Goal: Task Accomplishment & Management: Complete application form

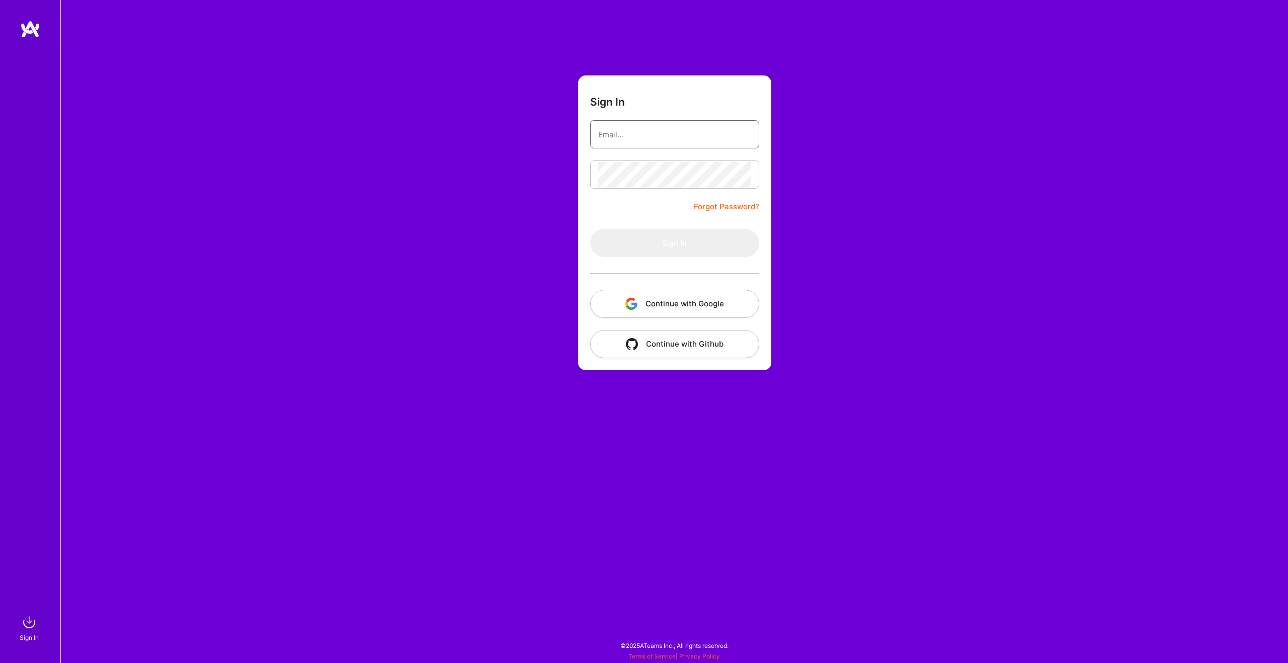
type input "BryanWalshPrograms@gmail.com"
click at [675, 234] on button "Sign In" at bounding box center [674, 243] width 169 height 28
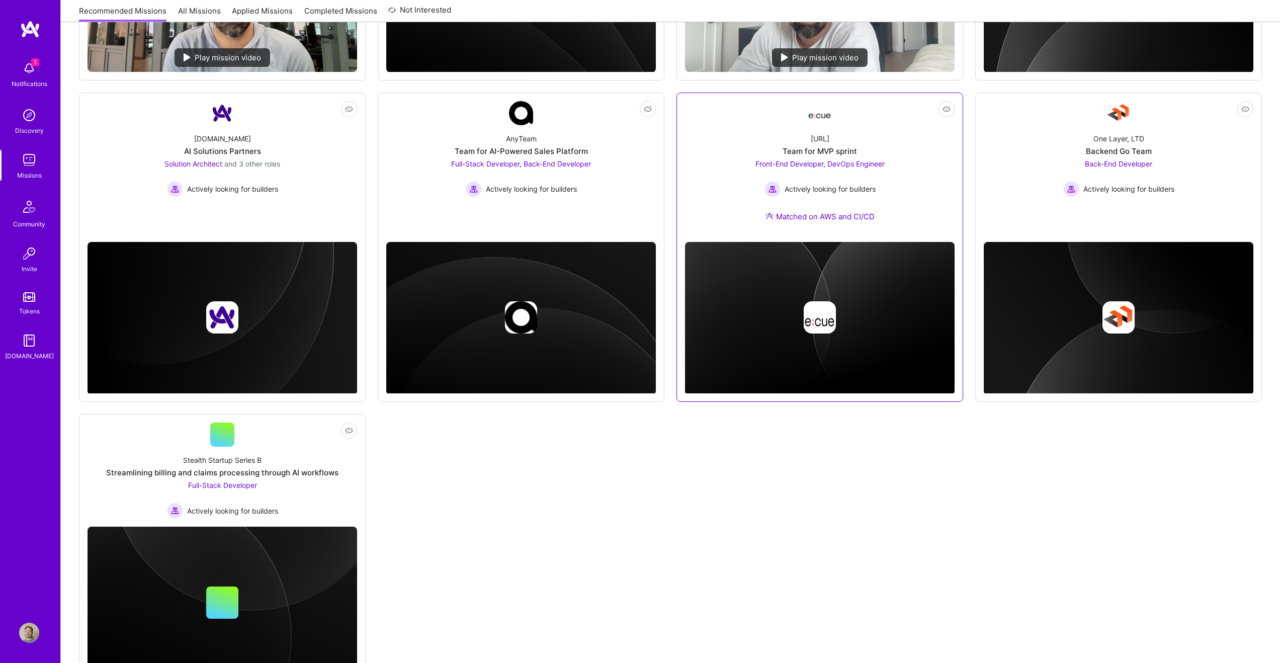
scroll to position [363, 0]
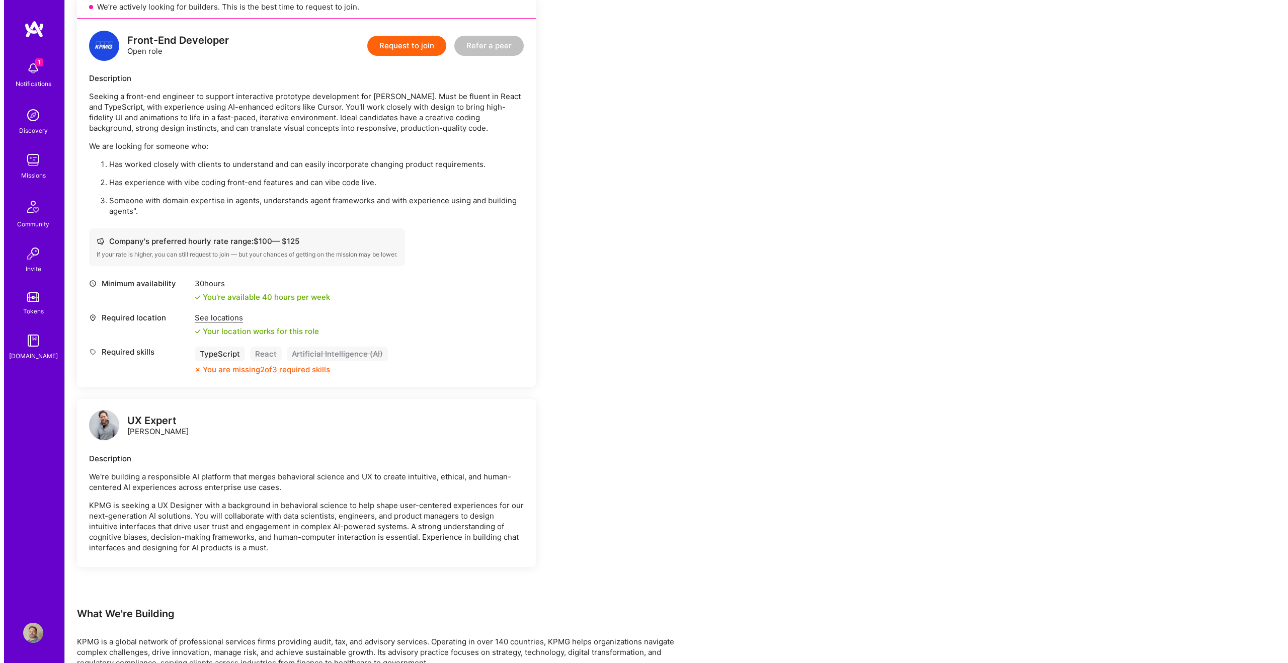
scroll to position [253, 0]
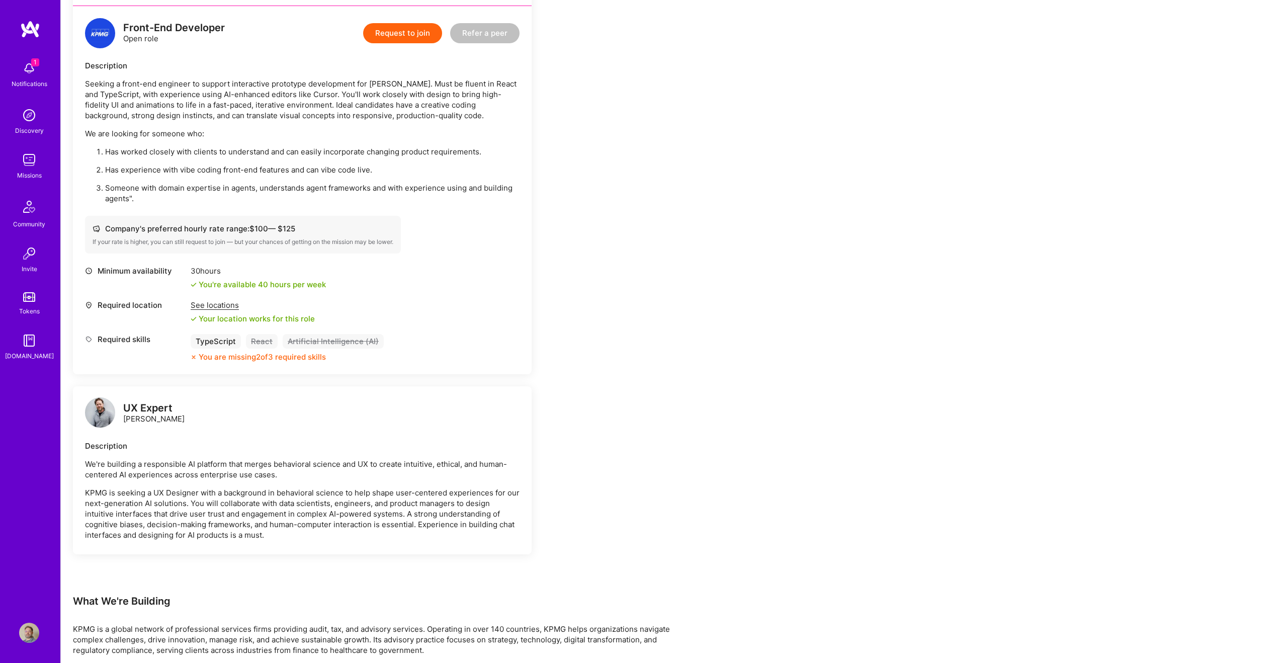
click at [31, 79] on div "Notifications" at bounding box center [30, 83] width 36 height 11
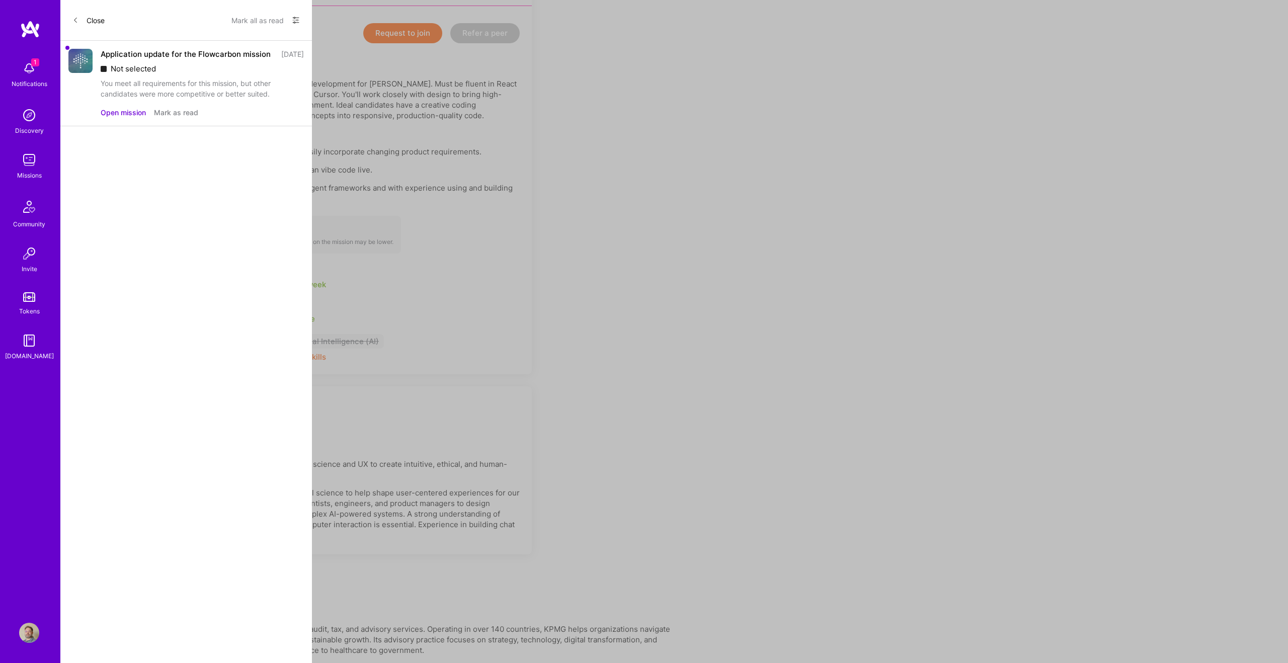
click at [180, 118] on button "Mark as read" at bounding box center [176, 112] width 44 height 11
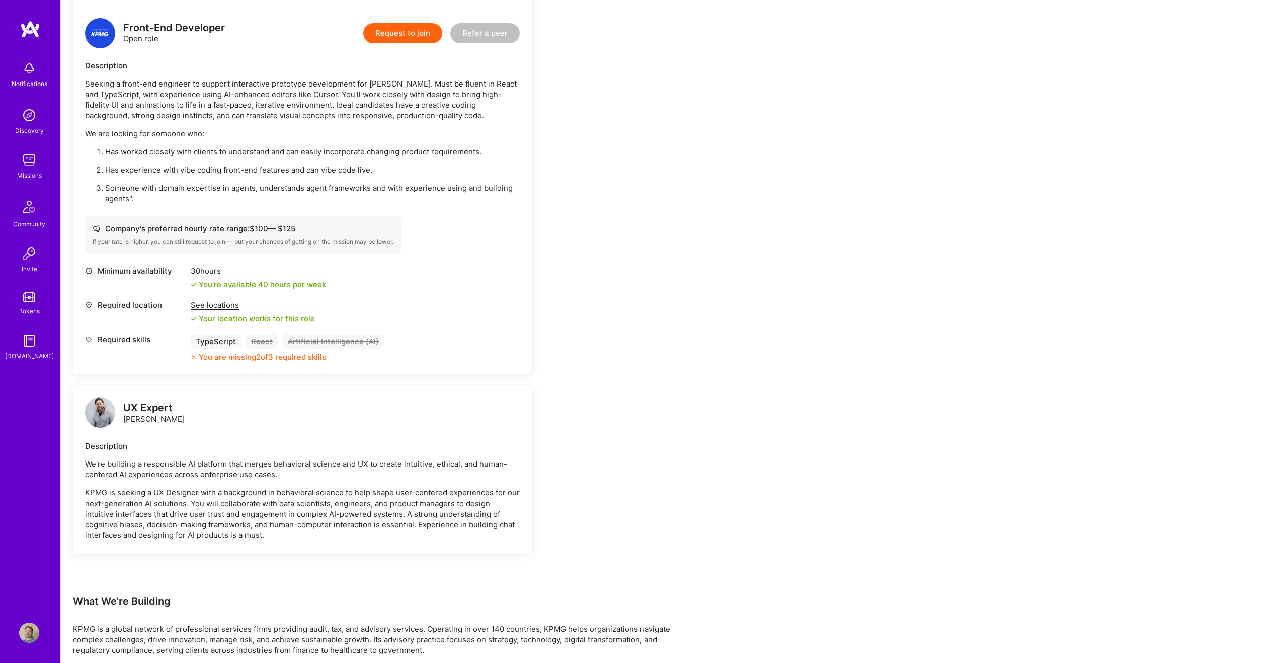
click at [30, 154] on img at bounding box center [29, 160] width 20 height 20
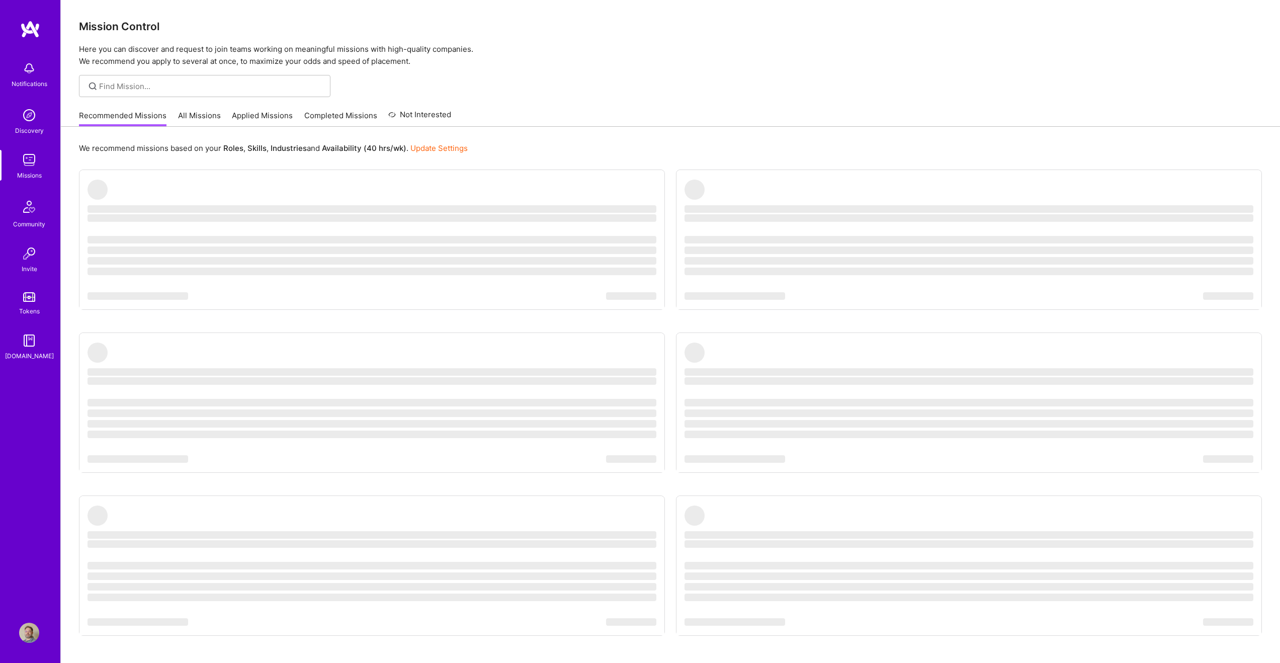
click at [186, 117] on link "All Missions" at bounding box center [199, 118] width 43 height 17
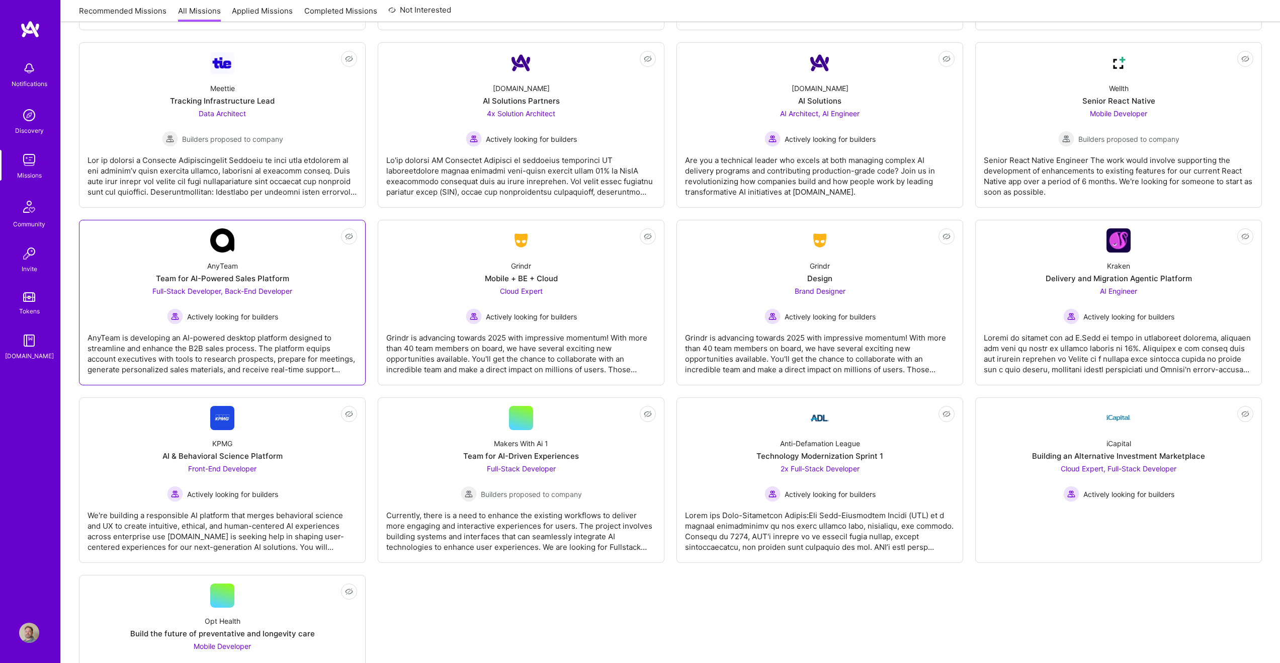
scroll to position [1777, 0]
drag, startPoint x: 1057, startPoint y: 301, endPoint x: 1048, endPoint y: 301, distance: 9.1
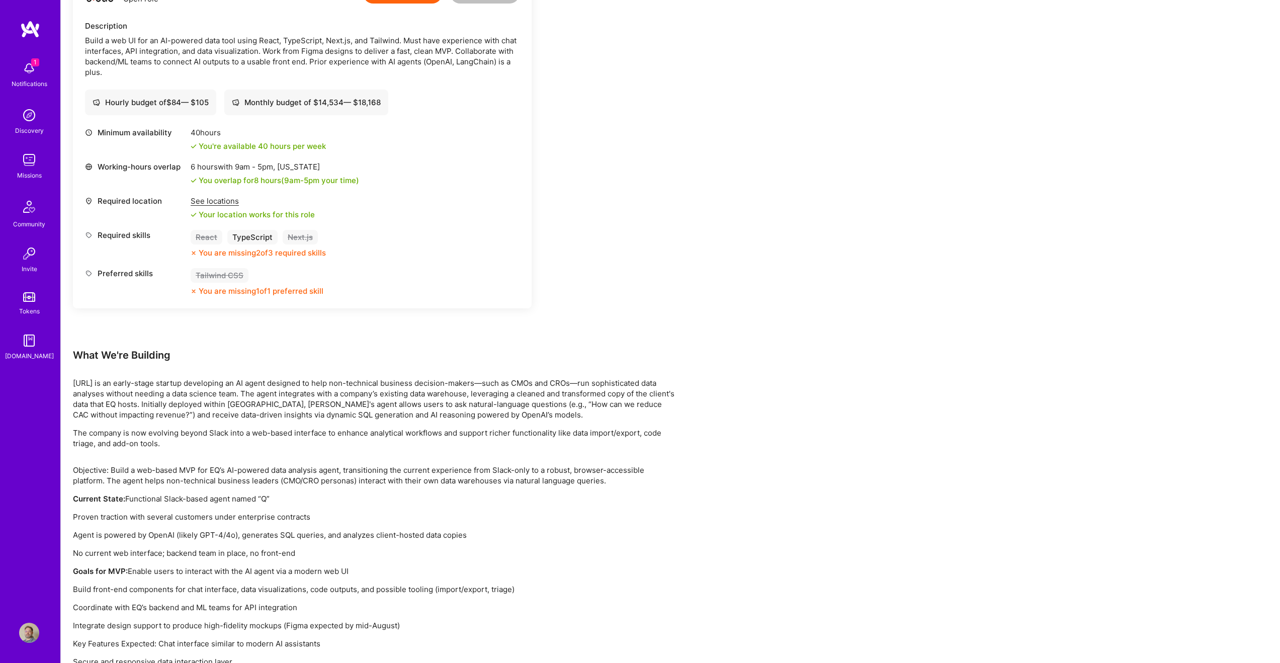
scroll to position [661, 0]
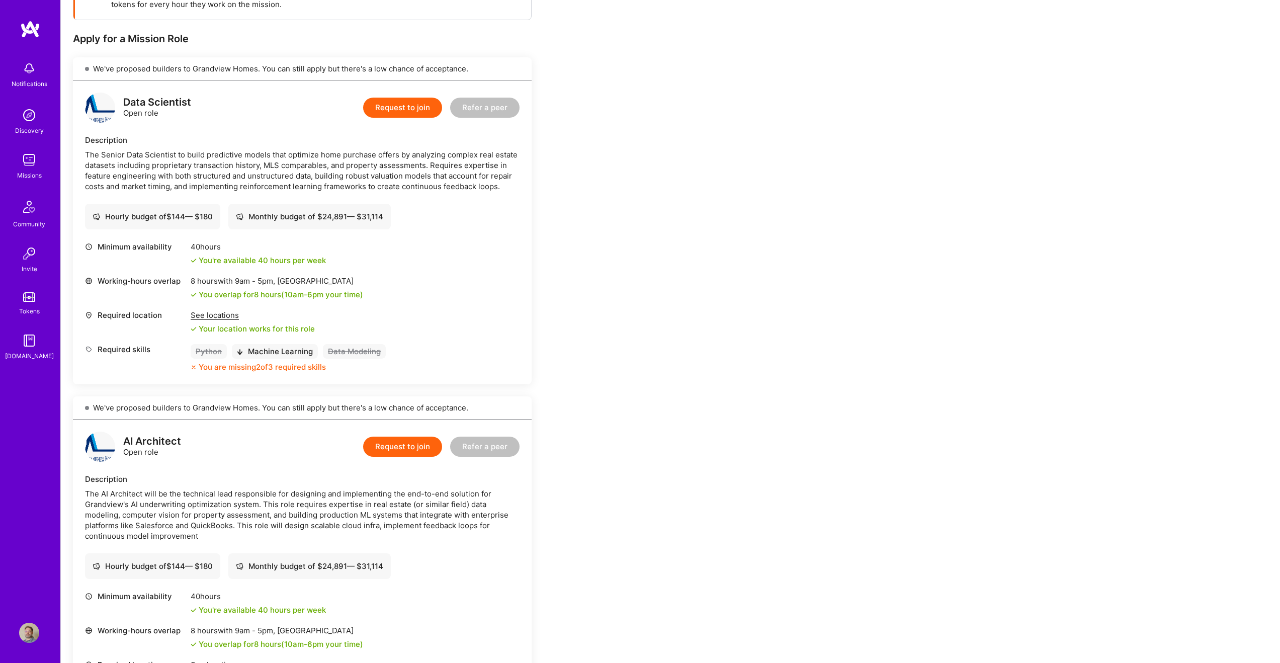
scroll to position [180, 0]
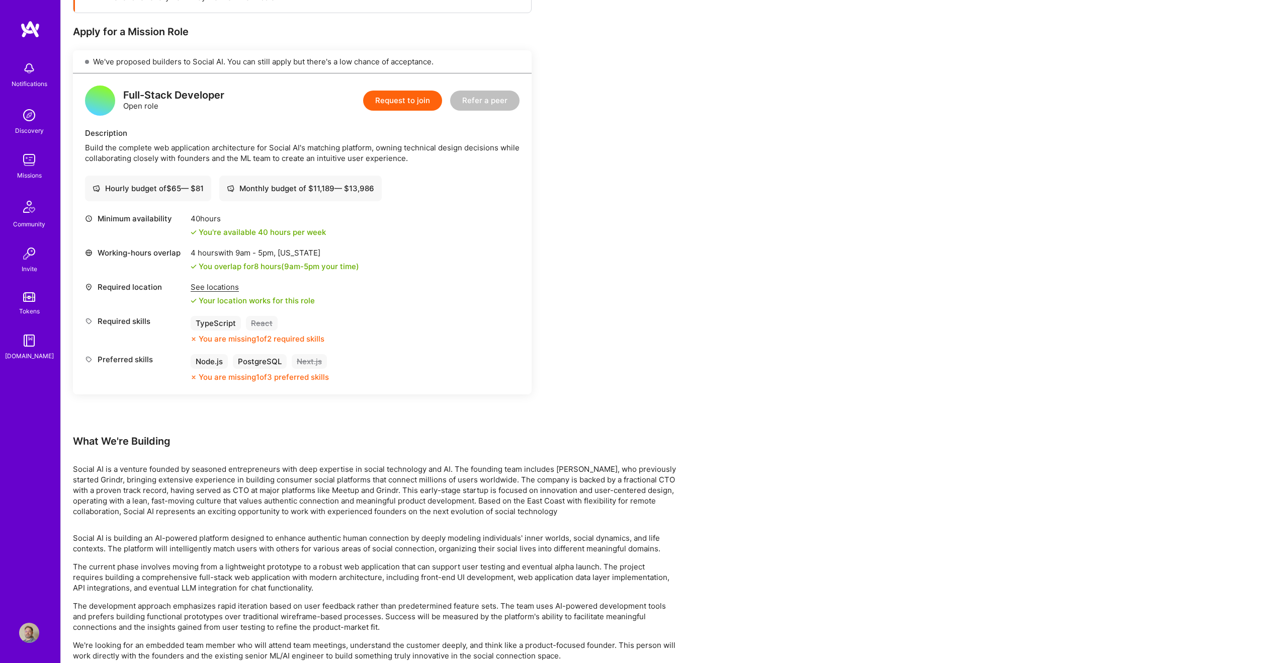
scroll to position [184, 0]
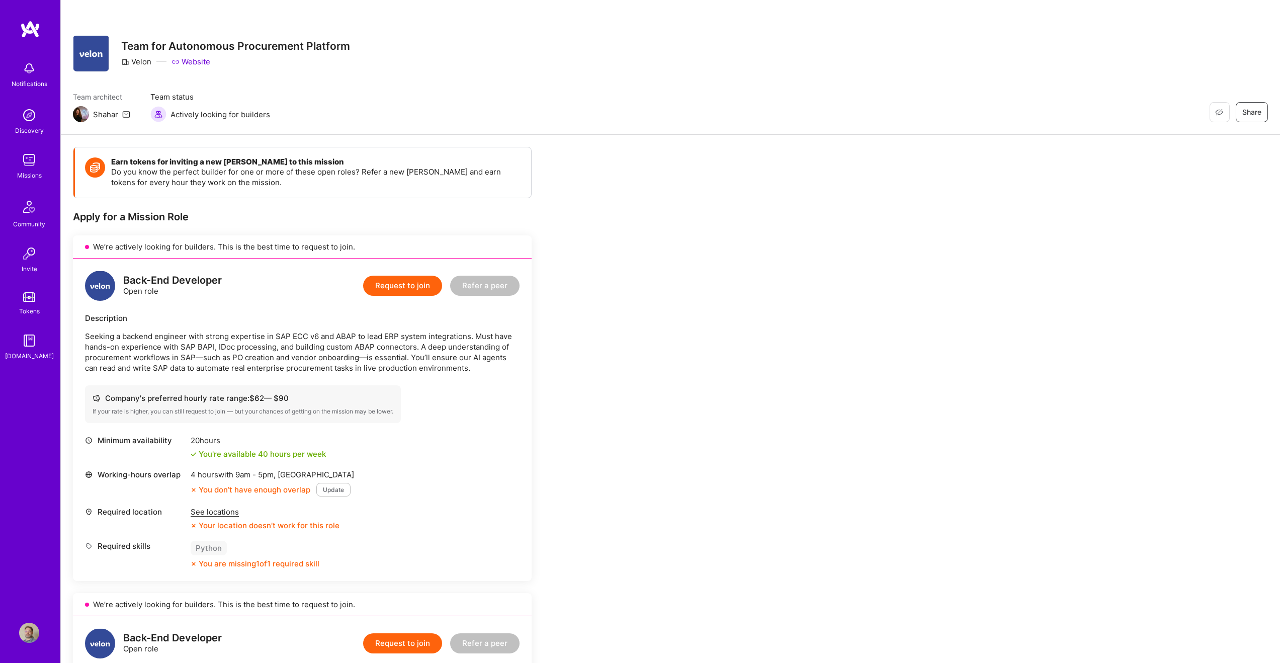
scroll to position [1, 0]
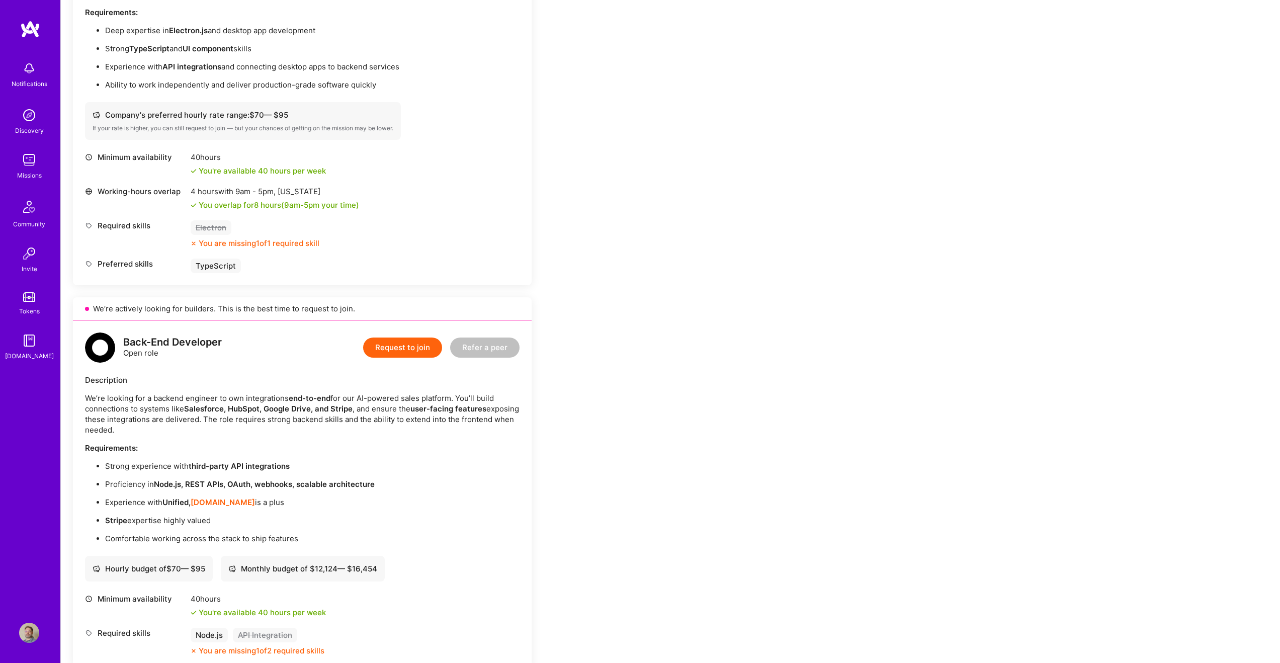
scroll to position [364, 0]
click at [374, 350] on button "Request to join" at bounding box center [402, 347] width 79 height 20
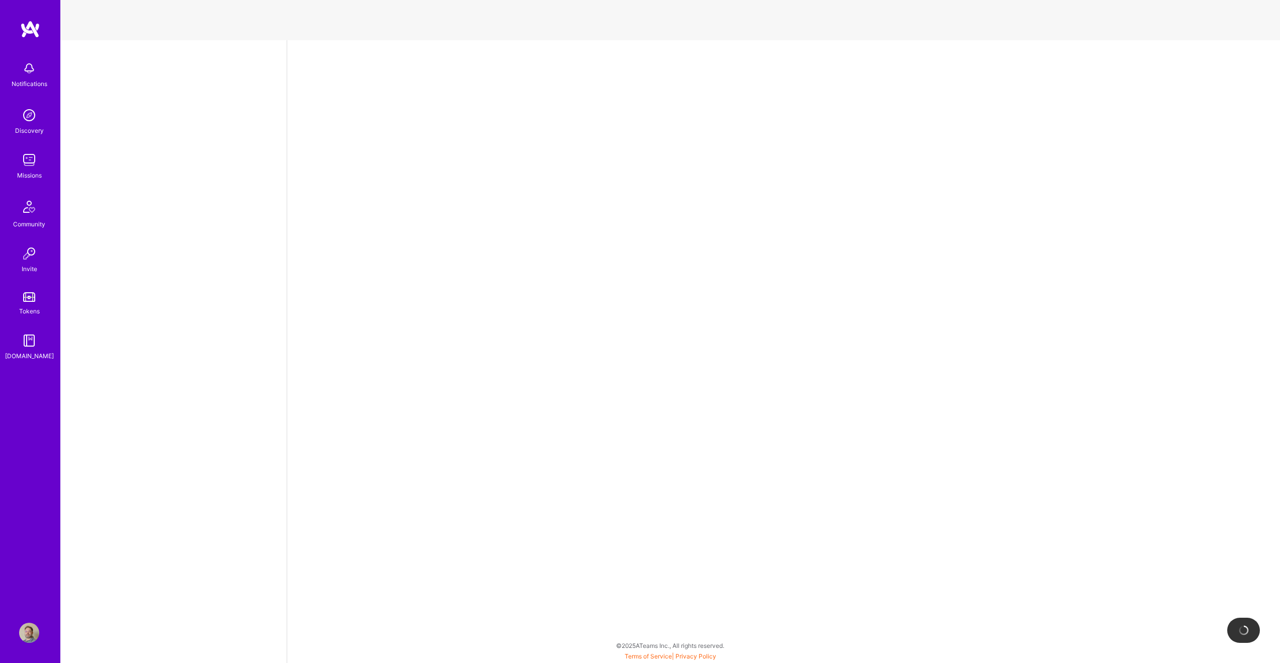
select select "US"
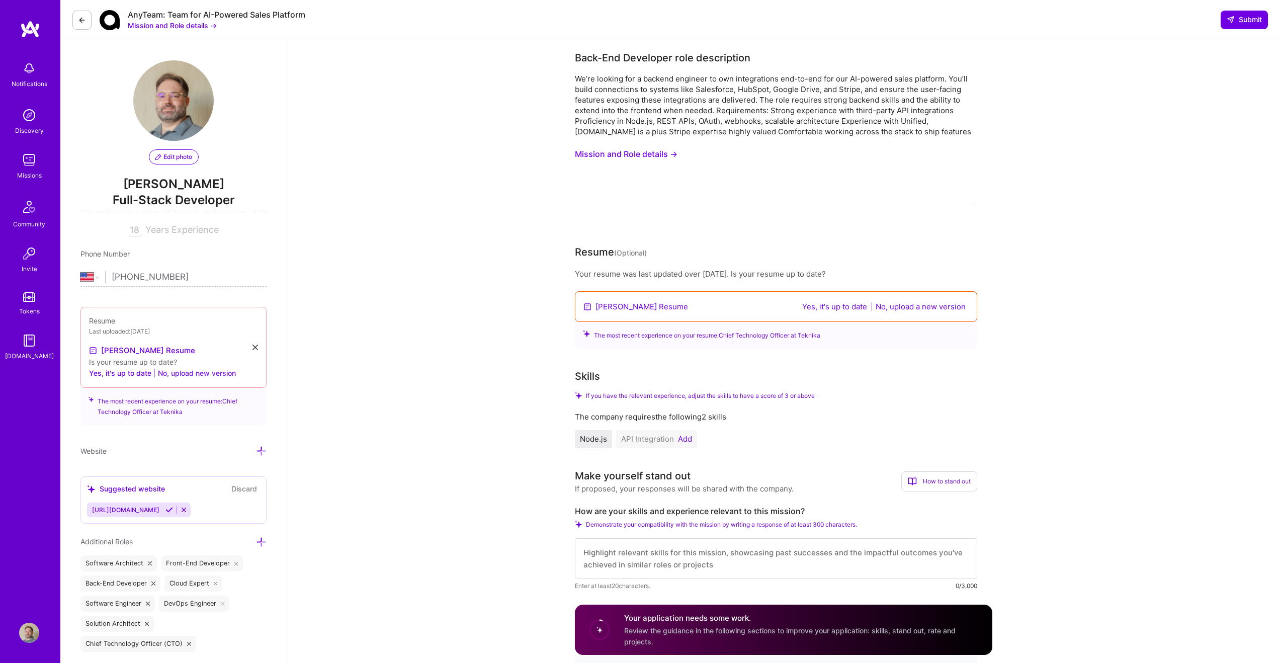
click at [183, 376] on button "No, upload new version" at bounding box center [197, 373] width 78 height 12
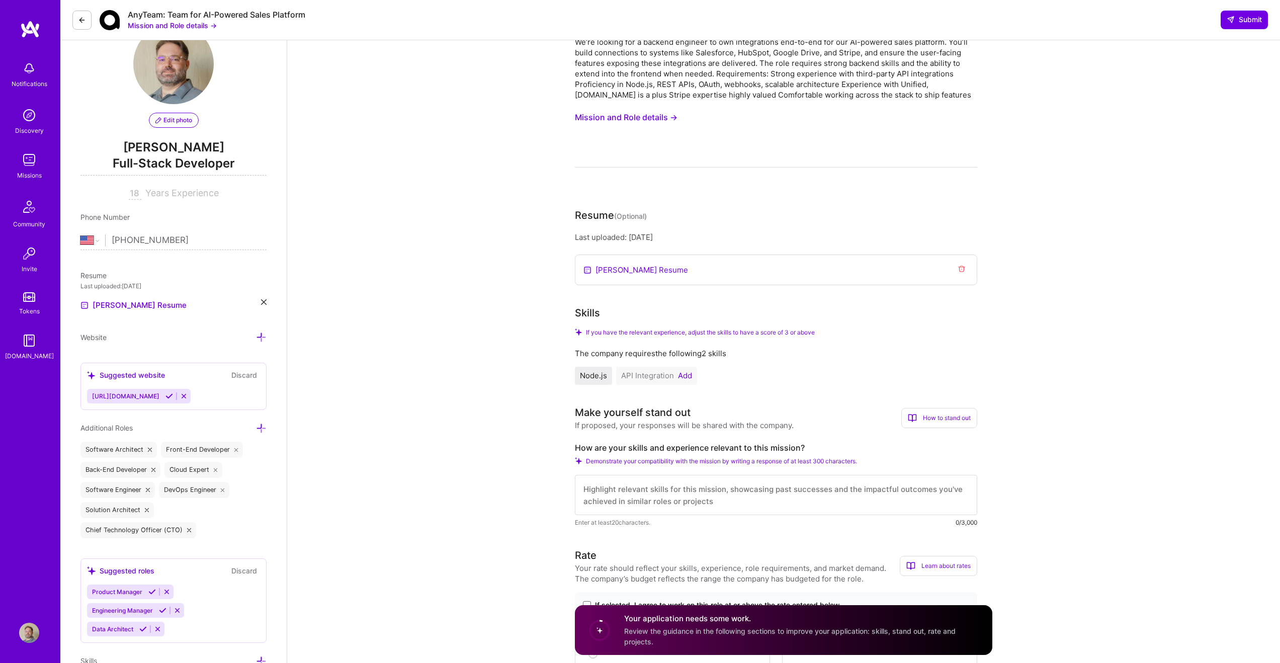
scroll to position [66, 0]
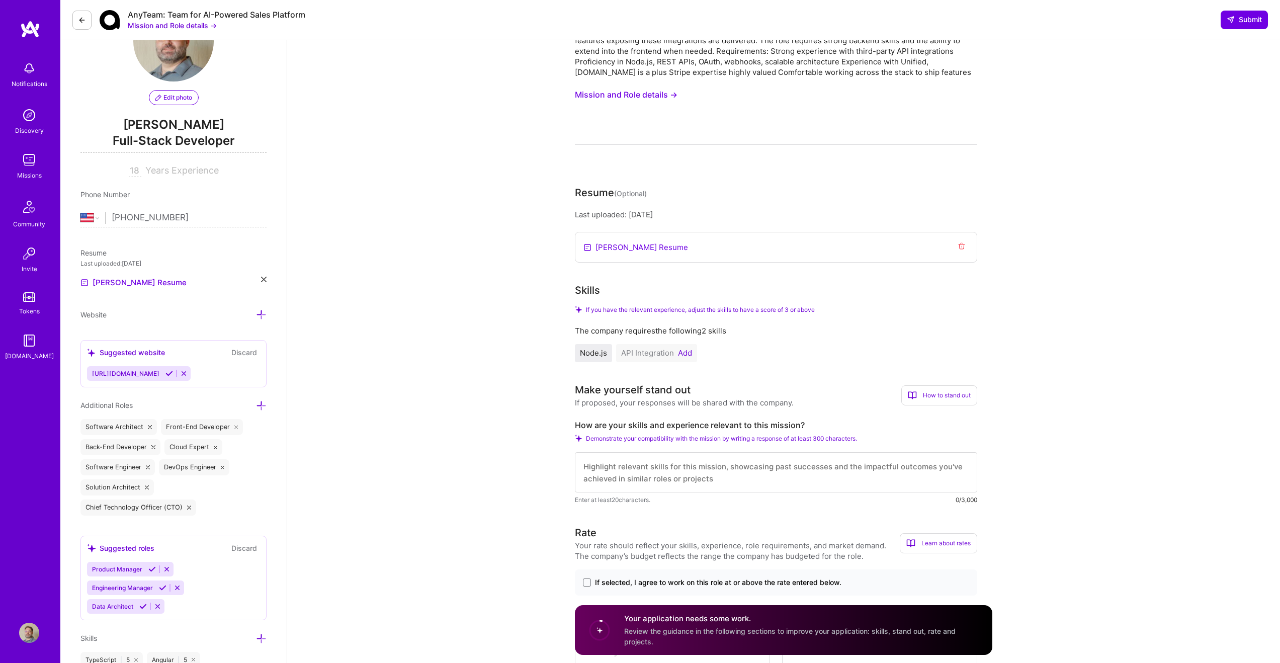
click at [682, 352] on button "Add" at bounding box center [685, 353] width 14 height 8
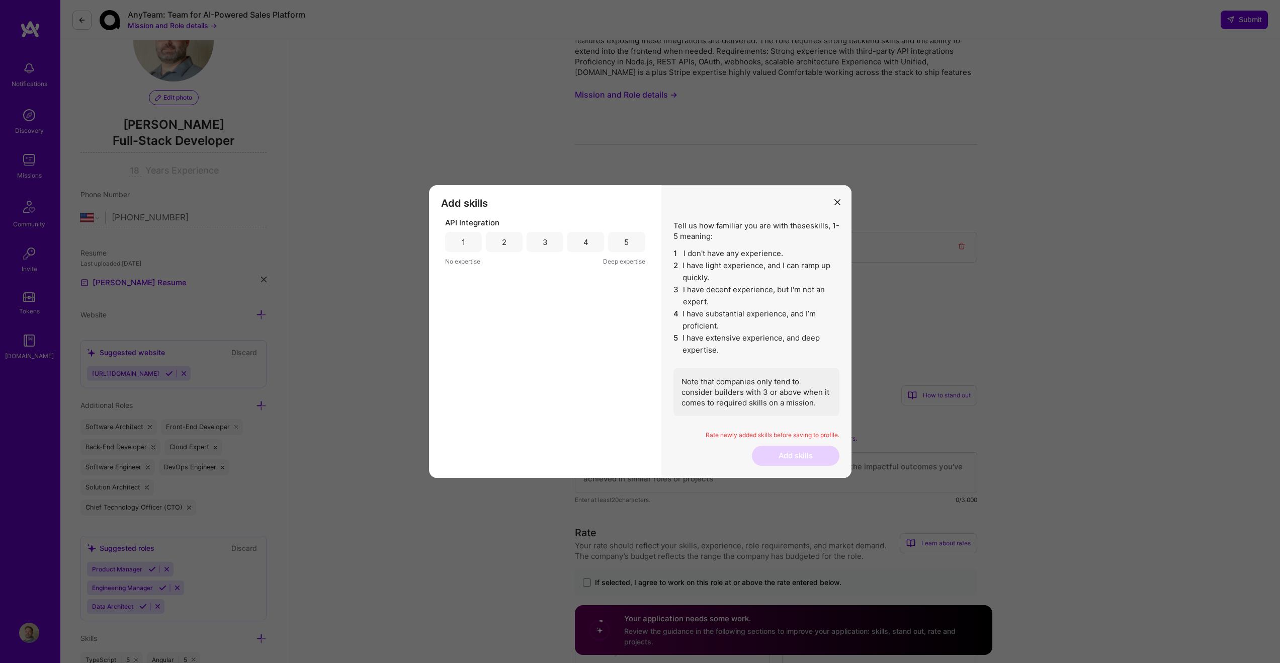
scroll to position [60, 0]
click at [630, 241] on div "5" at bounding box center [626, 242] width 37 height 20
click at [794, 459] on button "Add skills" at bounding box center [796, 456] width 88 height 20
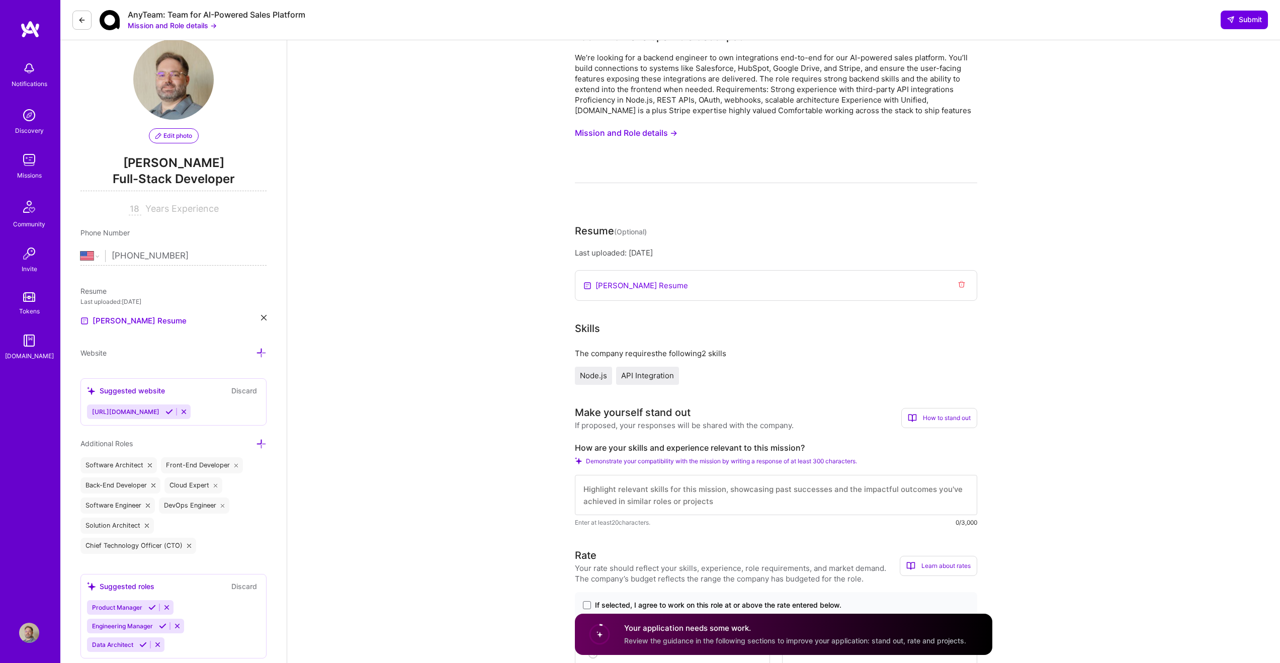
scroll to position [0, 0]
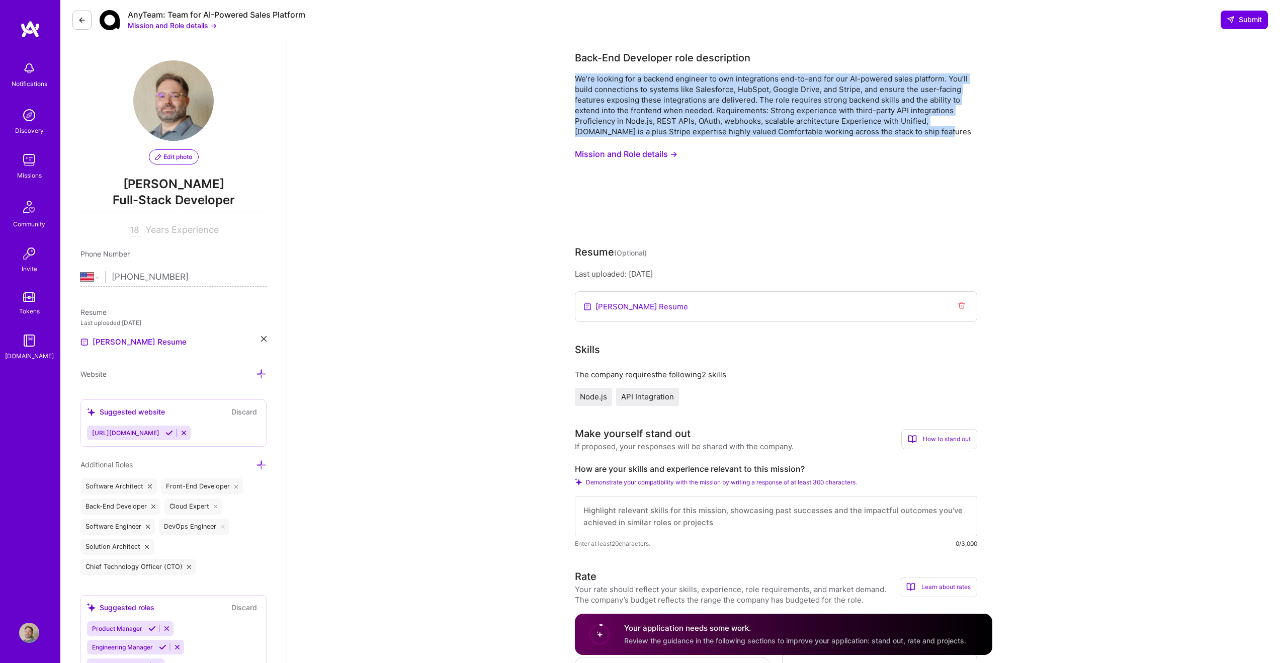
drag, startPoint x: 565, startPoint y: 74, endPoint x: 934, endPoint y: 134, distance: 373.6
copy div "We’re looking for a backend engineer to own integrations end-to-end for our AI-…"
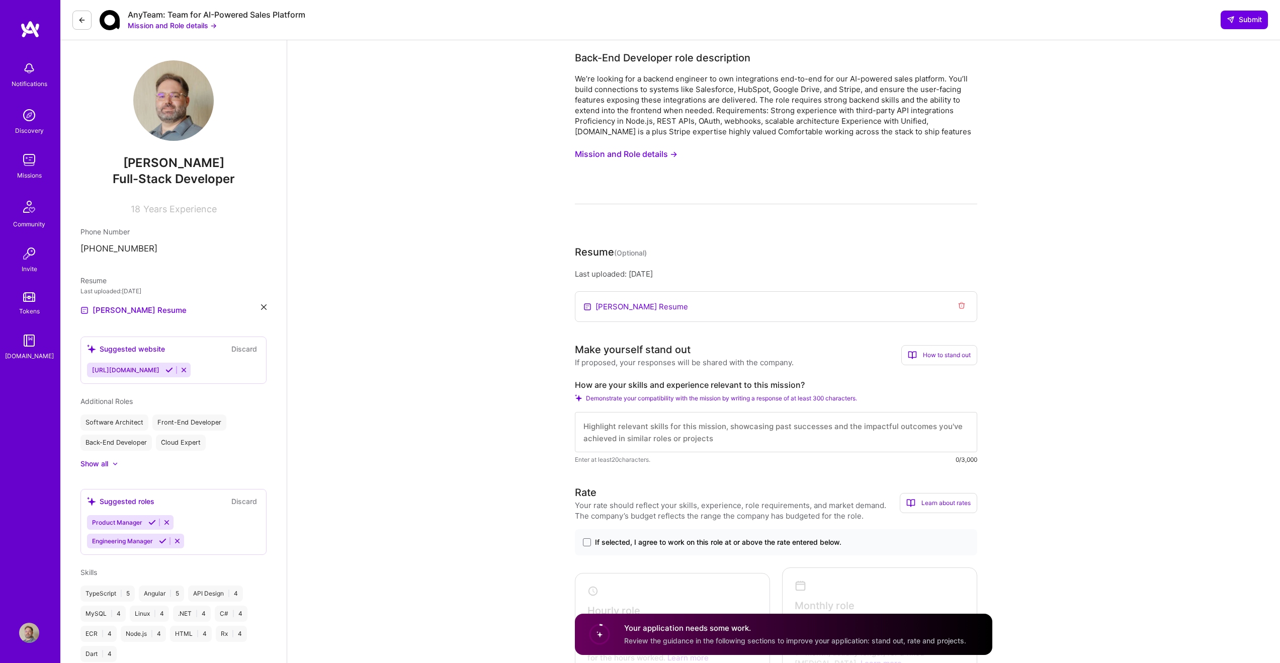
click at [640, 434] on textarea at bounding box center [776, 432] width 402 height 40
paste textarea "Bryan is a seasoned backend engineer and technology leader with over two decade…"
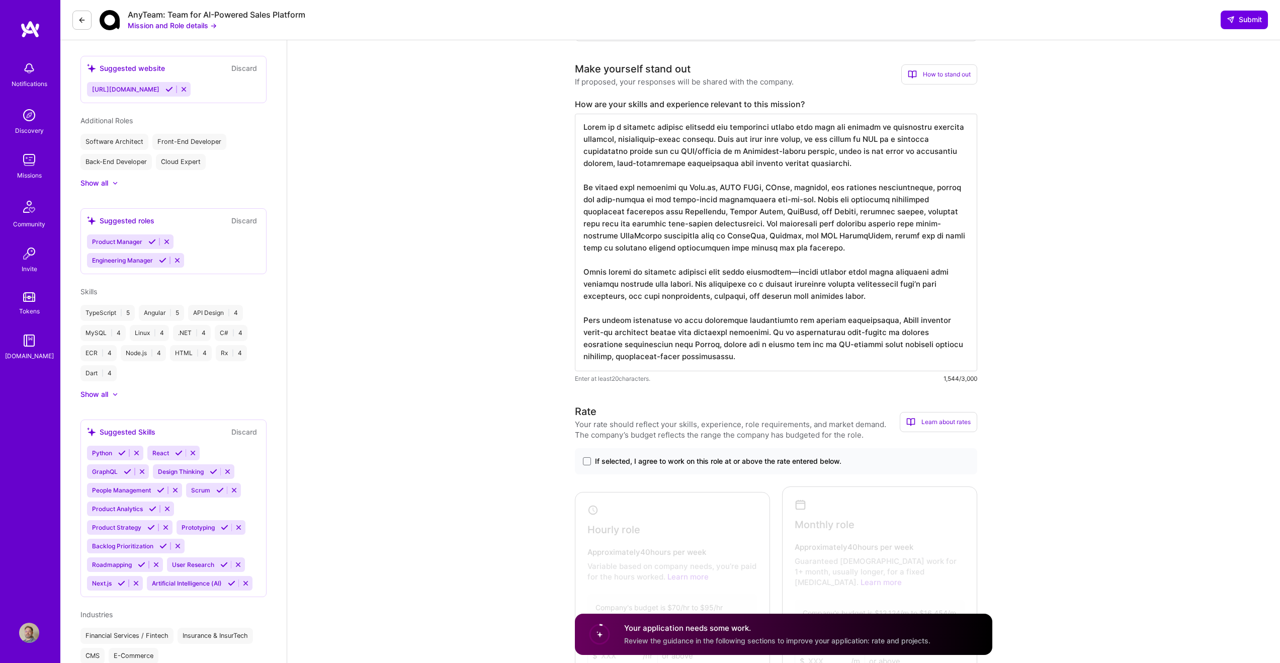
scroll to position [423, 0]
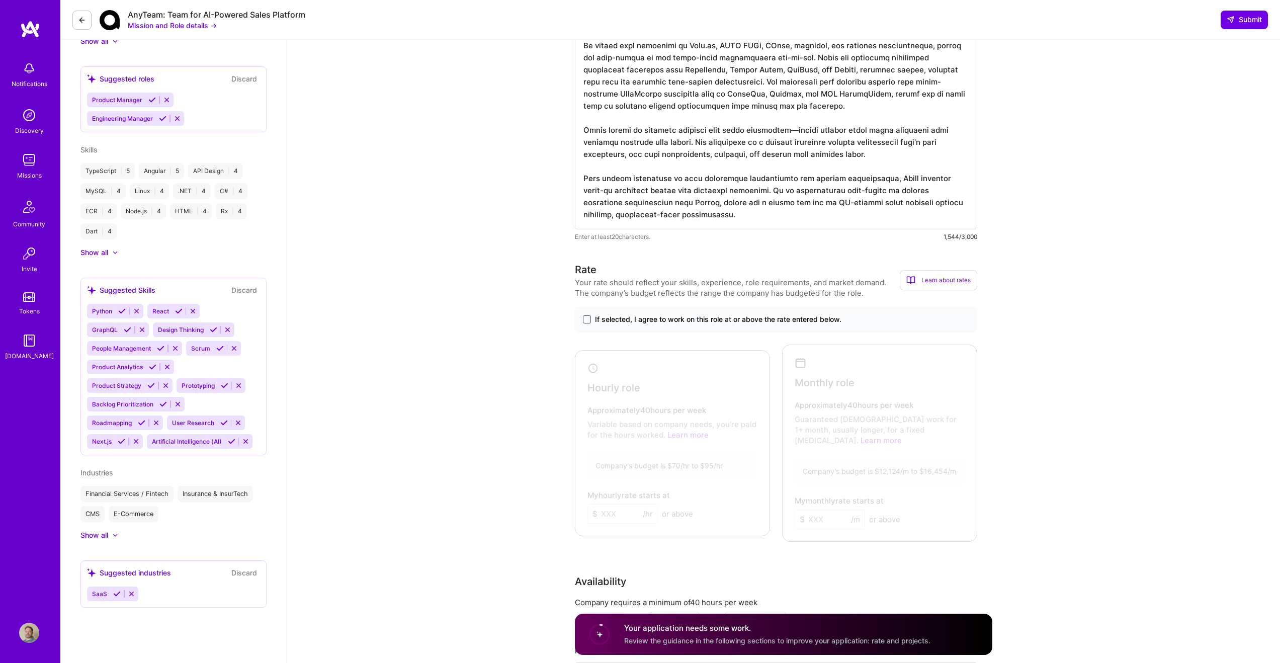
type textarea "Bryan is a seasoned backend engineer and technology leader with over two decade…"
click at [589, 320] on span at bounding box center [587, 319] width 8 height 8
click at [0, 0] on input "If selected, I agree to work on this role at or above the rate entered below." at bounding box center [0, 0] width 0 height 0
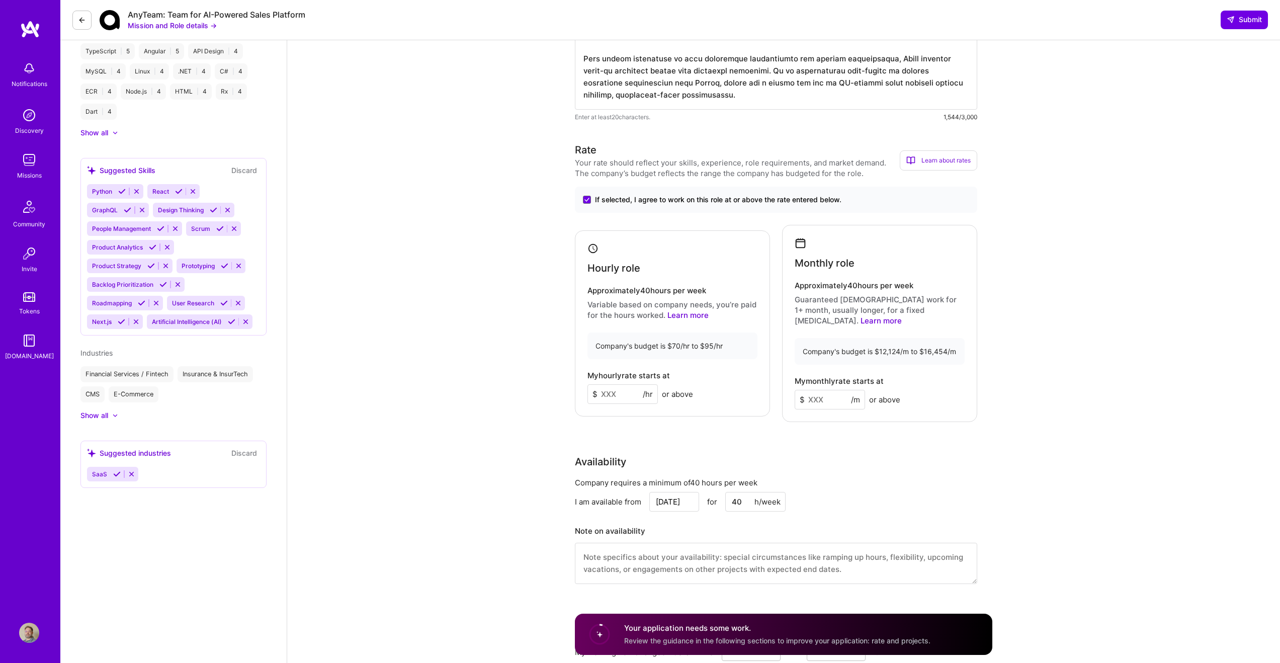
scroll to position [543, 0]
click at [609, 393] on input at bounding box center [623, 393] width 70 height 20
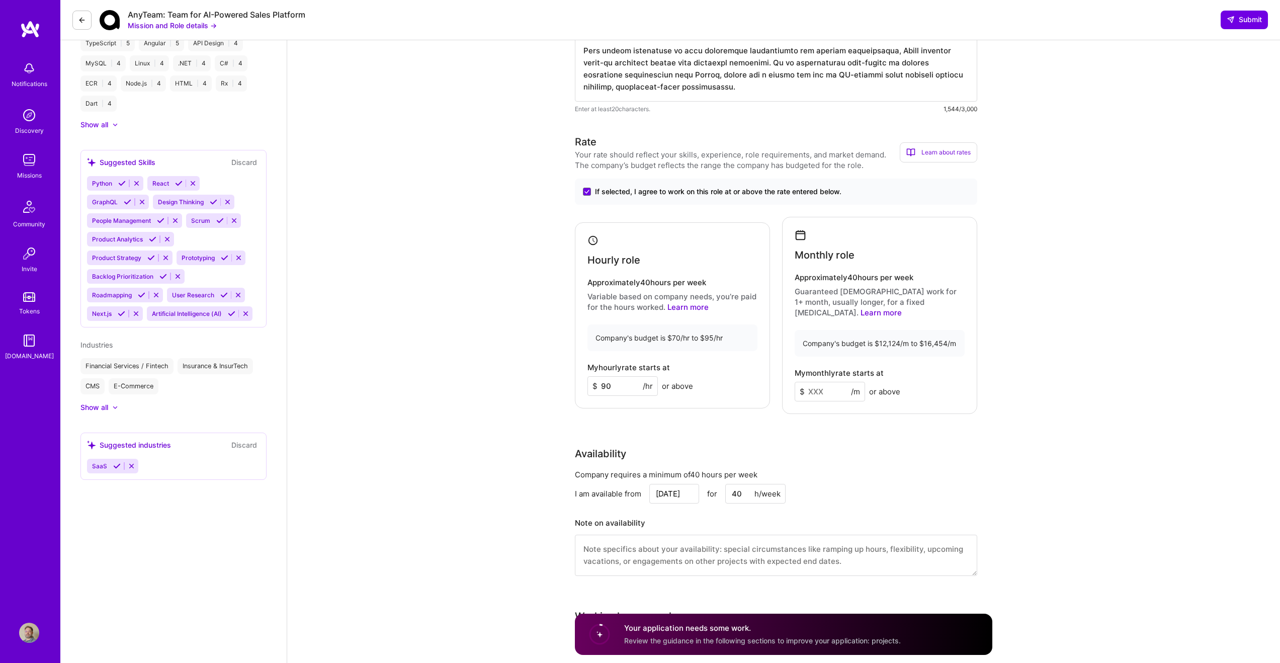
scroll to position [549, 0]
type input "90"
click at [579, 422] on div "Rate Your rate should reflect your skills, experience, role requirements, and m…" at bounding box center [784, 362] width 418 height 454
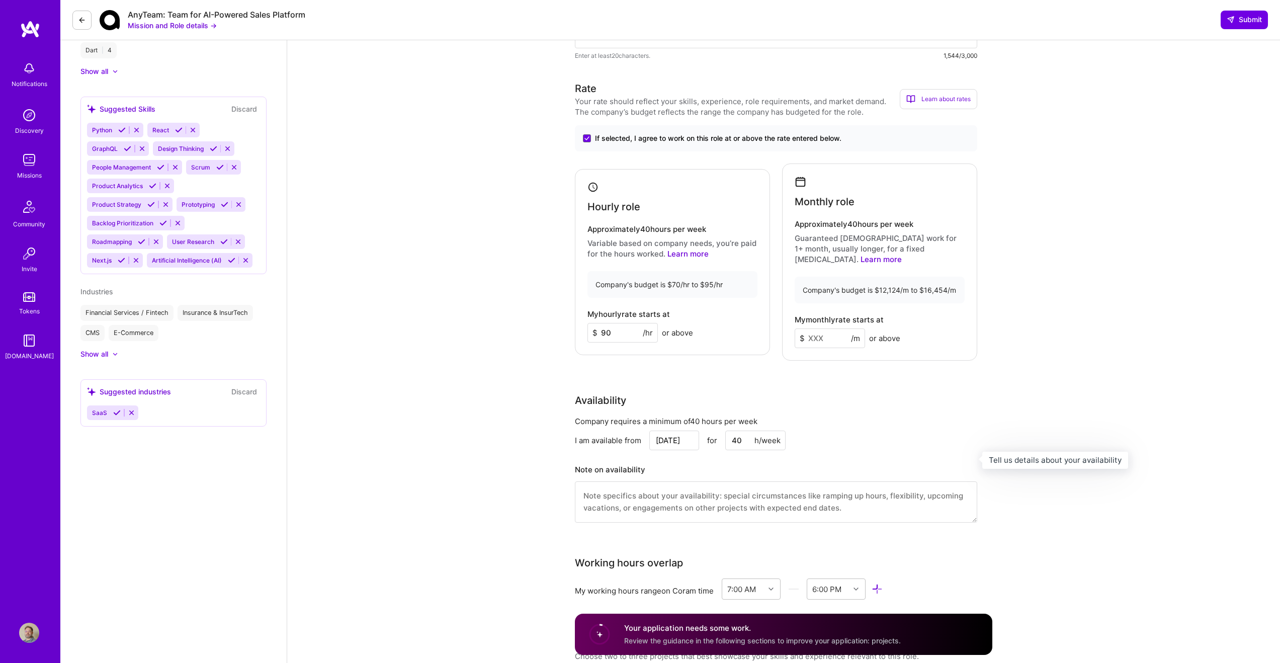
scroll to position [605, 0]
click at [625, 500] on textarea at bounding box center [776, 500] width 402 height 41
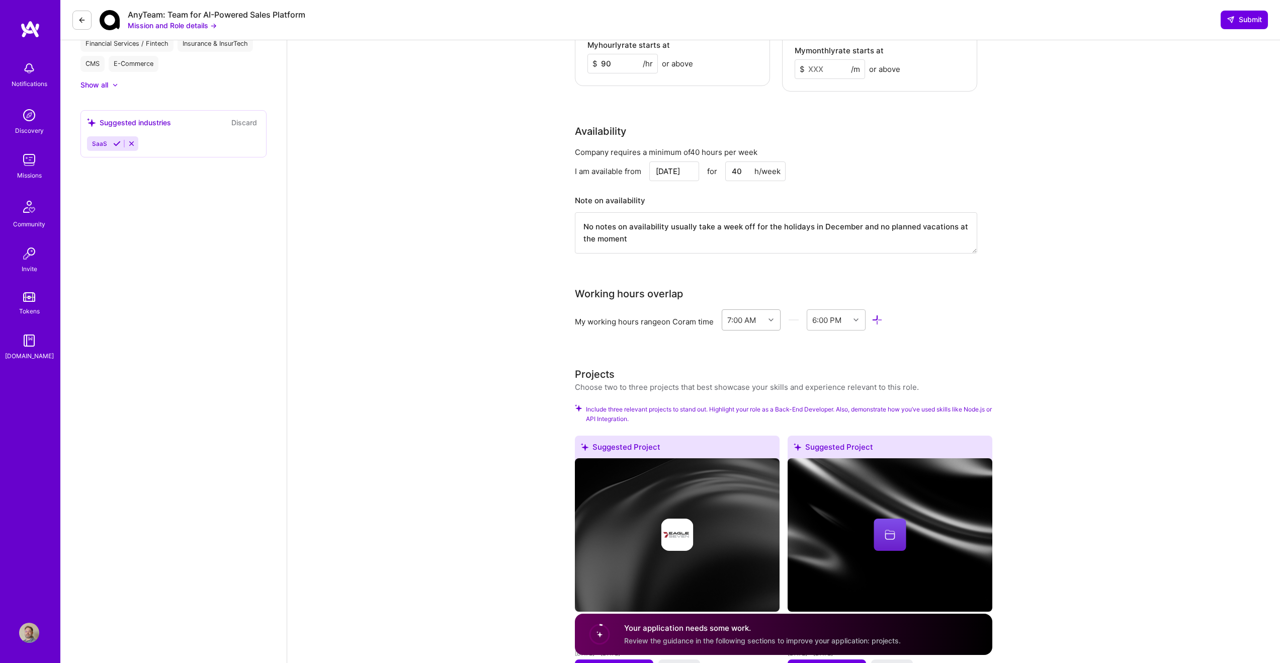
scroll to position [905, 0]
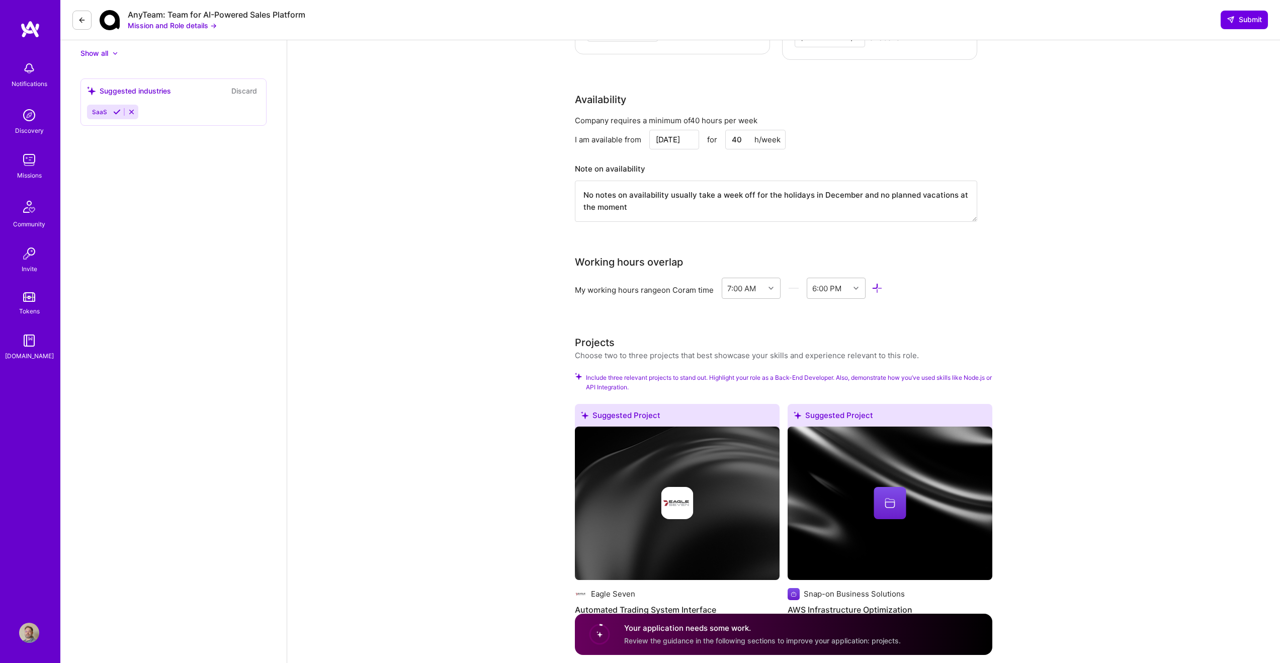
type textarea "No notes on availability usually take a week off for the holidays in December a…"
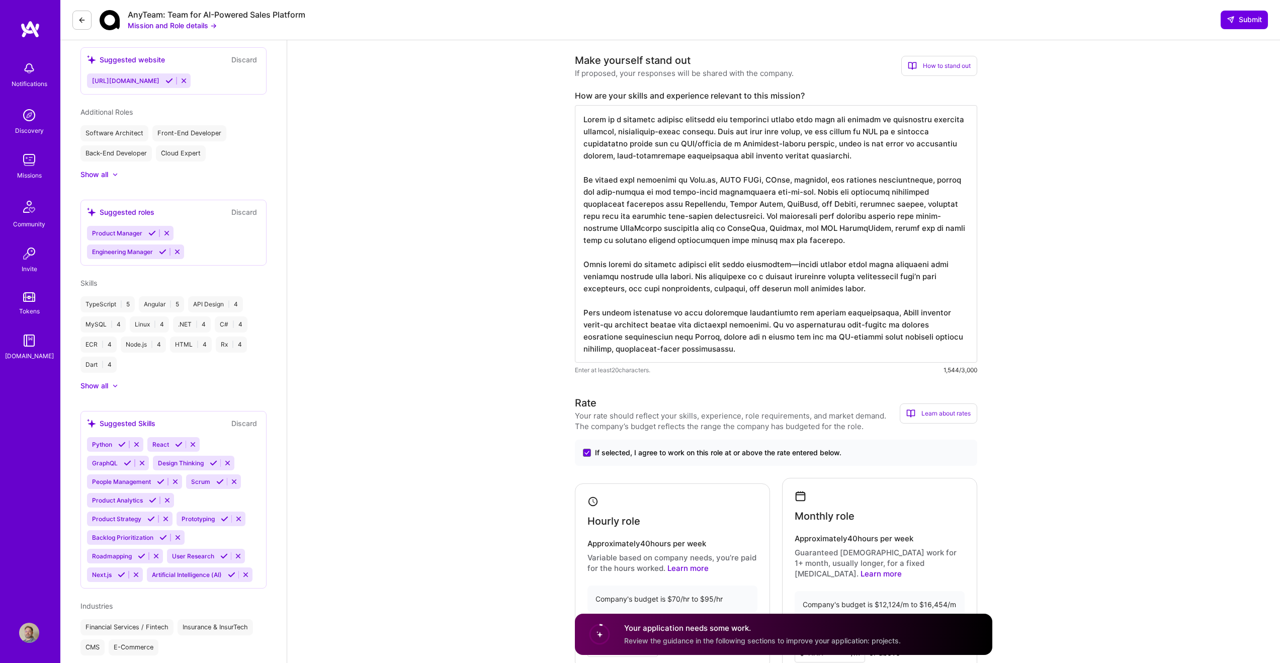
scroll to position [0, 0]
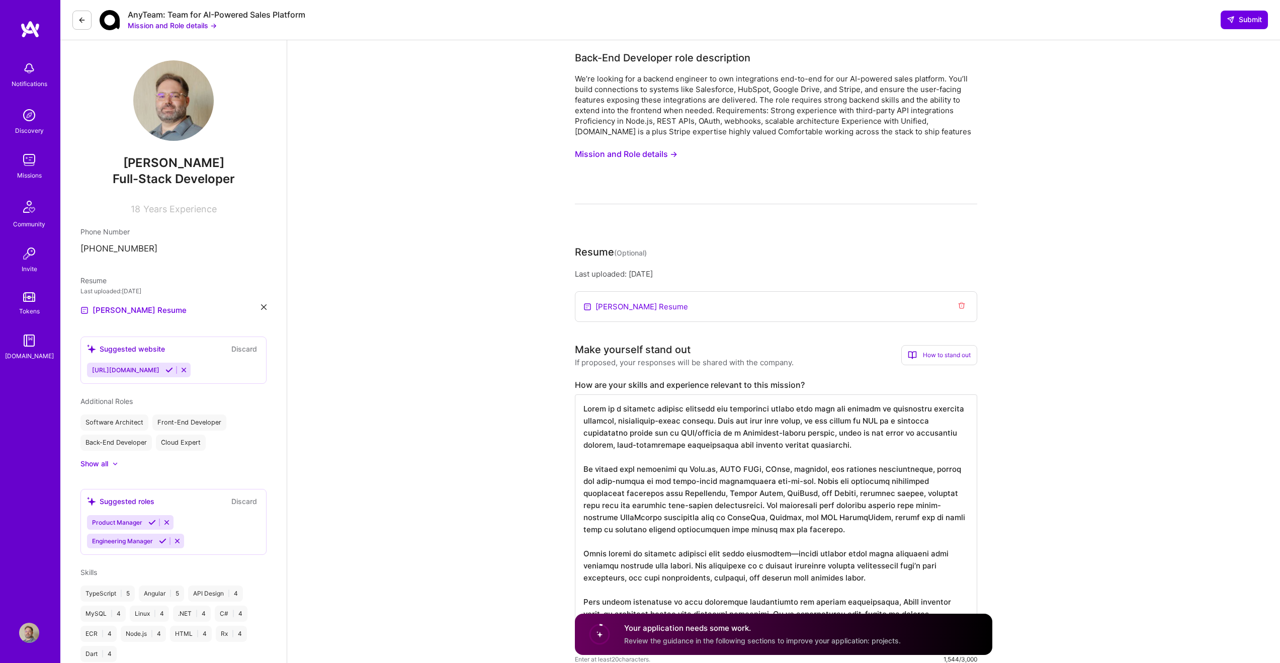
drag, startPoint x: 705, startPoint y: 215, endPoint x: 556, endPoint y: 197, distance: 149.5
paste textarea "In addition, Bryan has hands-on experience with prompt engineering for LLMs and…"
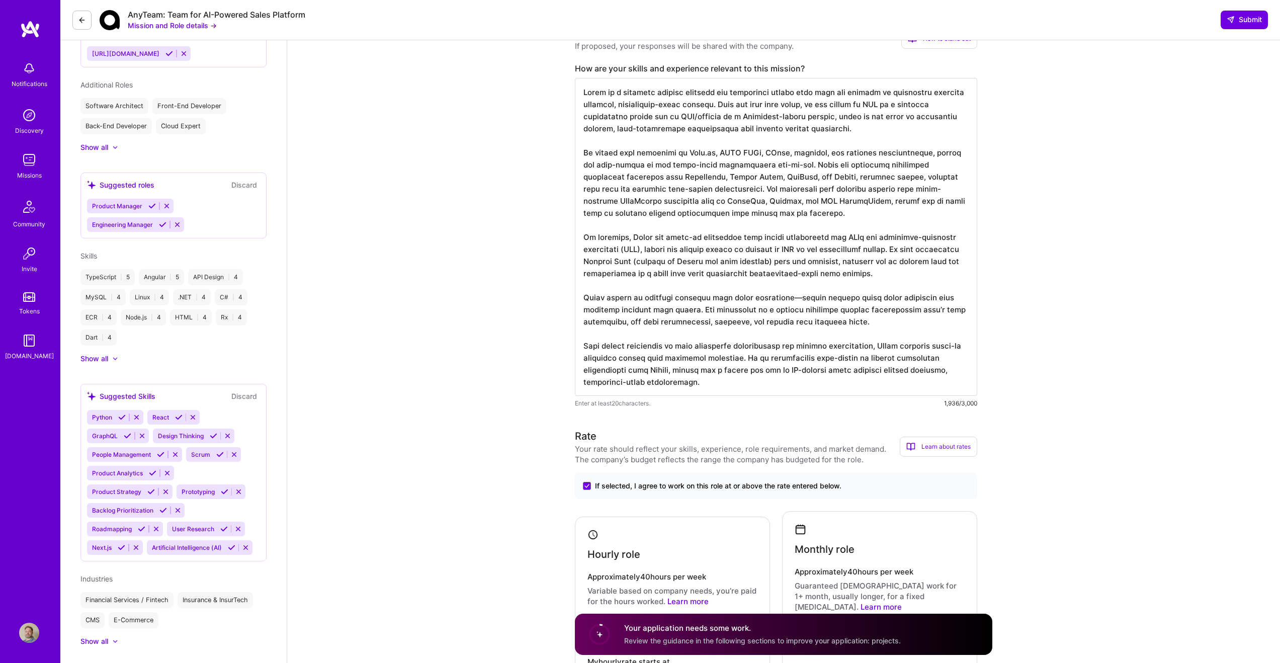
scroll to position [523, 0]
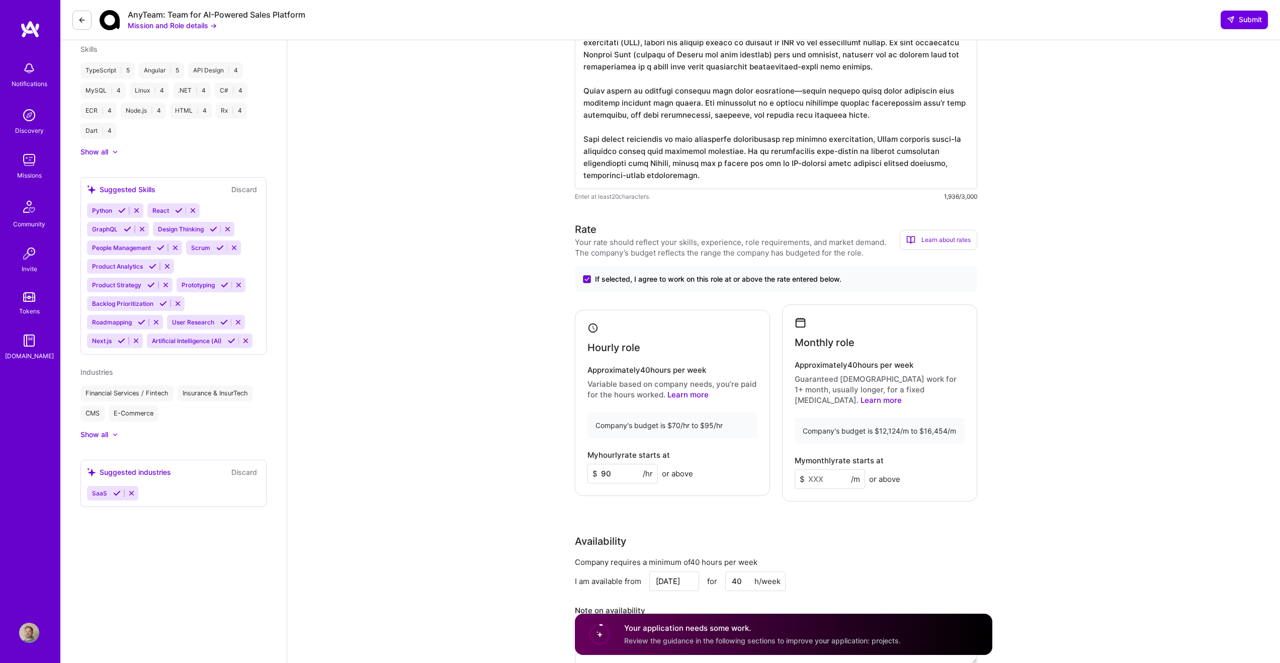
type textarea "Bryan is a seasoned backend engineer and technology leader with over two decade…"
drag, startPoint x: 842, startPoint y: 467, endPoint x: 840, endPoint y: 473, distance: 6.2
click at [841, 473] on input at bounding box center [830, 479] width 70 height 20
click at [826, 469] on input "14" at bounding box center [830, 478] width 70 height 20
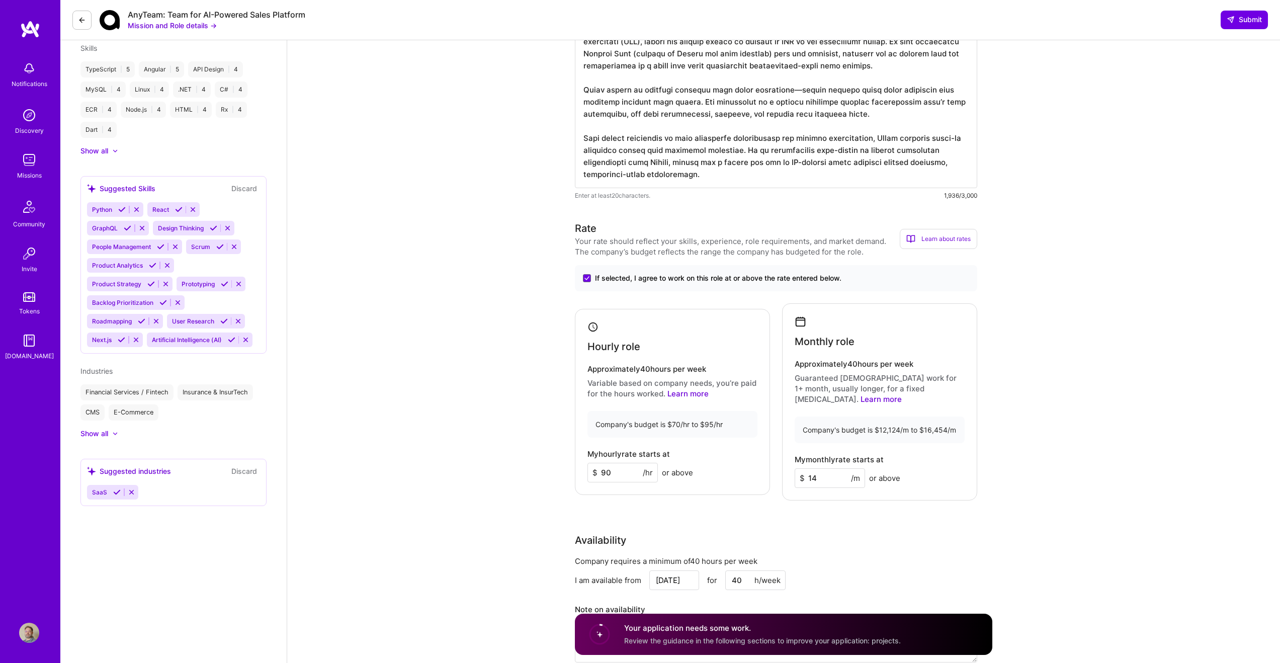
drag, startPoint x: 814, startPoint y: 467, endPoint x: 820, endPoint y: 467, distance: 5.5
click at [820, 468] on input "14" at bounding box center [830, 478] width 70 height 20
drag, startPoint x: 813, startPoint y: 468, endPoint x: 821, endPoint y: 468, distance: 7.1
click at [821, 468] on input "14" at bounding box center [830, 478] width 70 height 20
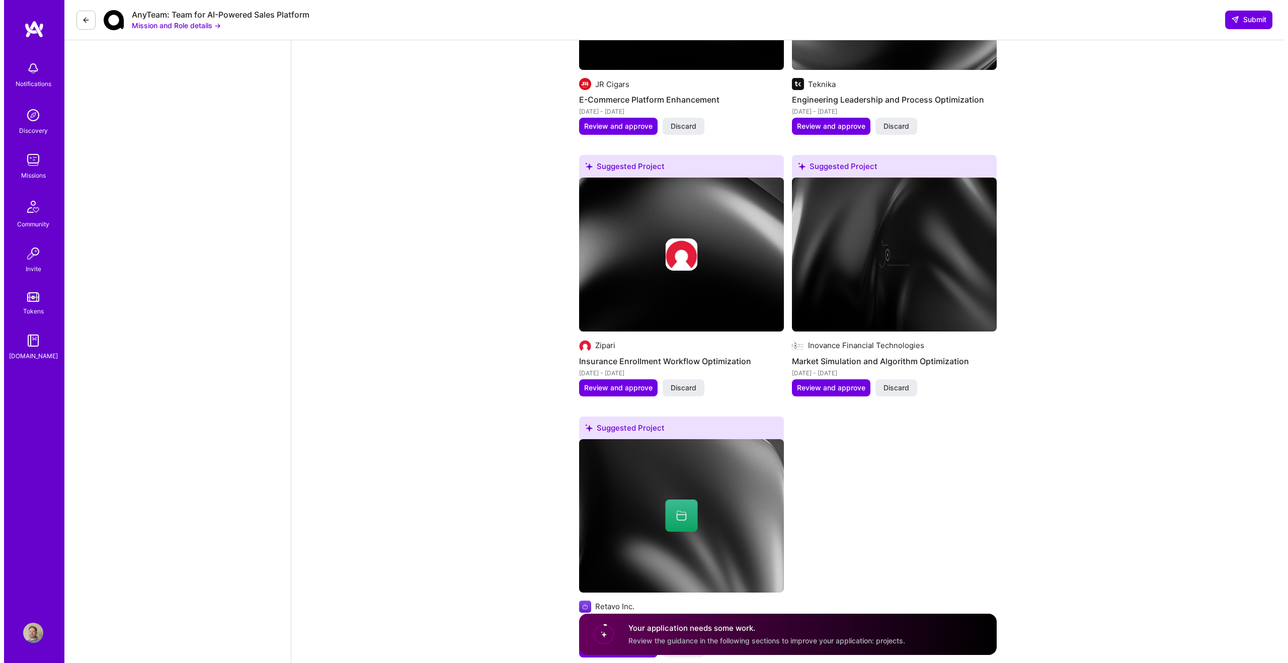
scroll to position [2065, 0]
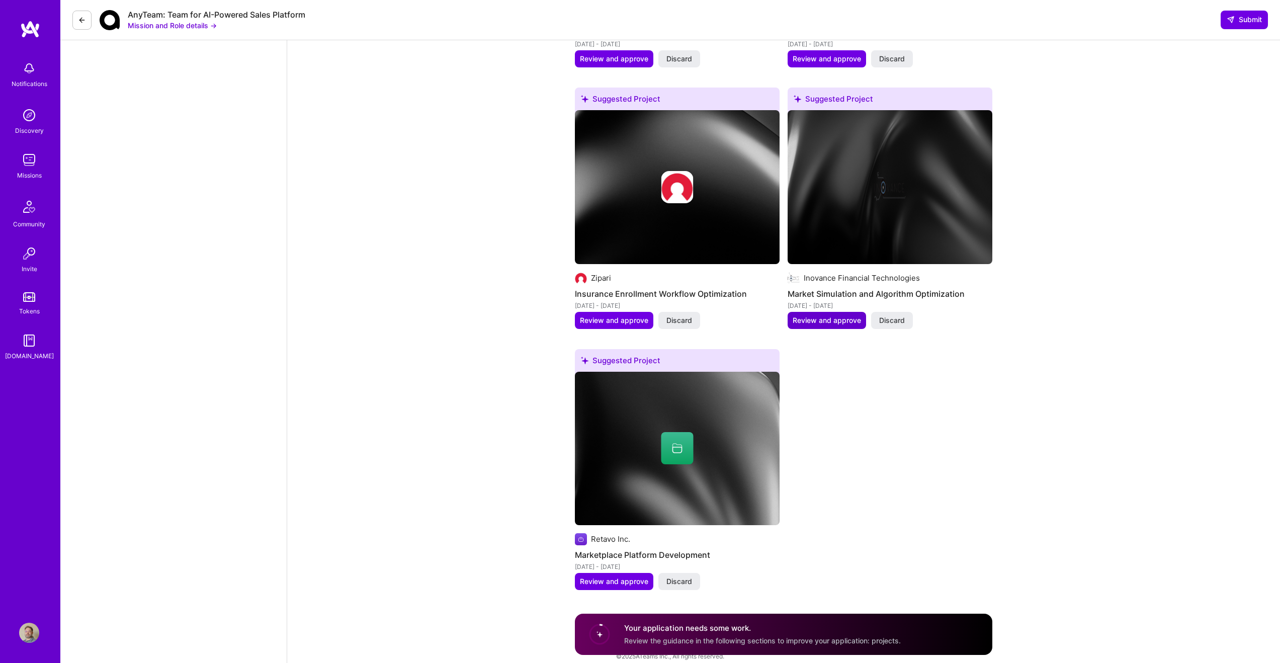
type input "15000"
click at [822, 315] on span "Review and approve" at bounding box center [827, 320] width 68 height 10
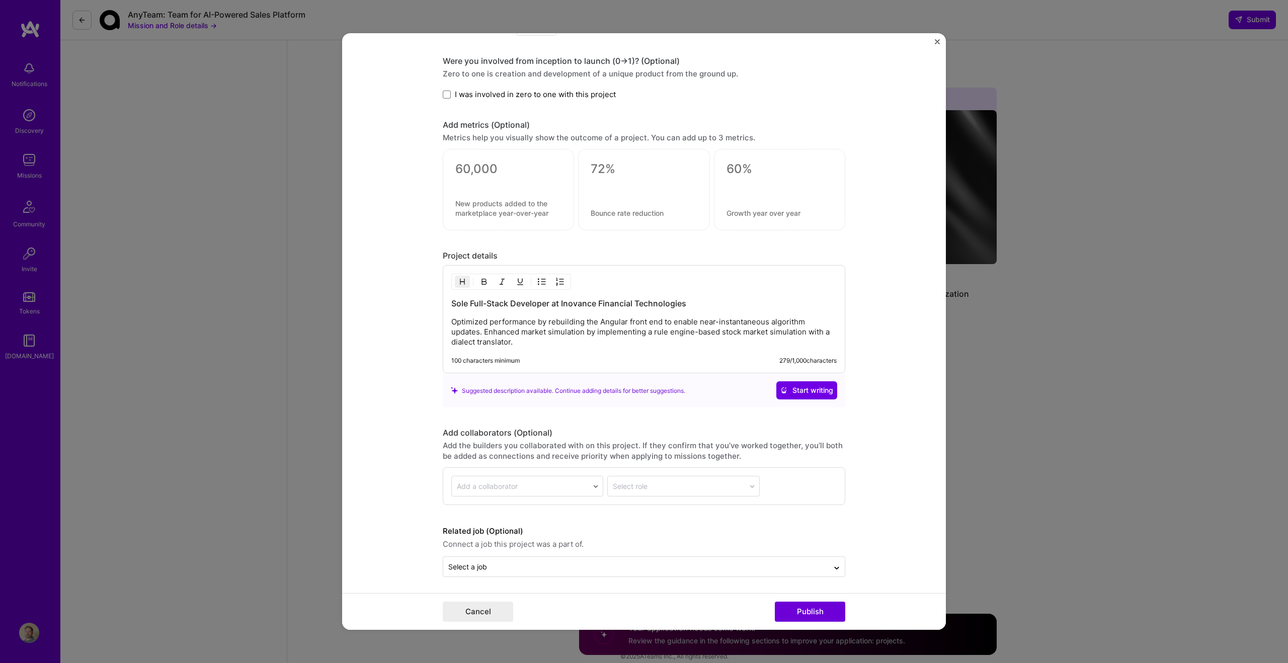
scroll to position [800, 0]
click at [518, 565] on input "text" at bounding box center [635, 564] width 375 height 11
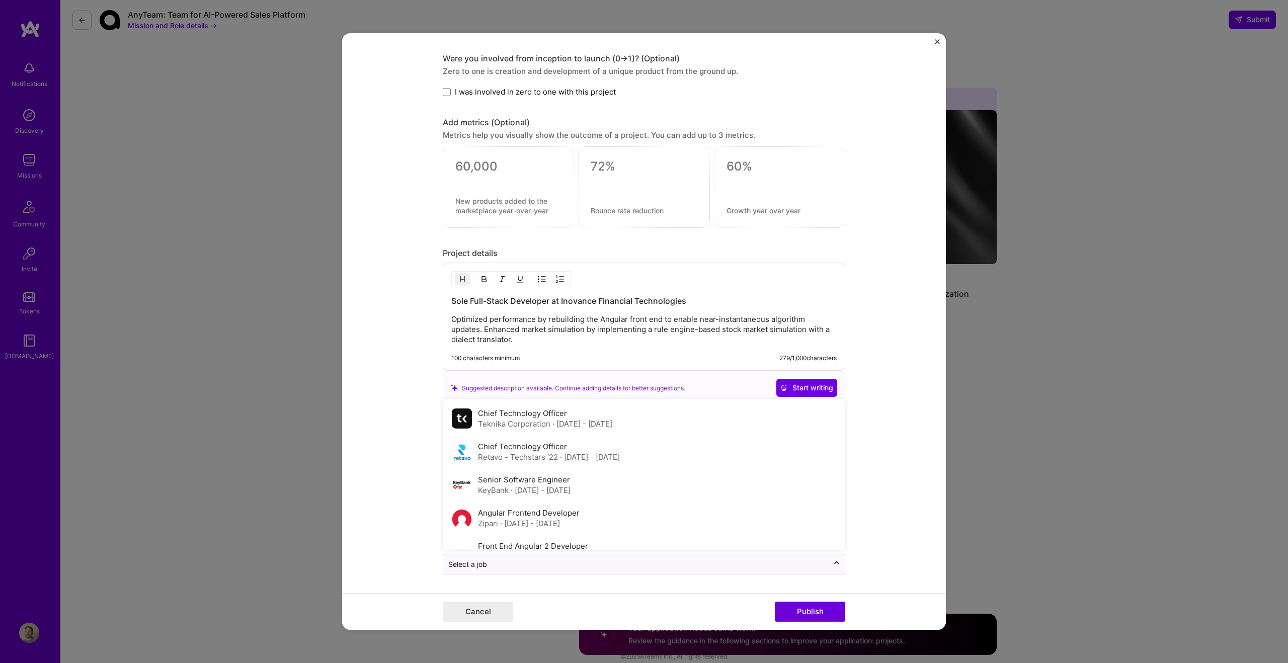
click at [404, 512] on form "Editing suggested project This project is suggested based on your LinkedIn, res…" at bounding box center [644, 331] width 604 height 597
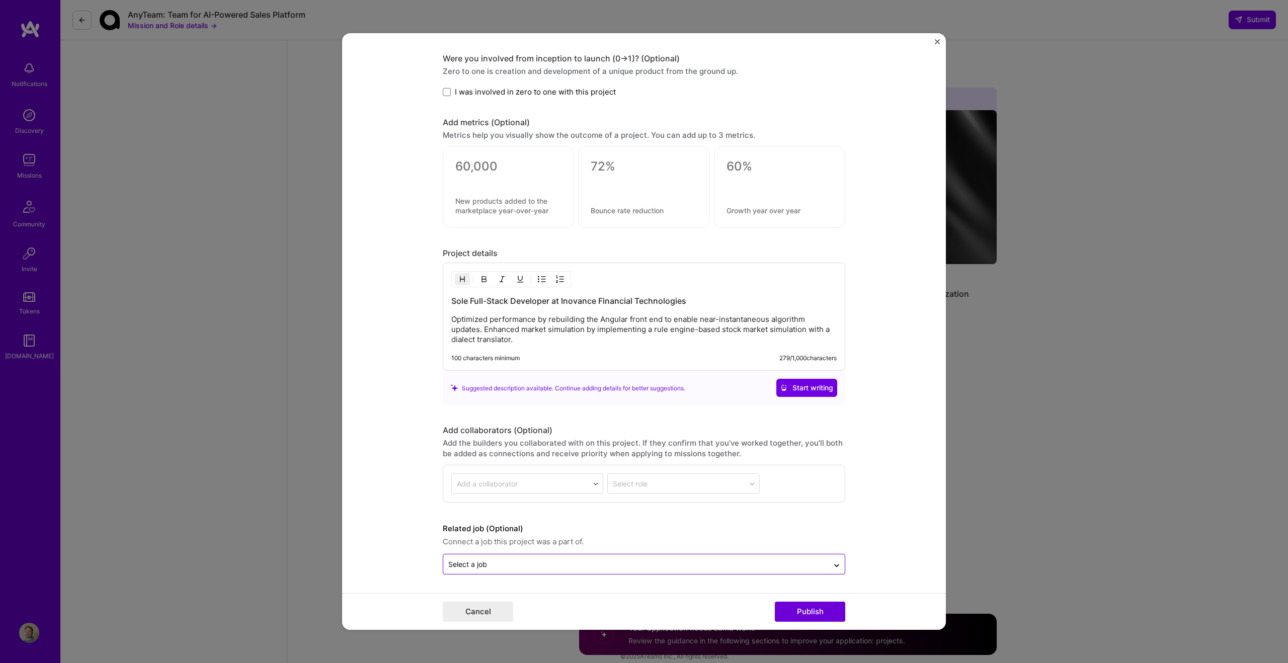
click at [493, 560] on input "text" at bounding box center [635, 564] width 375 height 11
click at [886, 479] on form "Editing suggested project This project is suggested based on your LinkedIn, res…" at bounding box center [644, 331] width 604 height 597
click at [499, 611] on button "Cancel" at bounding box center [478, 612] width 70 height 20
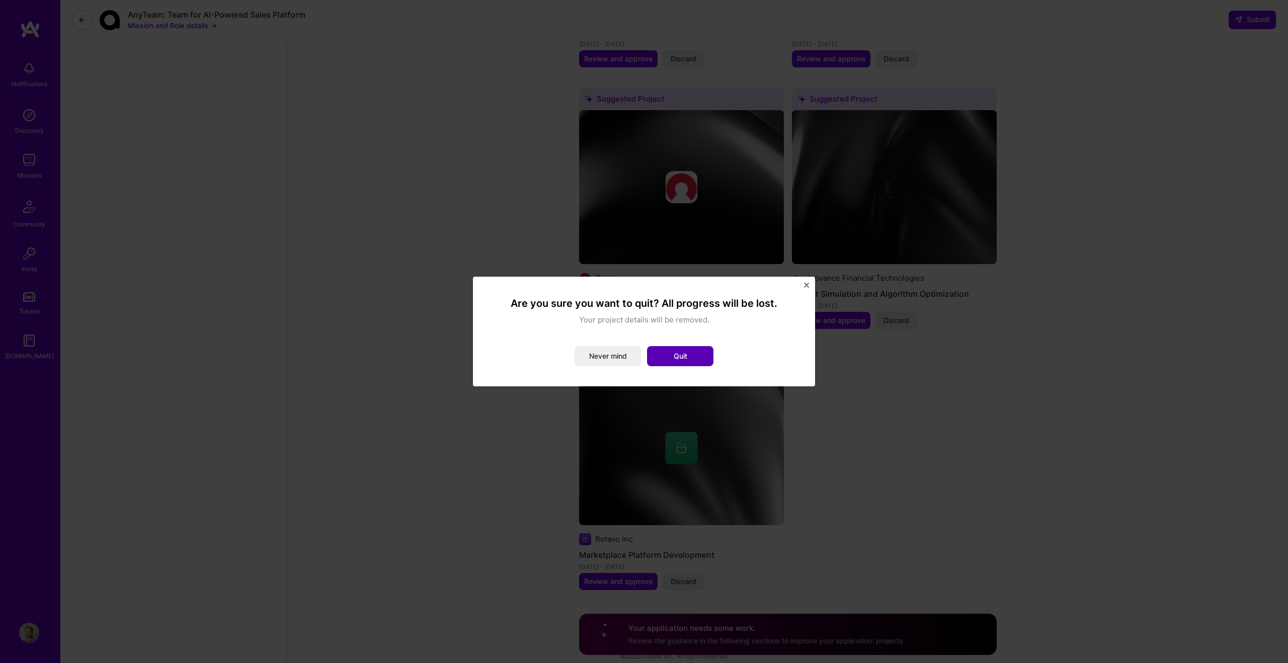
click at [711, 361] on button "Quit" at bounding box center [680, 356] width 66 height 20
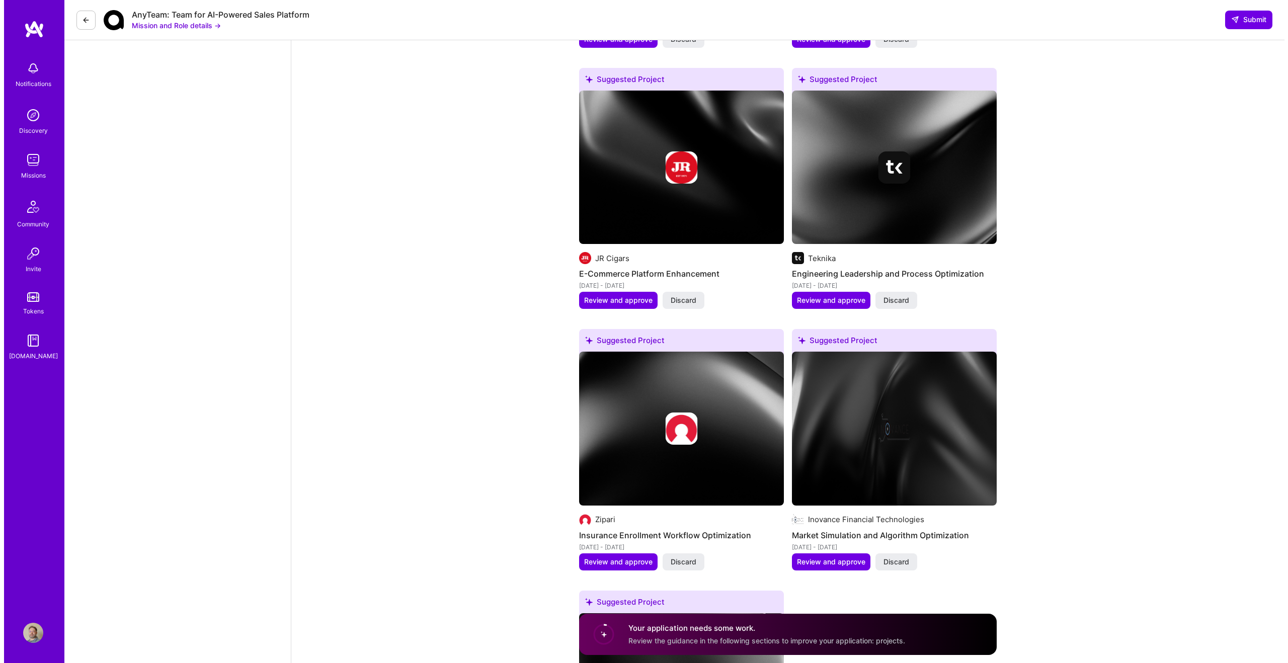
scroll to position [1944, 0]
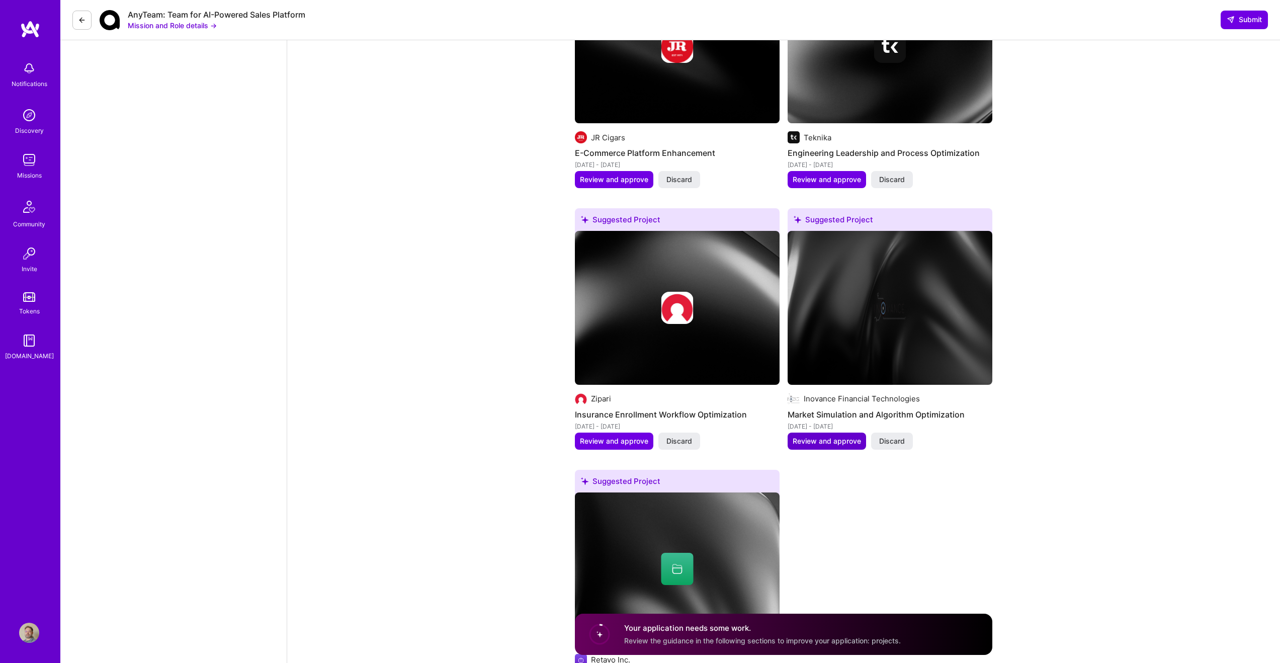
click at [831, 436] on span "Review and approve" at bounding box center [827, 441] width 68 height 10
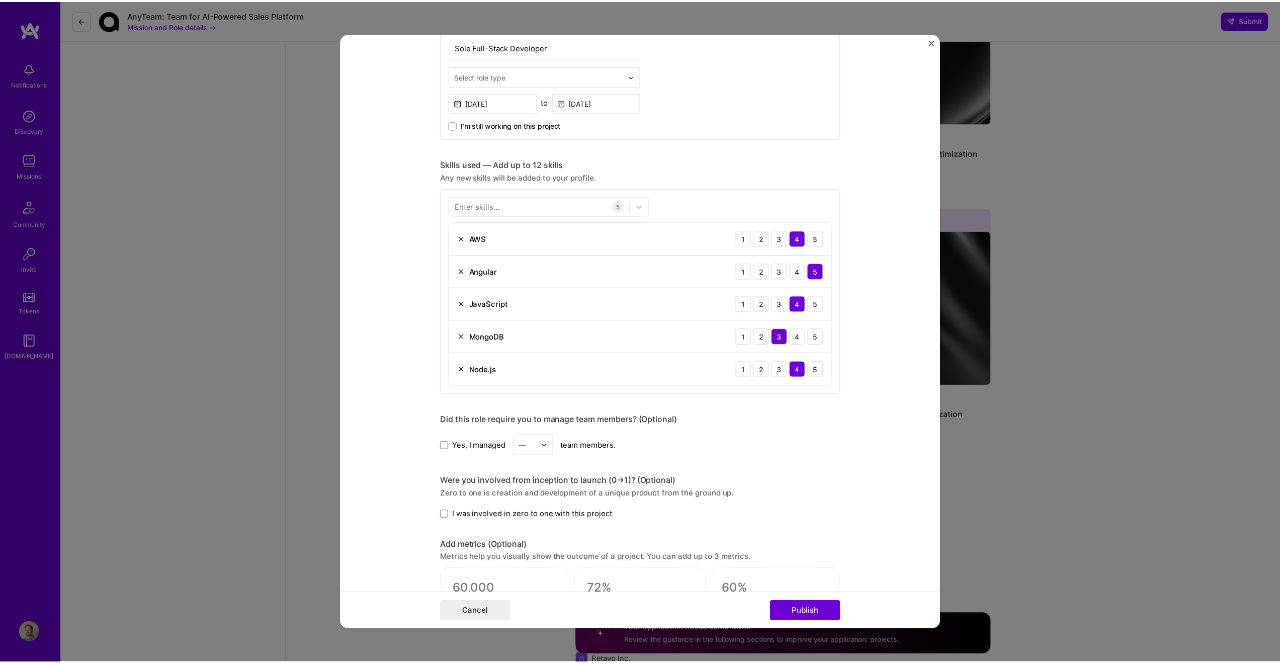
scroll to position [604, 0]
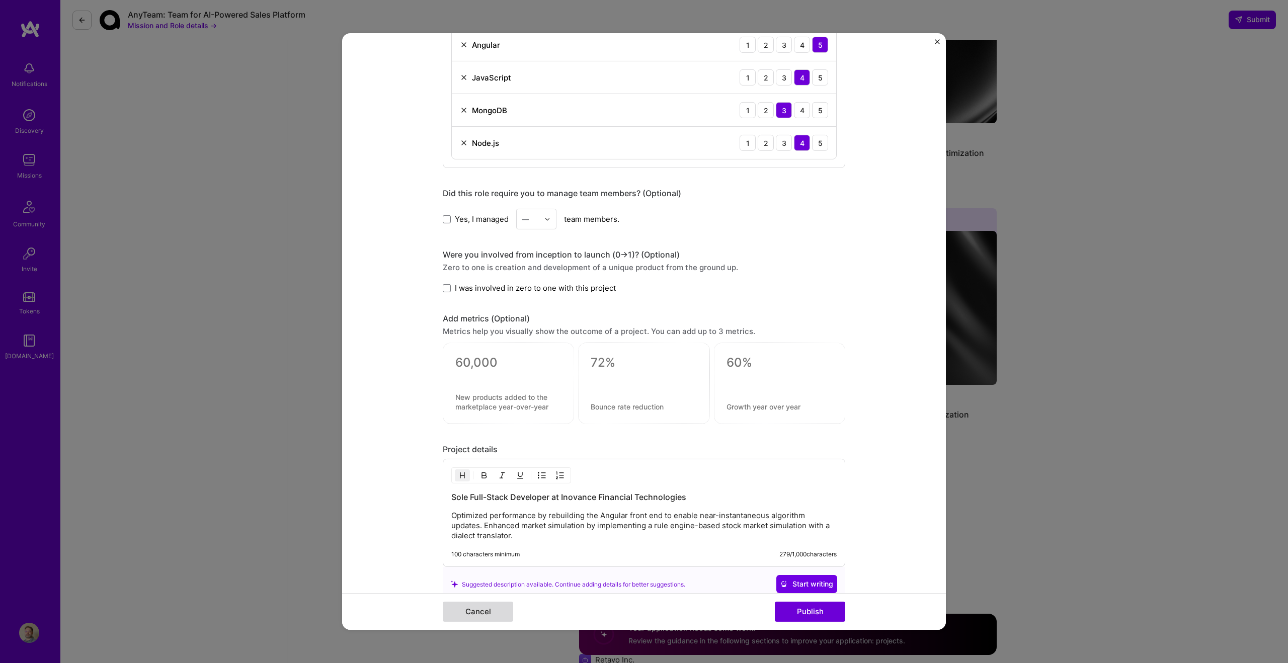
click at [504, 607] on button "Cancel" at bounding box center [478, 612] width 70 height 20
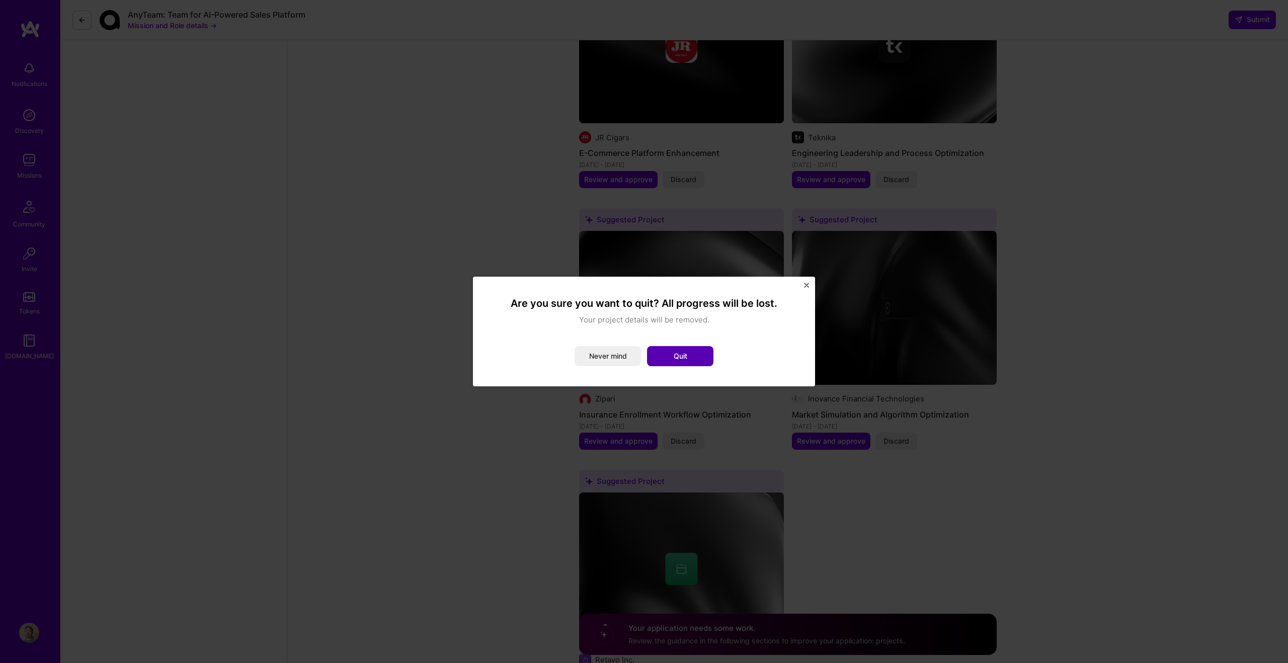
click at [684, 356] on button "Quit" at bounding box center [680, 356] width 66 height 20
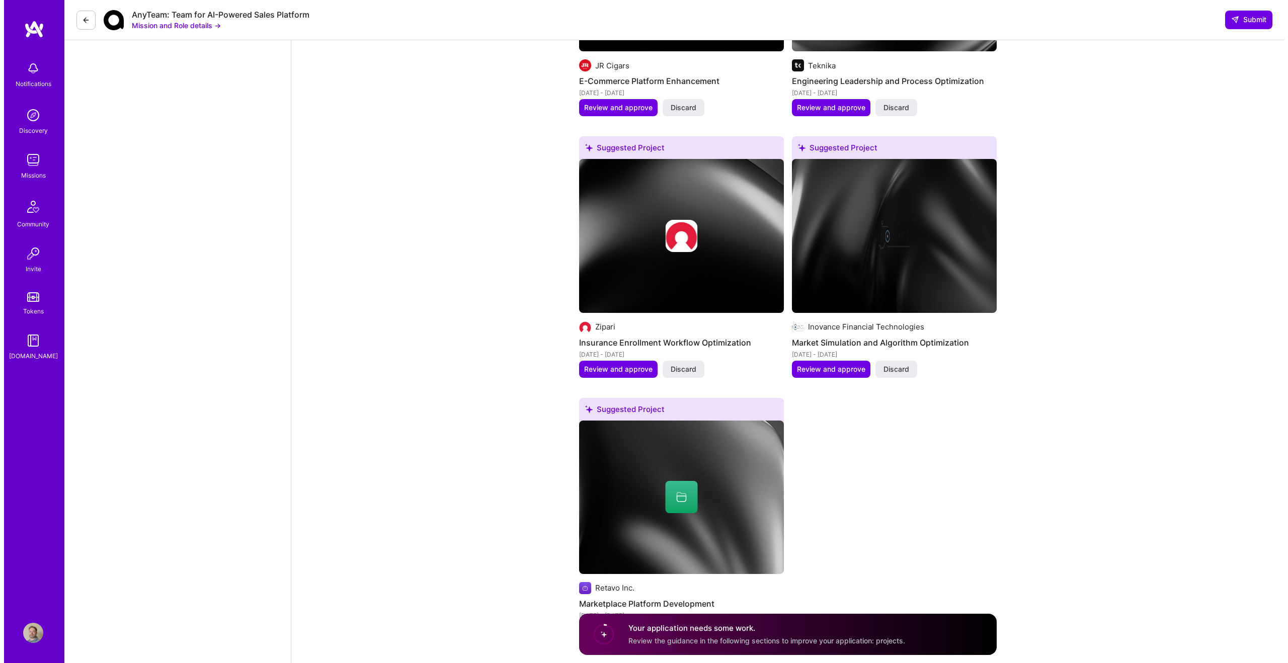
scroll to position [2065, 0]
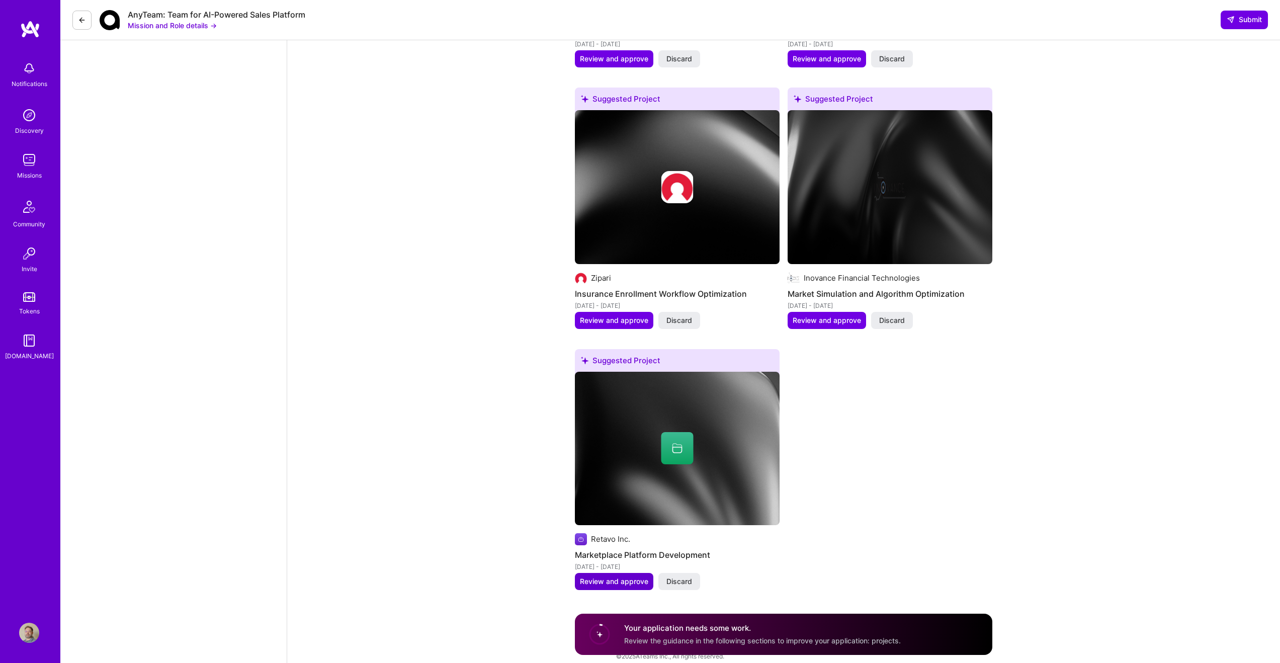
click at [623, 577] on span "Review and approve" at bounding box center [614, 582] width 68 height 10
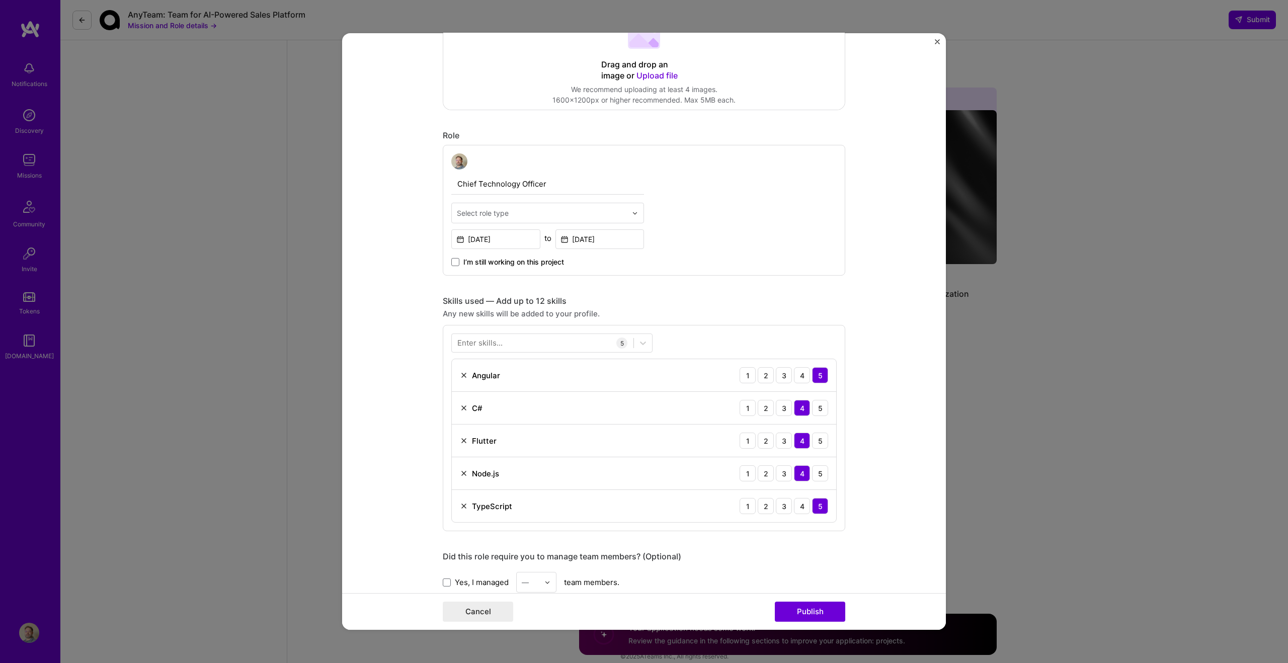
scroll to position [120, 0]
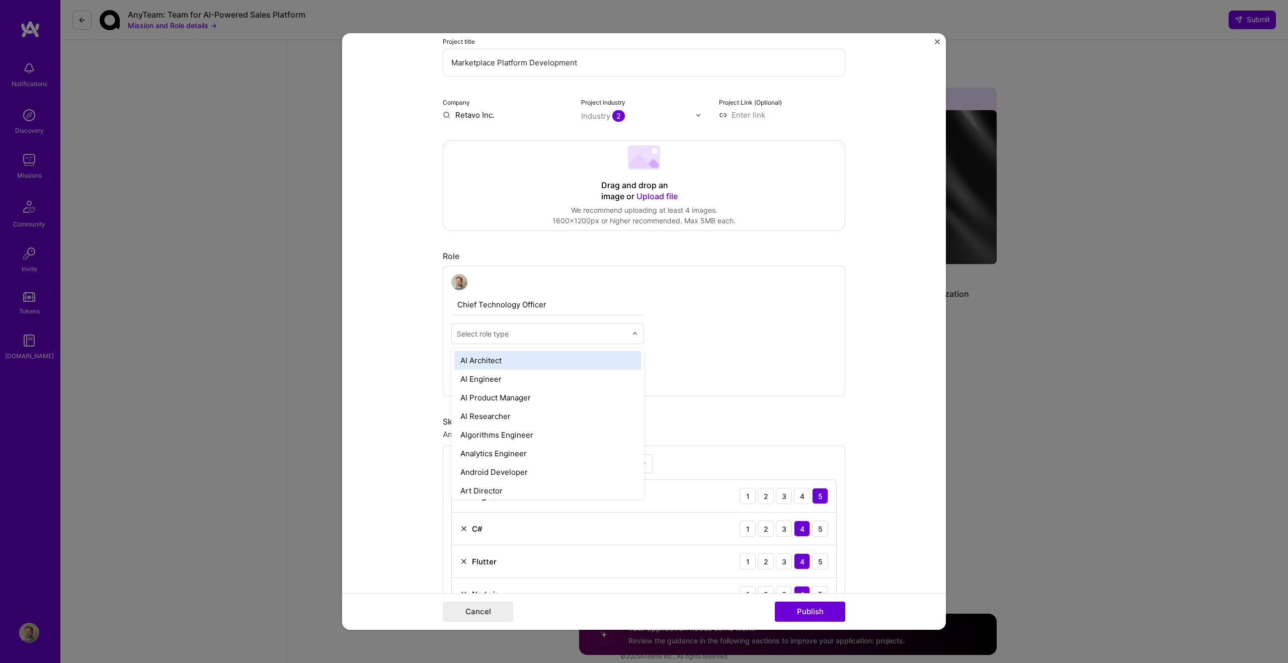
click at [486, 337] on div "Select role type" at bounding box center [483, 334] width 52 height 11
click at [510, 441] on div "Chief Technology Officer (CTO)" at bounding box center [547, 440] width 187 height 19
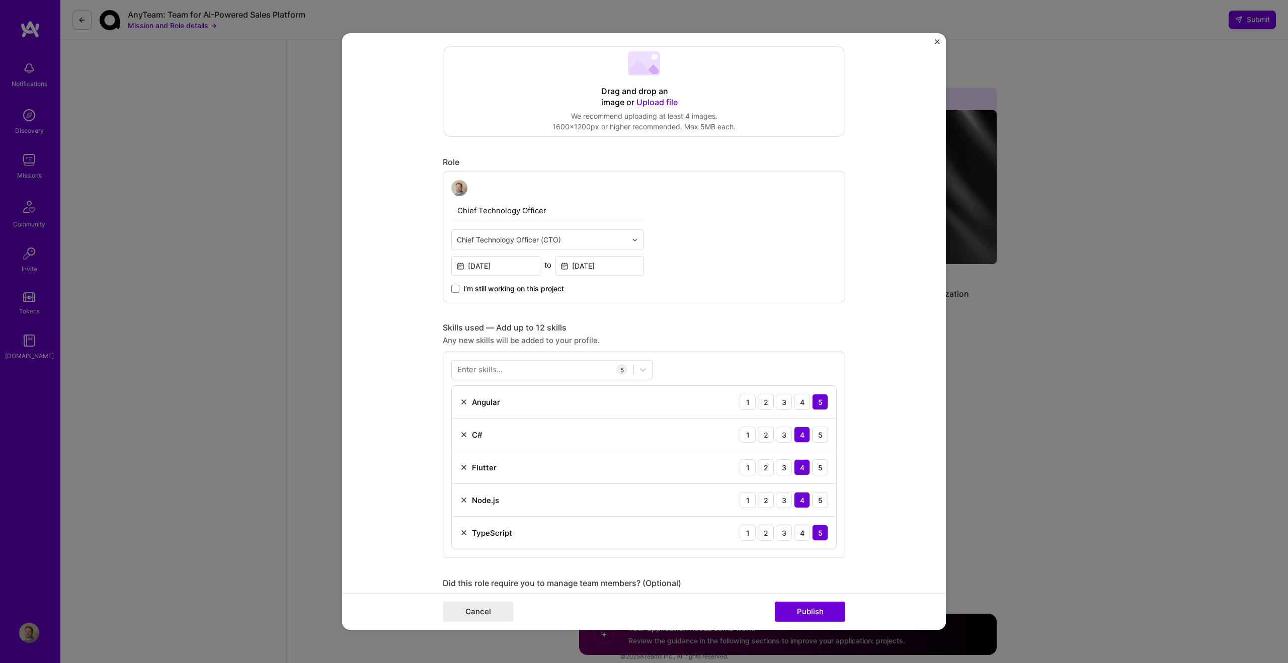
scroll to position [361, 0]
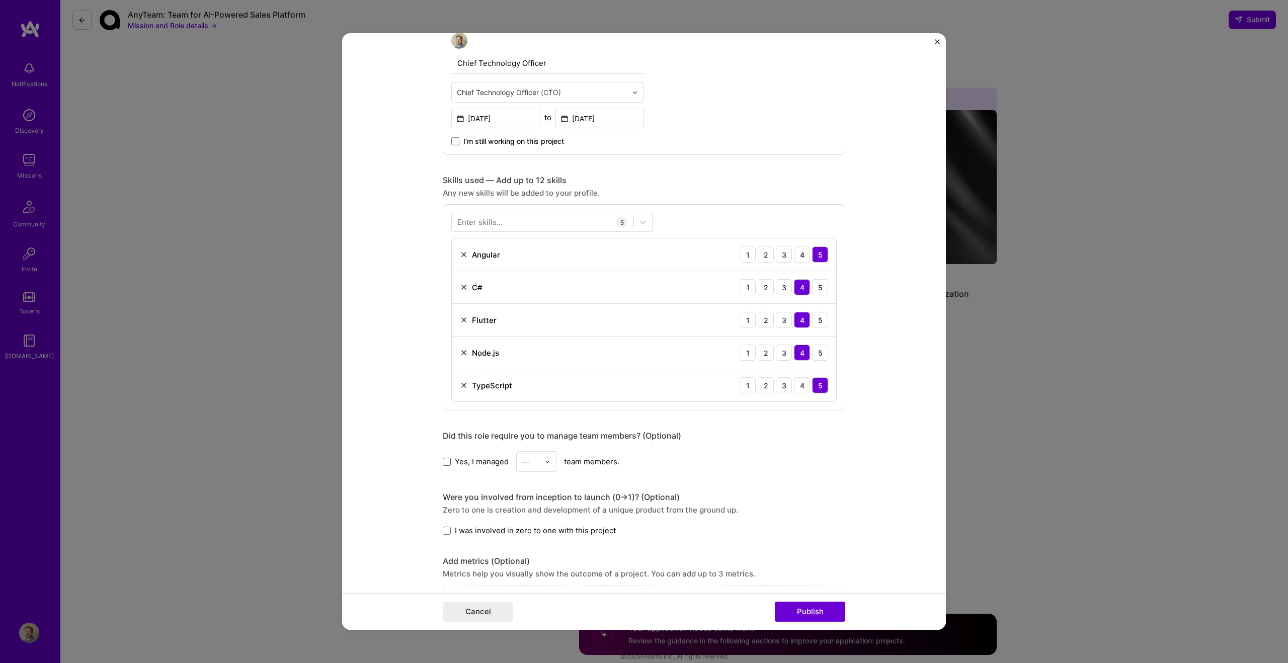
click at [445, 461] on span at bounding box center [447, 461] width 8 height 8
click at [0, 0] on input "Yes, I managed" at bounding box center [0, 0] width 0 height 0
click at [532, 462] on input "text" at bounding box center [531, 461] width 18 height 11
click at [528, 510] on div "9" at bounding box center [536, 516] width 34 height 19
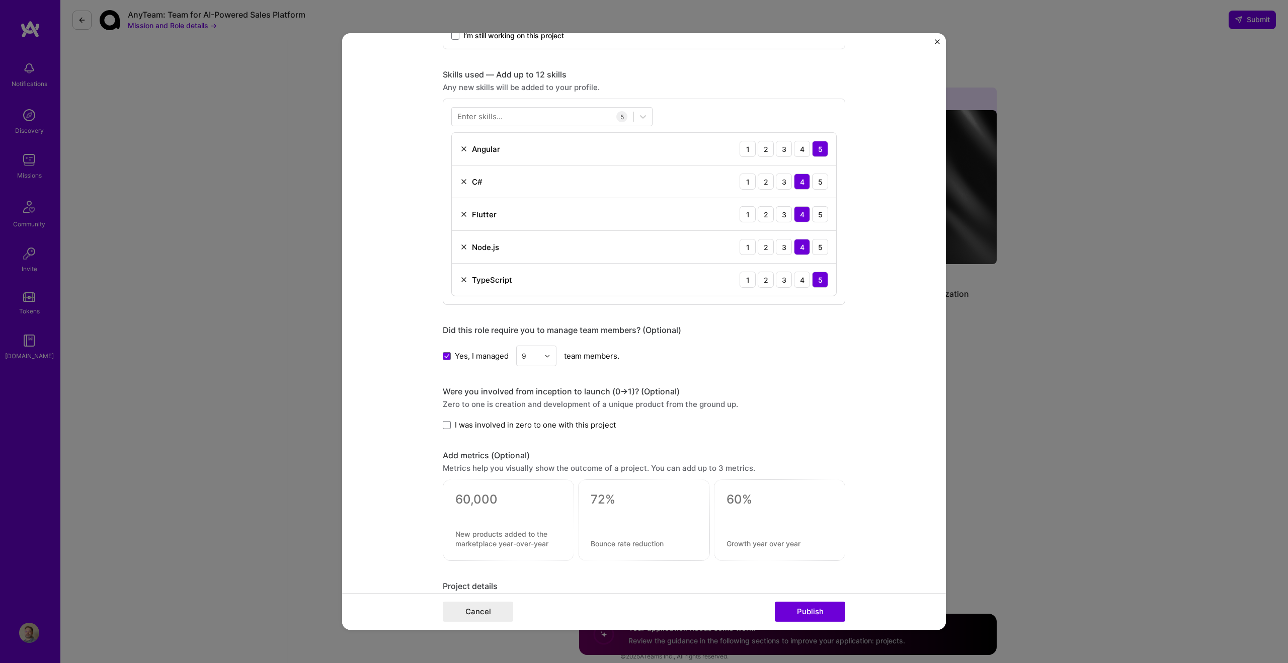
scroll to position [482, 0]
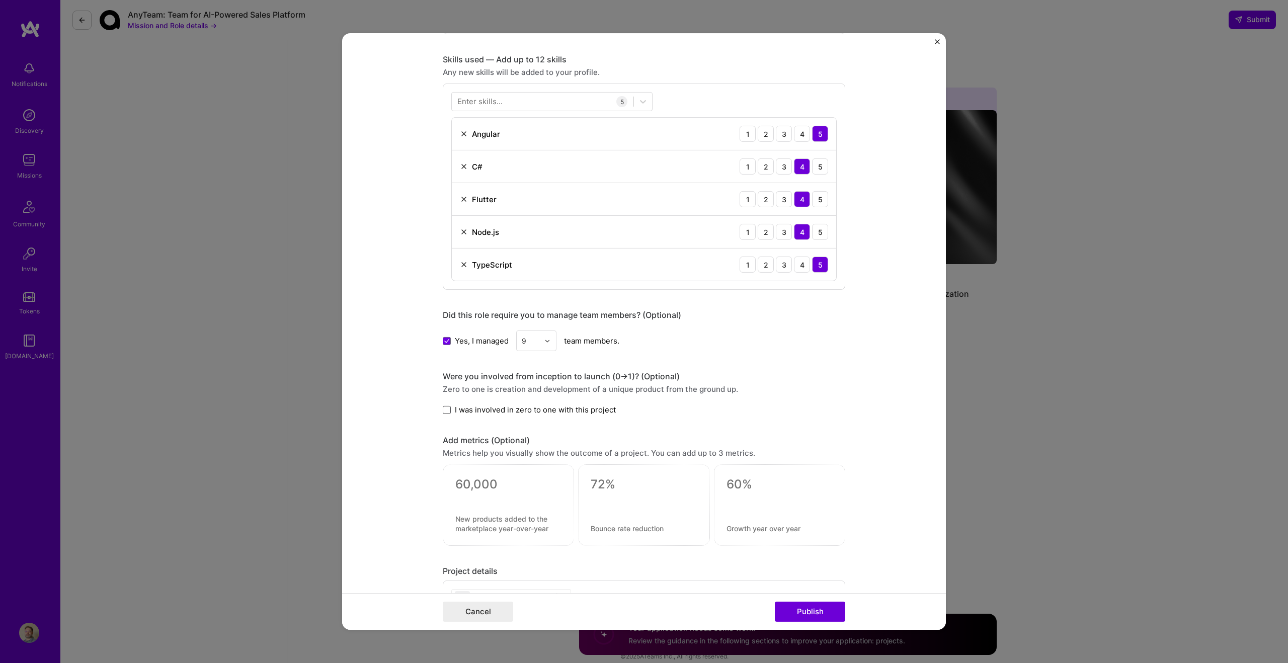
click at [444, 410] on span at bounding box center [447, 410] width 8 height 8
click at [0, 0] on input "I was involved in zero to one with this project" at bounding box center [0, 0] width 0 height 0
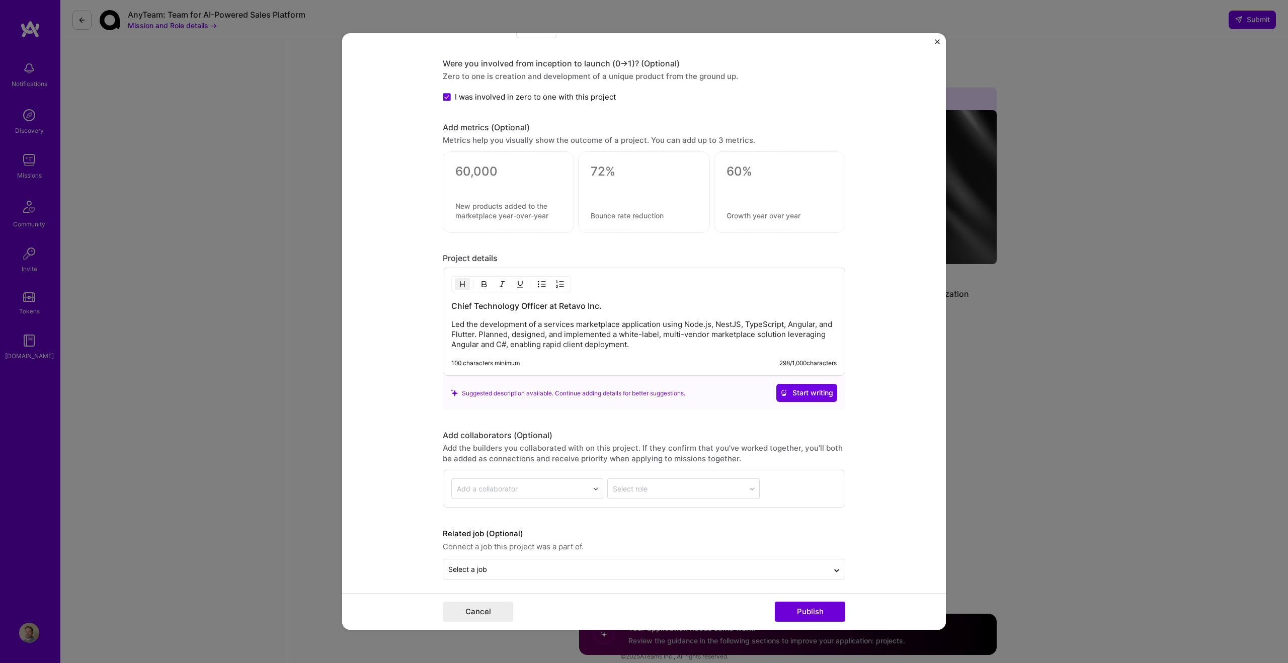
scroll to position [800, 0]
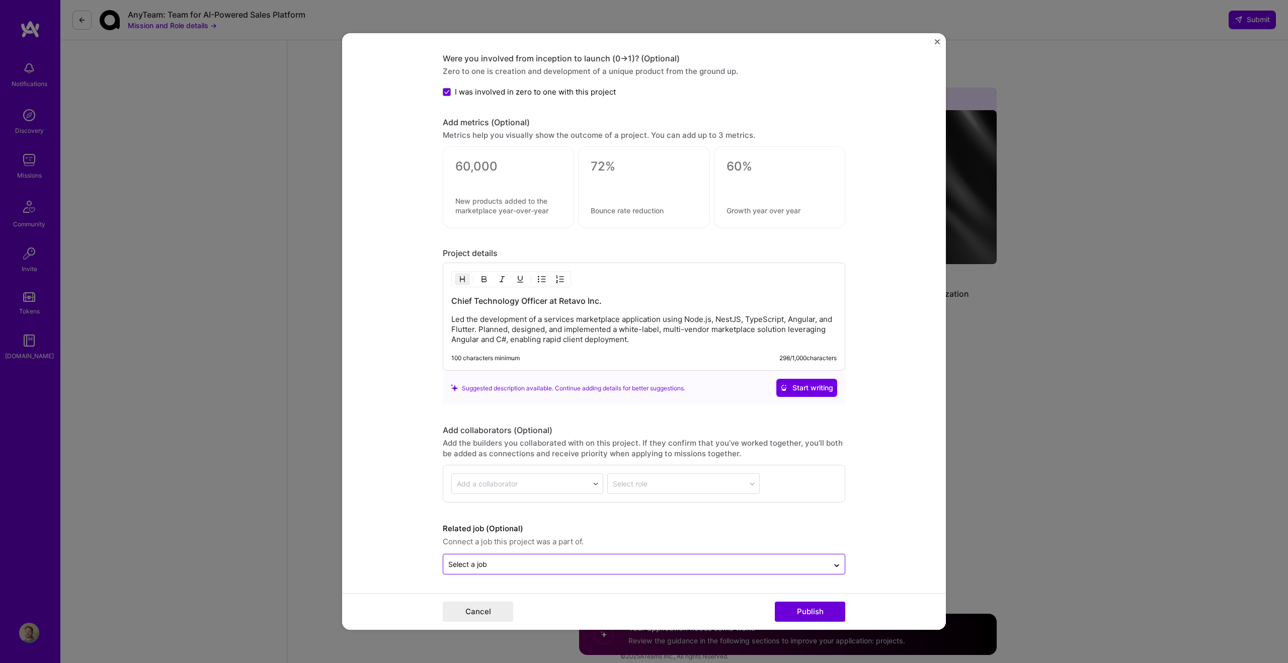
click at [718, 565] on input "text" at bounding box center [635, 564] width 375 height 11
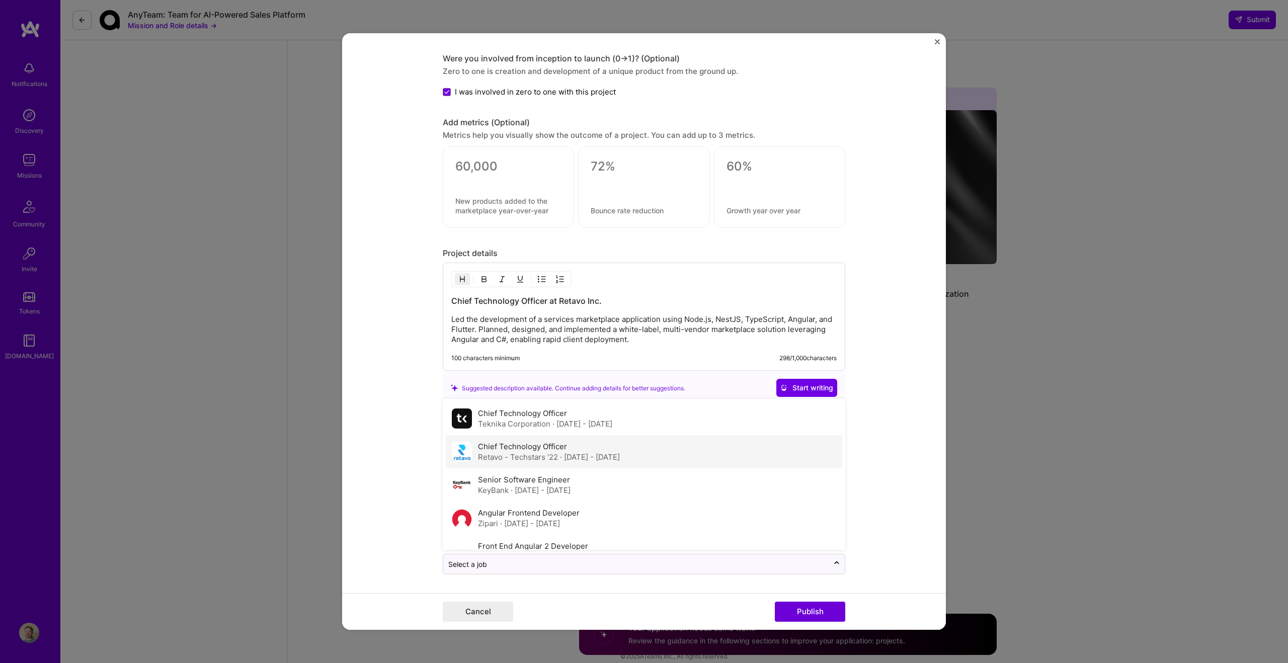
click at [566, 443] on div "Chief Technology Officer Retavo - Techstars ‘22 · Jun 2021 - Mar 2023" at bounding box center [549, 451] width 142 height 21
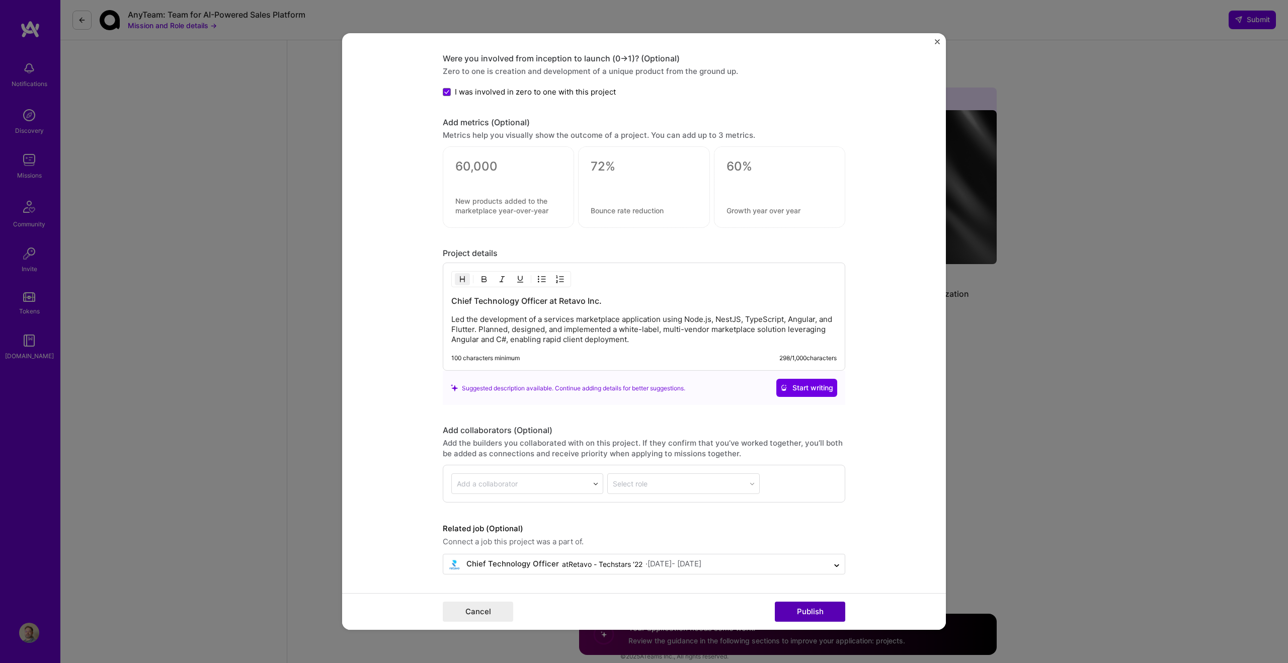
click at [822, 615] on button "Publish" at bounding box center [810, 612] width 70 height 20
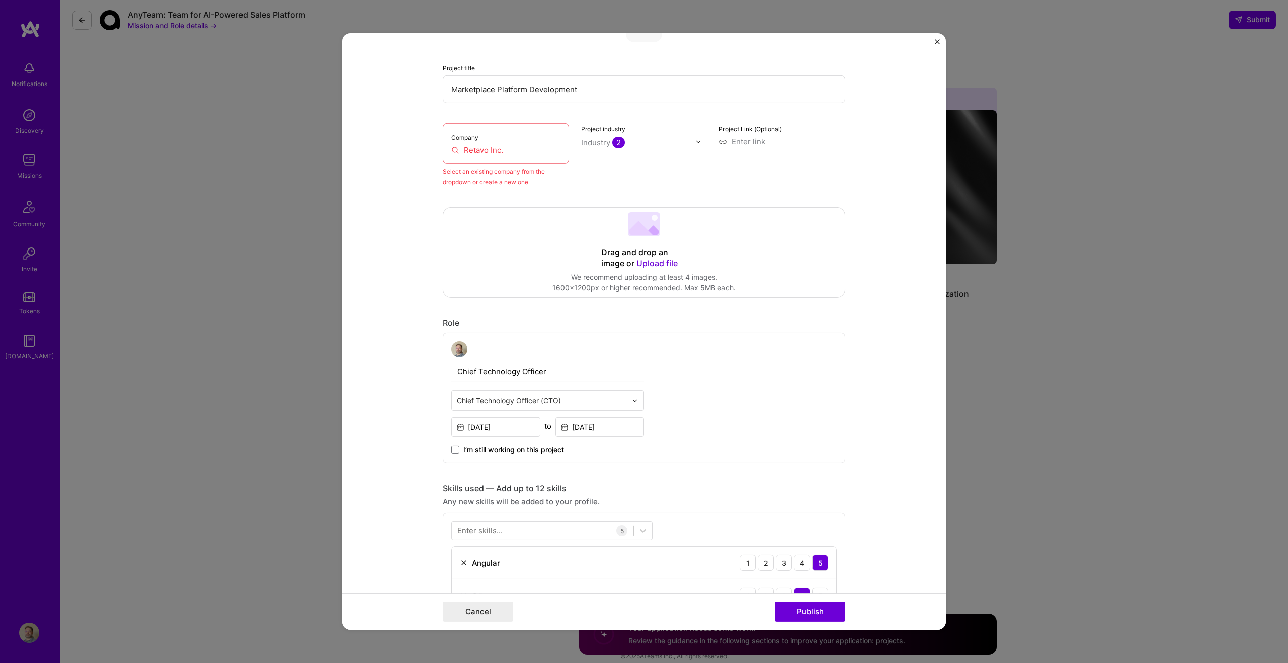
scroll to position [66, 0]
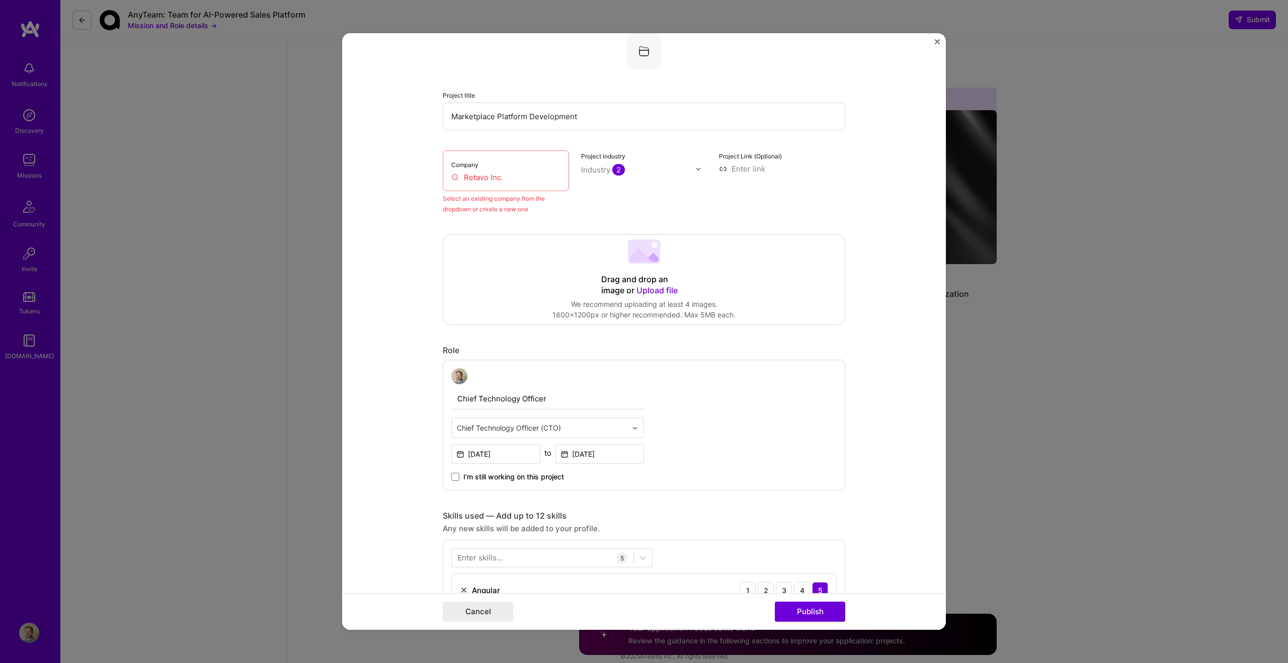
click at [514, 174] on input "Retavo Inc." at bounding box center [505, 177] width 109 height 11
click at [513, 175] on input "Retavo Inc." at bounding box center [505, 177] width 109 height 11
click at [508, 203] on div "Select an existing company from the dropdown or create a new one" at bounding box center [506, 203] width 126 height 21
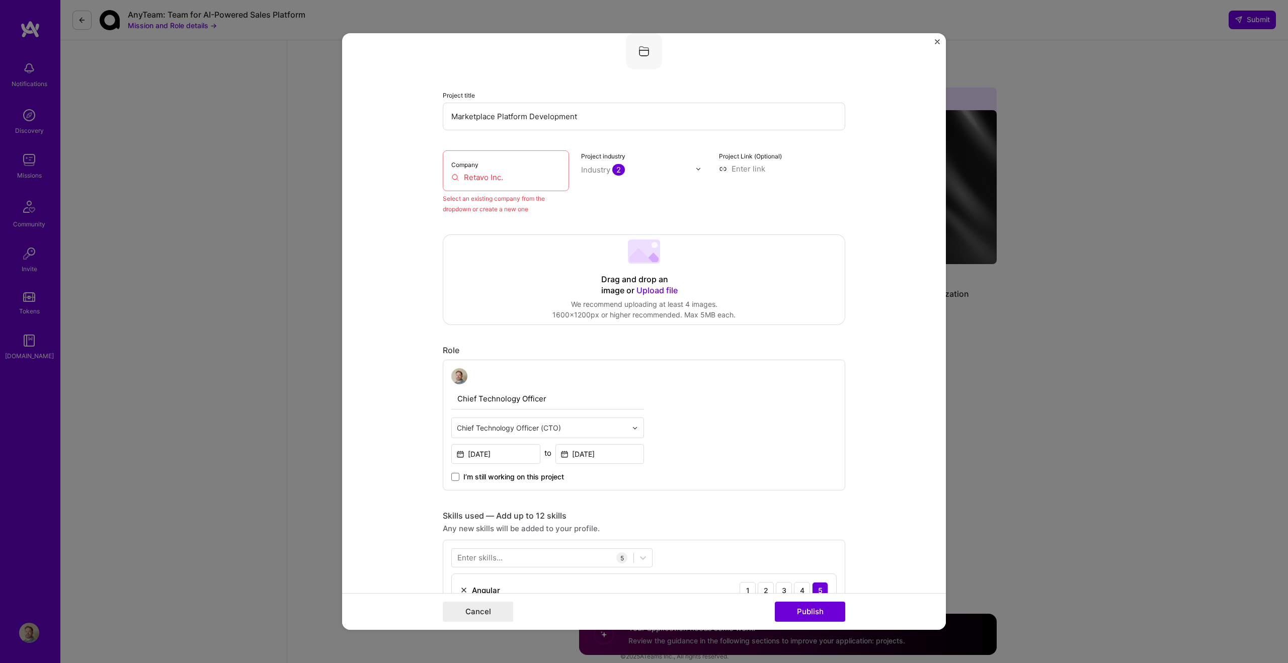
drag, startPoint x: 517, startPoint y: 175, endPoint x: 434, endPoint y: 176, distance: 82.5
click at [434, 176] on form "Editing suggested project This project is suggested based on your LinkedIn, res…" at bounding box center [644, 331] width 604 height 597
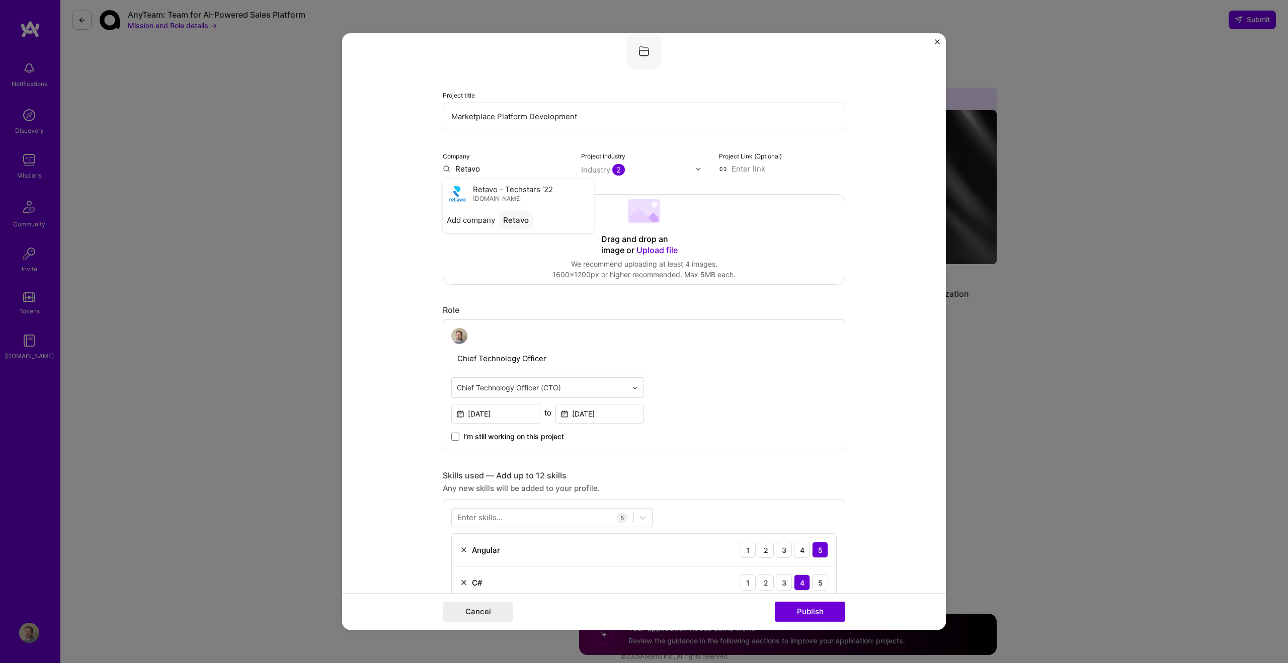
scroll to position [65, 0]
click at [497, 186] on span "Retavo - Techstars ‘22" at bounding box center [513, 190] width 80 height 11
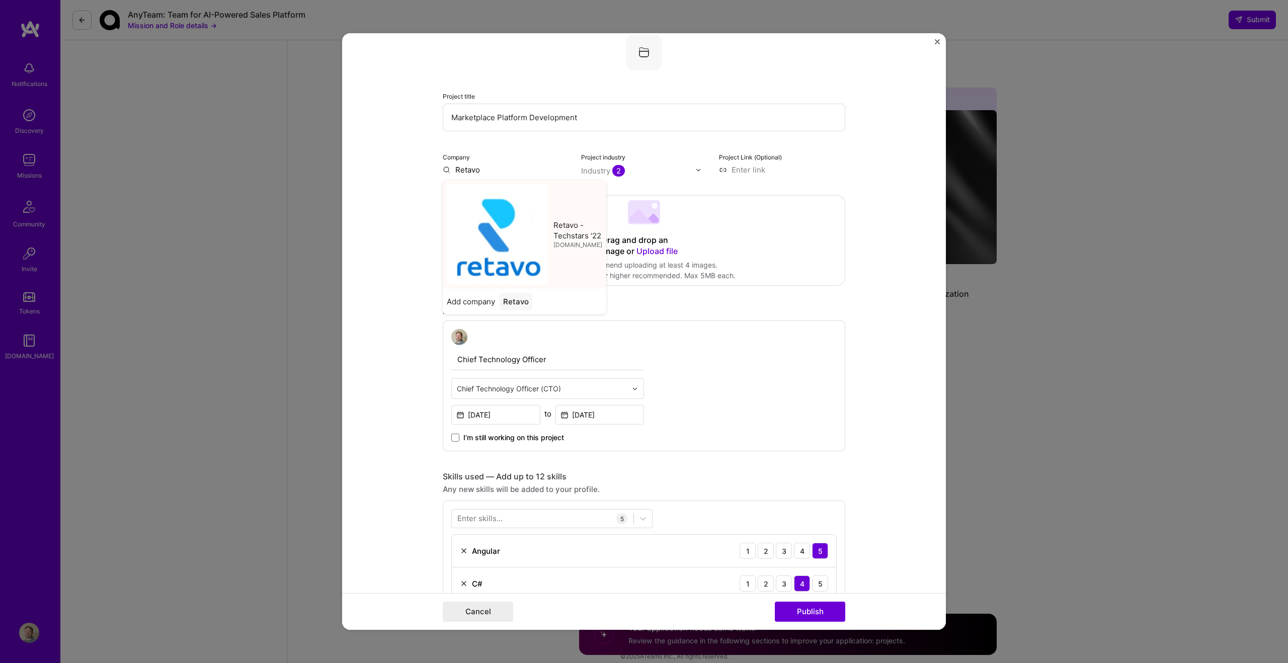
type input "Retavo - Techstars ‘22"
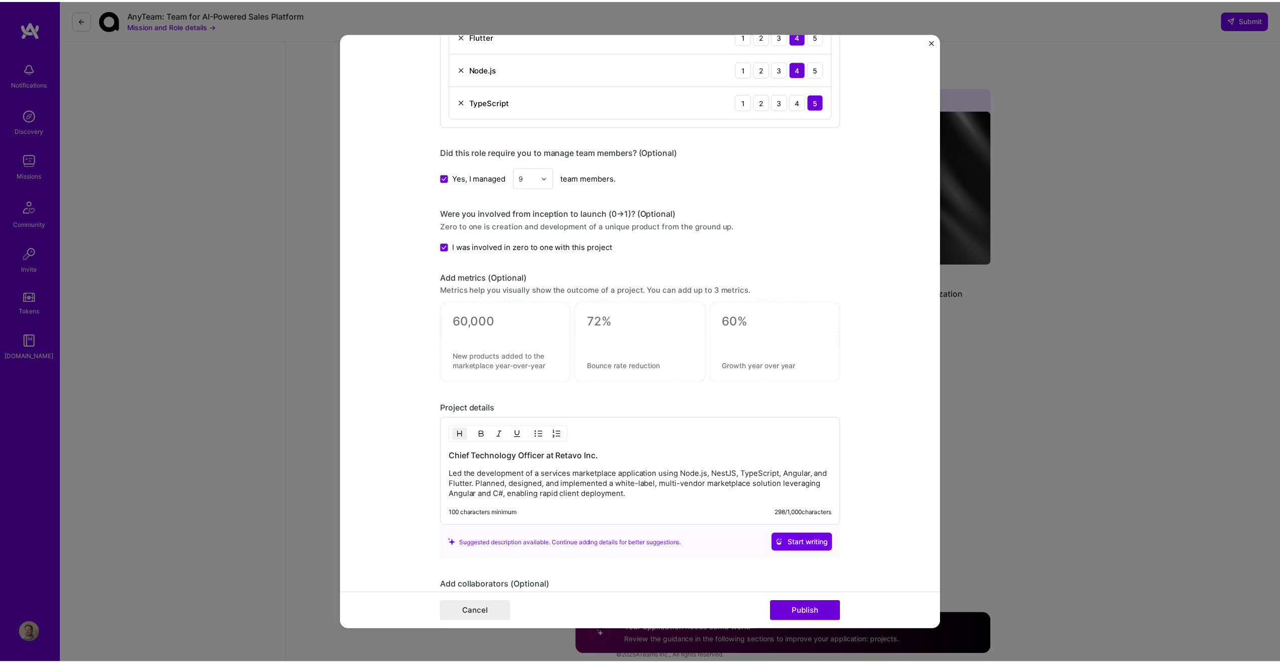
scroll to position [800, 0]
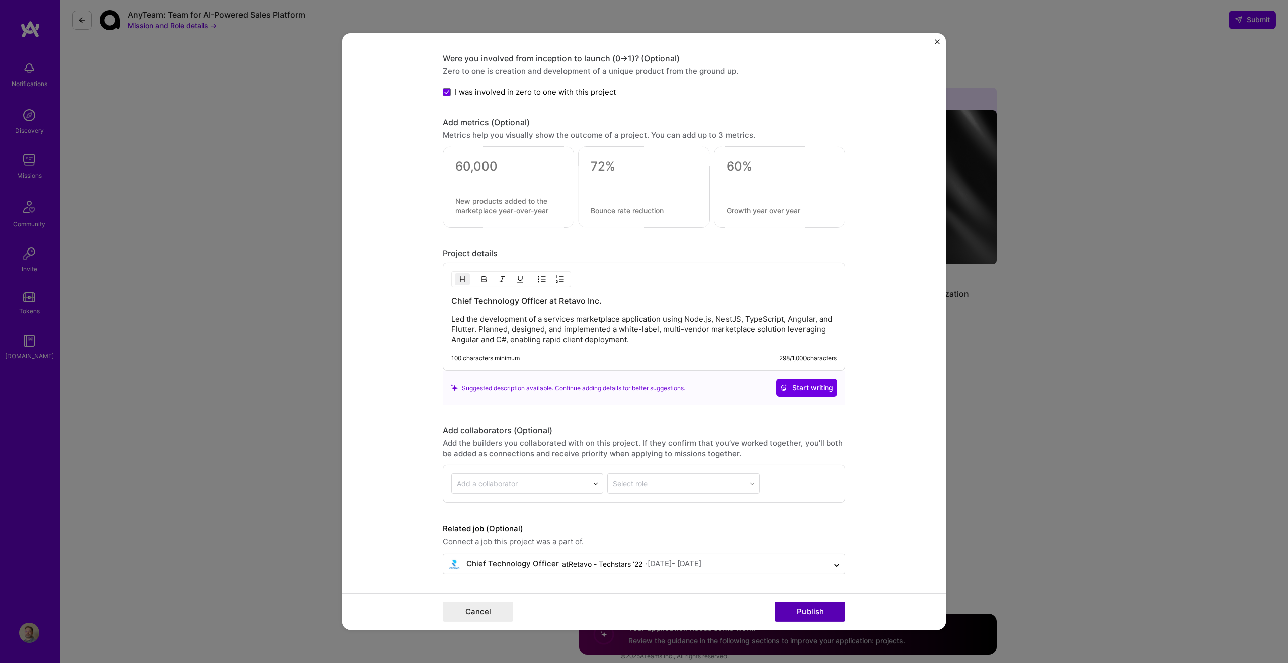
click at [797, 607] on button "Publish" at bounding box center [810, 612] width 70 height 20
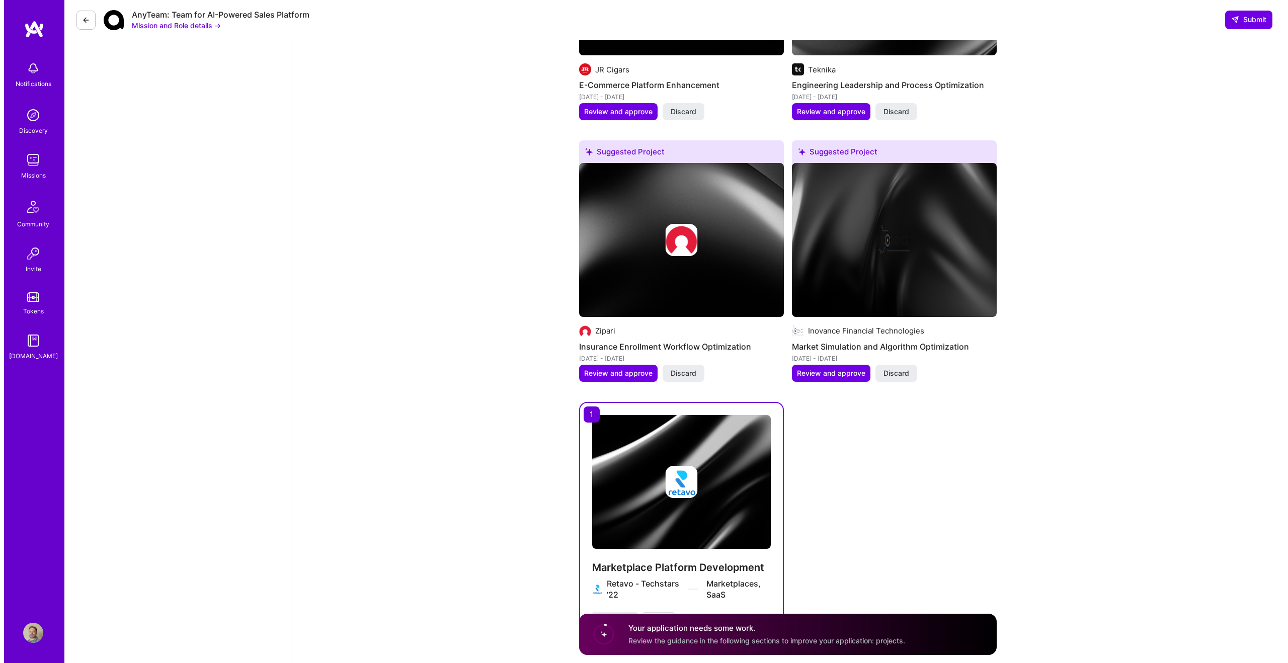
scroll to position [1991, 0]
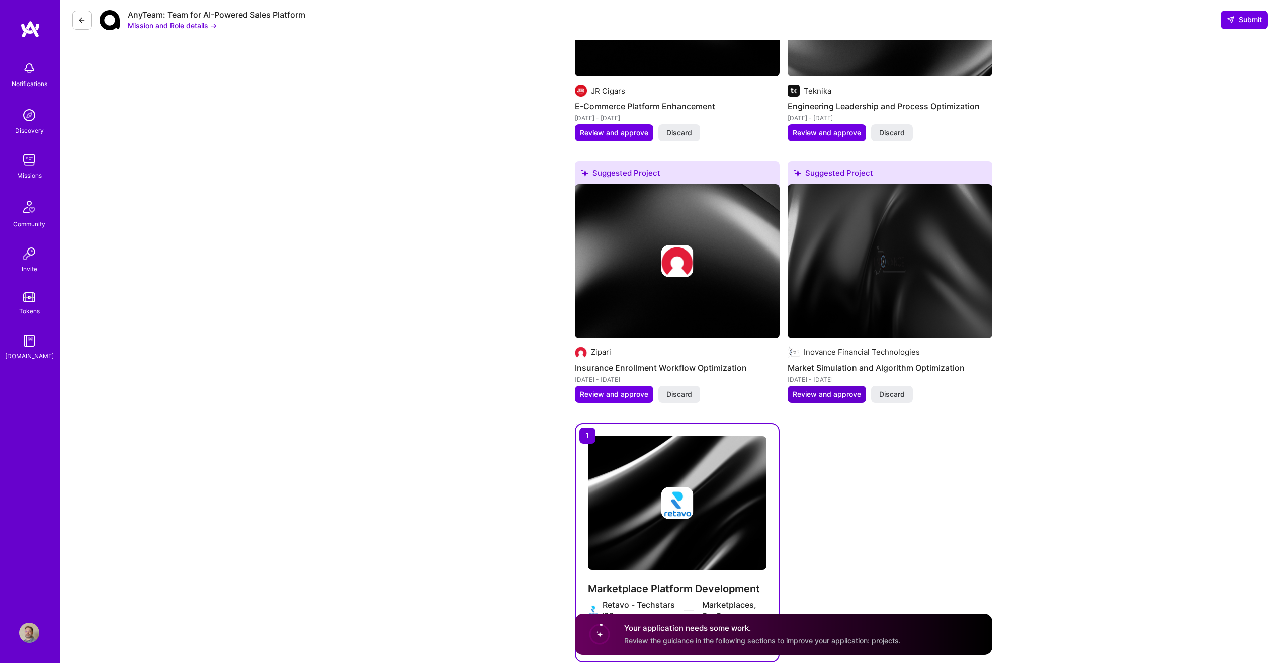
click at [828, 389] on span "Review and approve" at bounding box center [827, 394] width 68 height 10
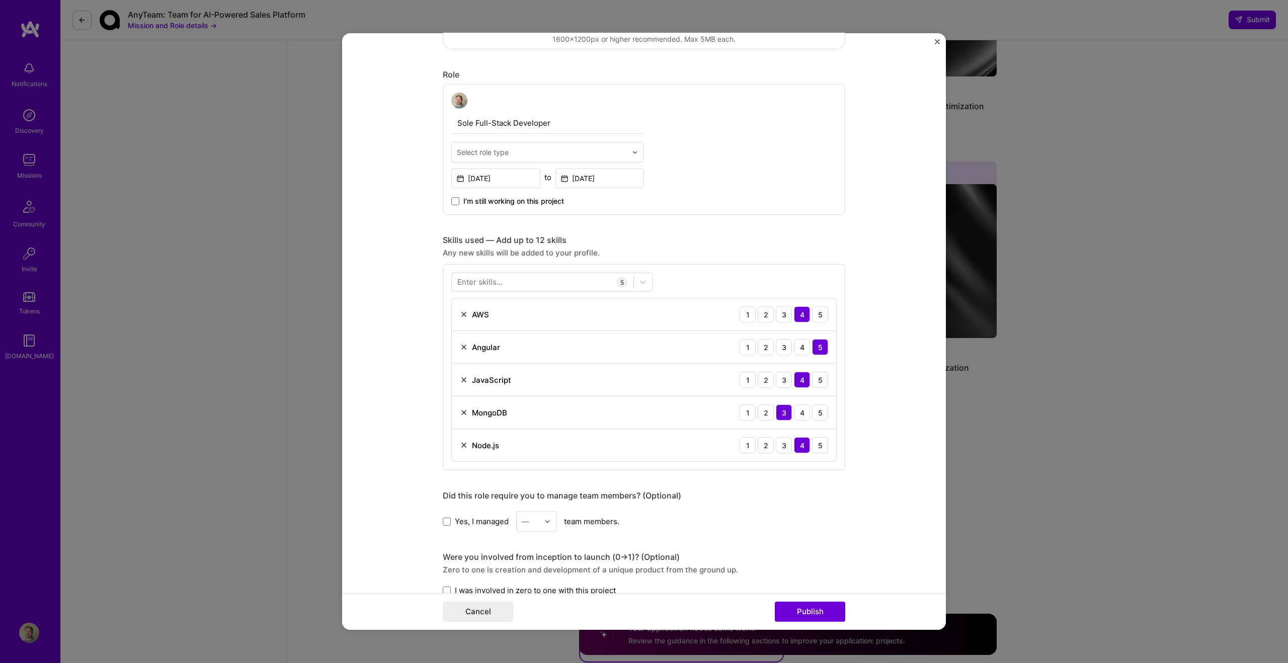
scroll to position [302, 0]
click at [505, 141] on div "Select role type" at bounding box center [547, 151] width 193 height 21
click at [508, 285] on div "Full-Stack Developer" at bounding box center [547, 291] width 187 height 19
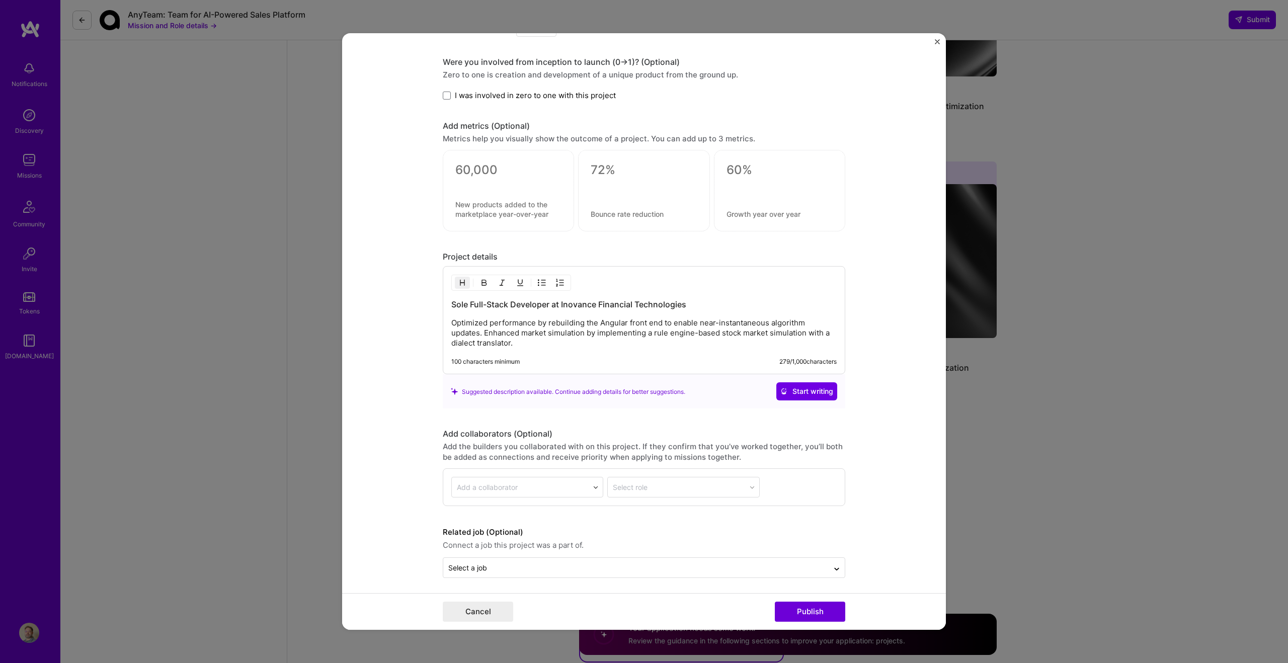
scroll to position [800, 0]
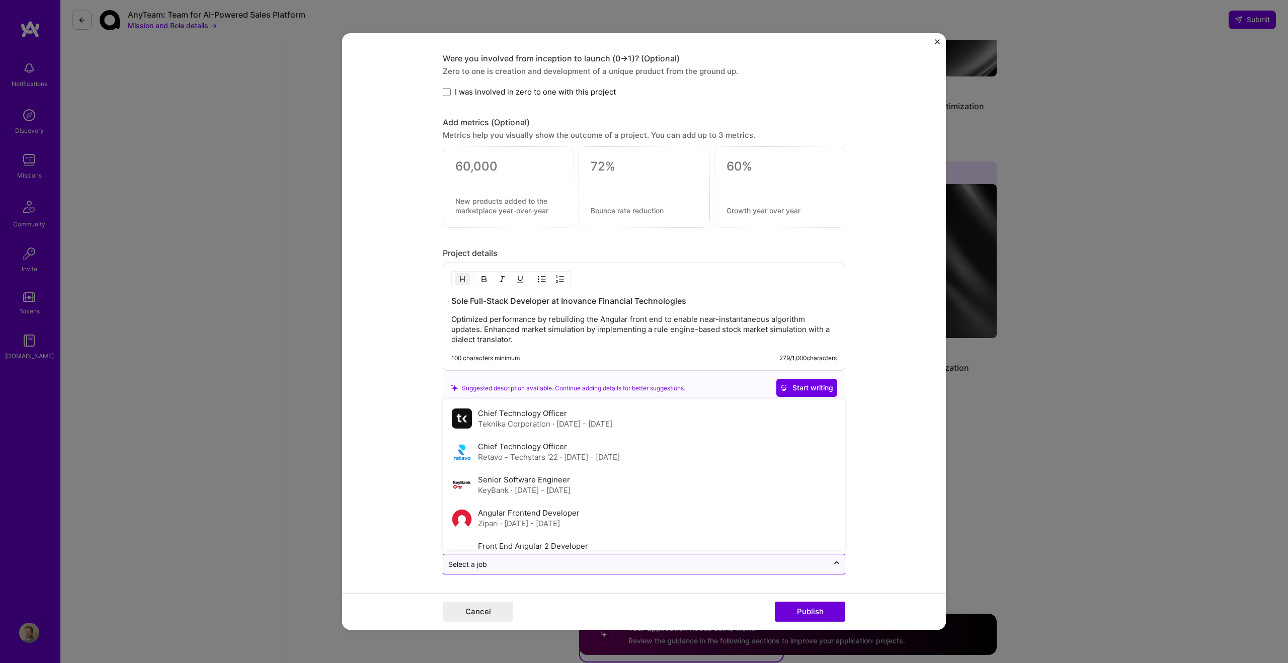
click at [736, 562] on input "text" at bounding box center [635, 564] width 375 height 11
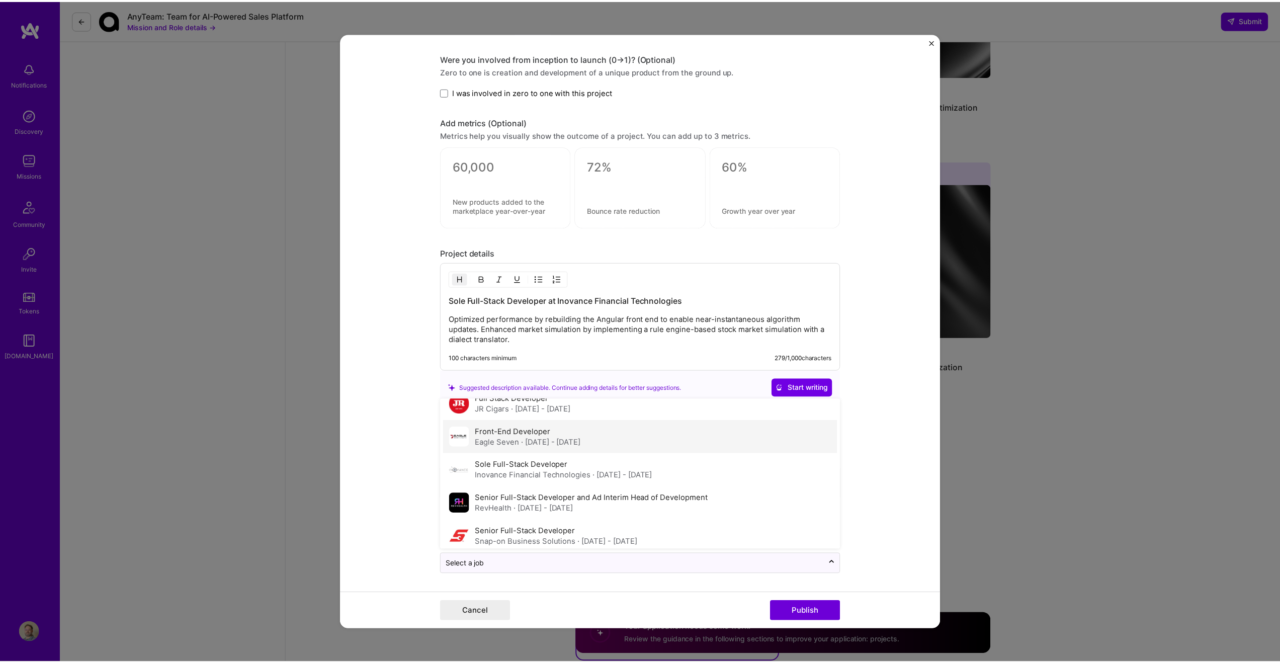
scroll to position [181, 0]
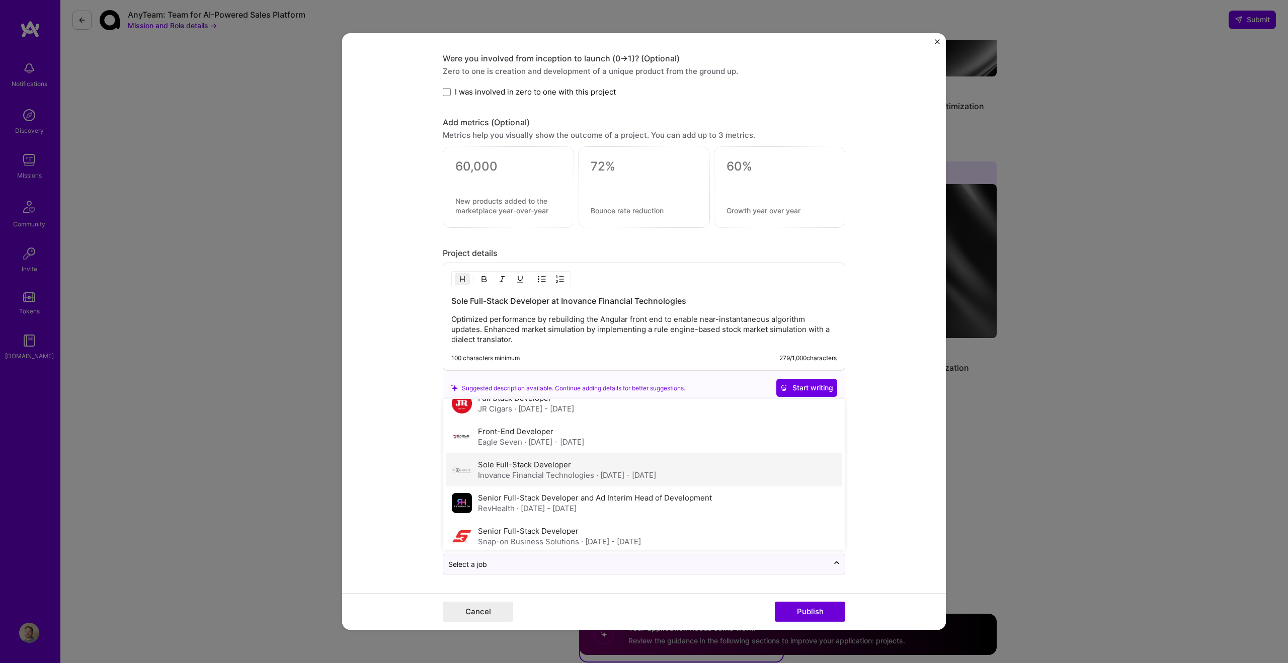
click at [596, 476] on span "· Apr 2016 - Jul 2016" at bounding box center [626, 475] width 60 height 10
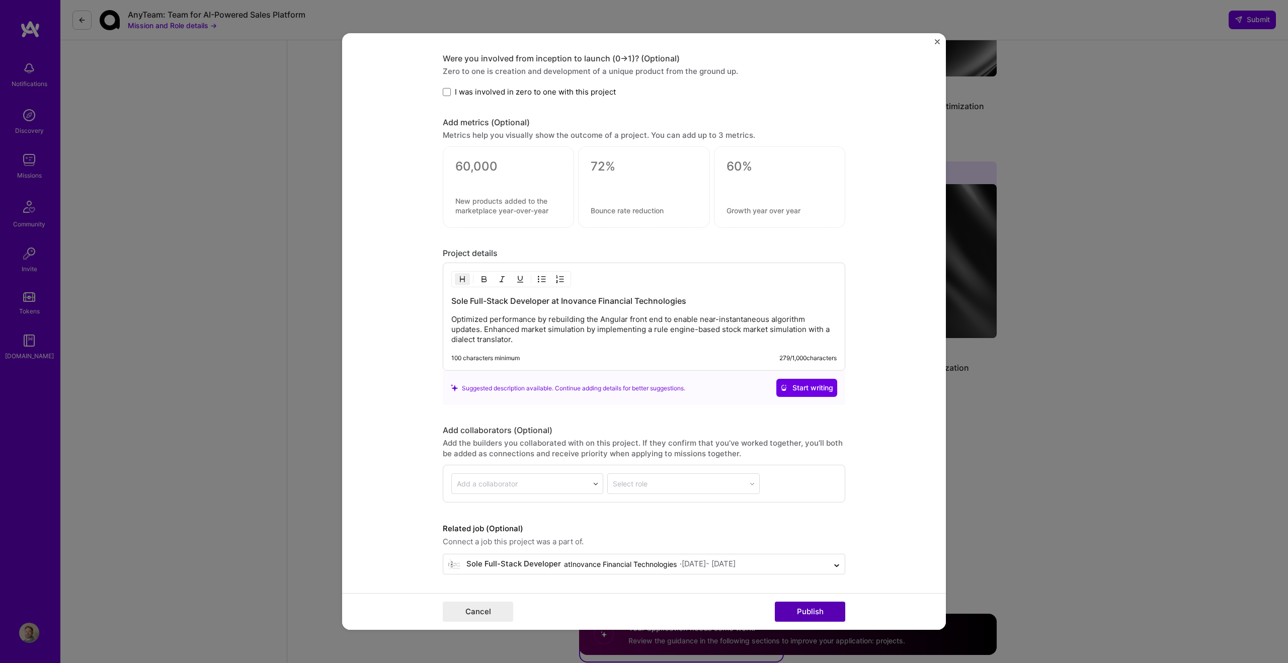
click at [808, 607] on button "Publish" at bounding box center [810, 612] width 70 height 20
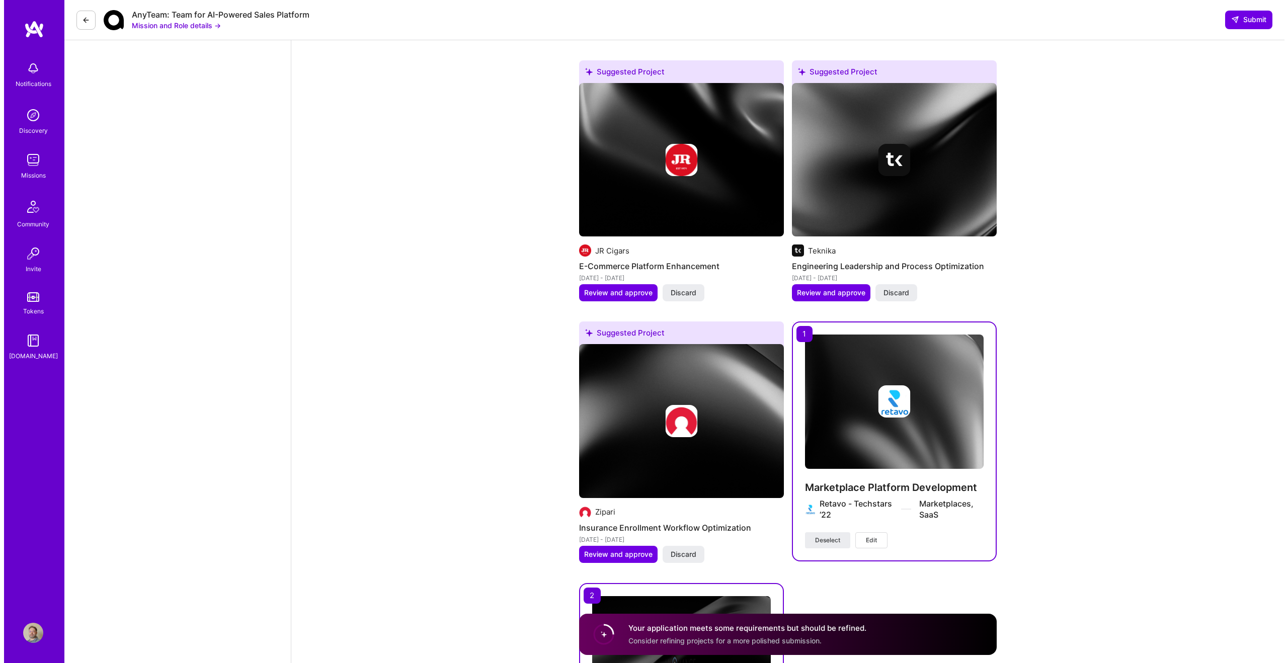
scroll to position [1810, 0]
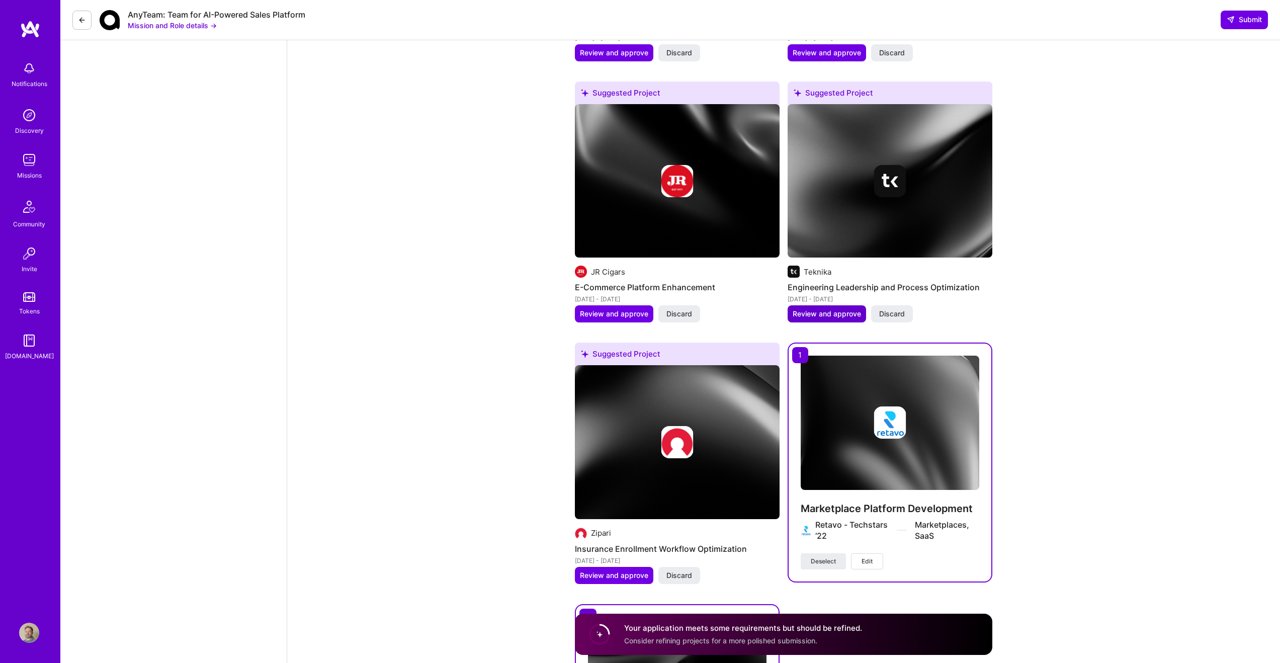
click at [832, 309] on span "Review and approve" at bounding box center [827, 314] width 68 height 10
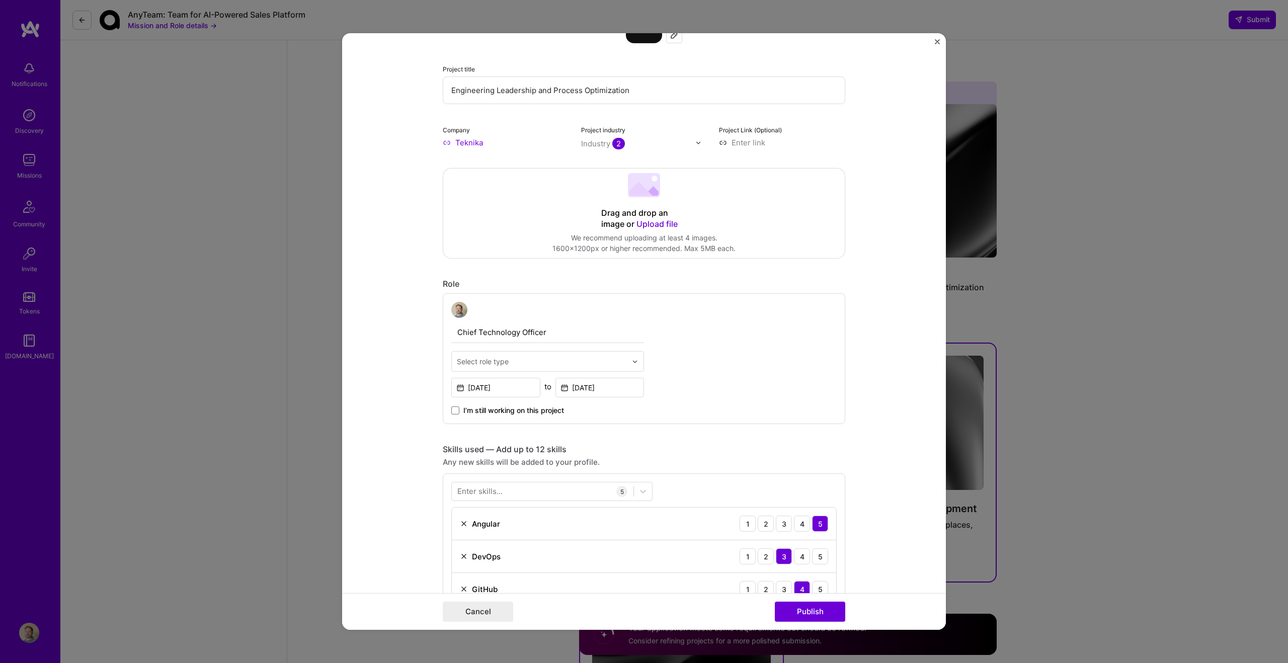
scroll to position [181, 0]
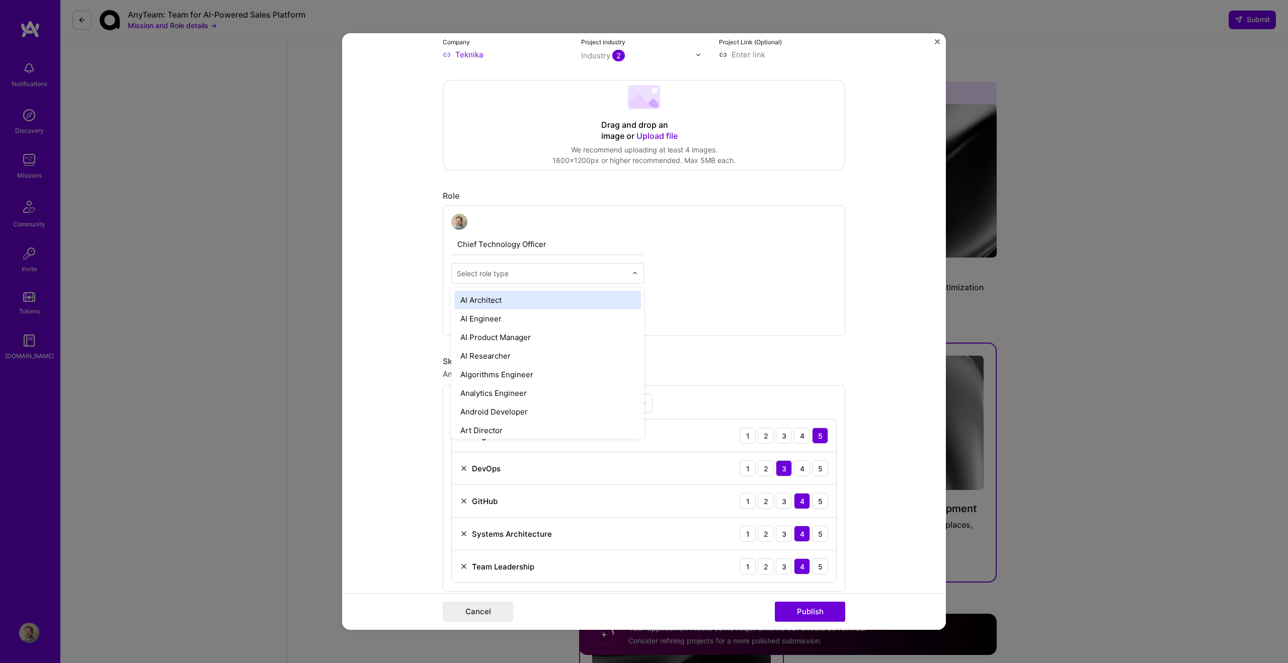
click at [503, 273] on div "Select role type" at bounding box center [483, 273] width 52 height 11
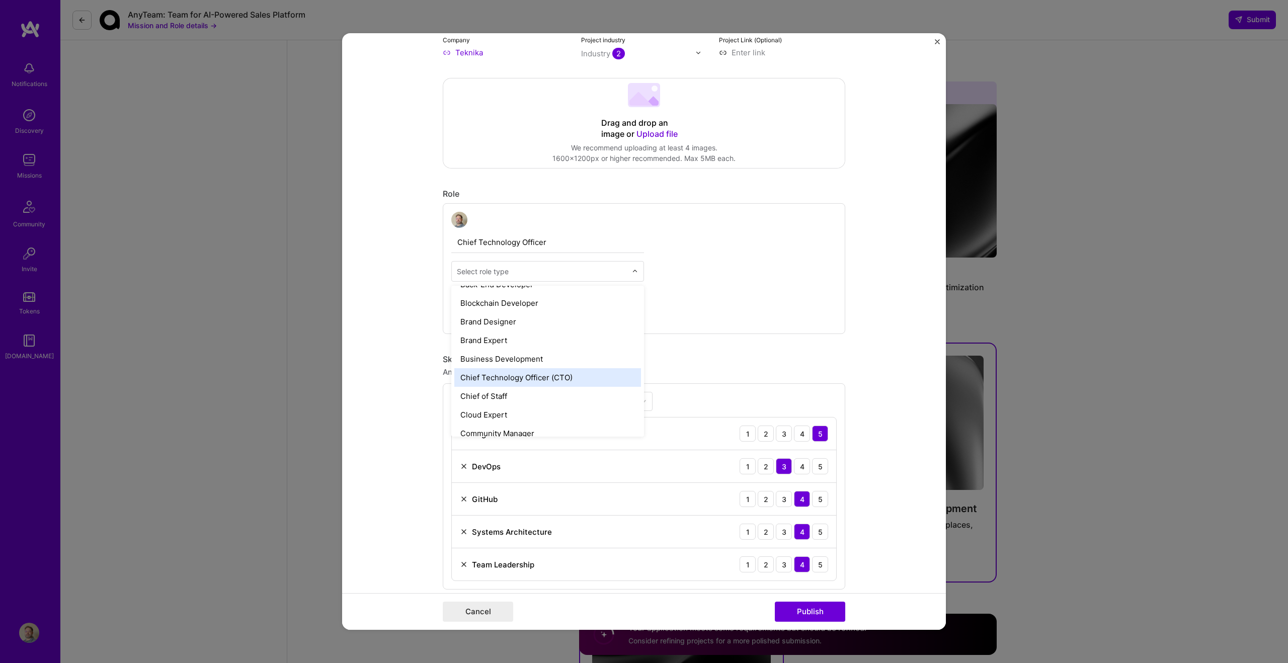
click at [502, 374] on div "Chief Technology Officer (CTO)" at bounding box center [547, 377] width 187 height 19
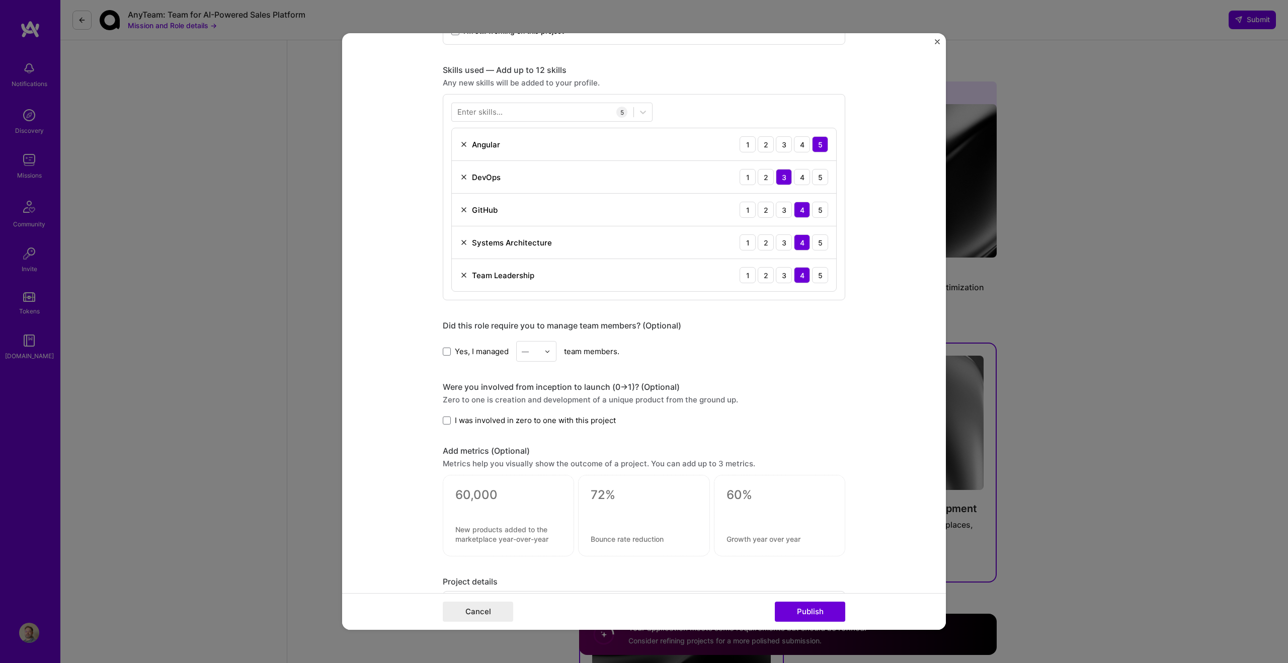
scroll to position [484, 0]
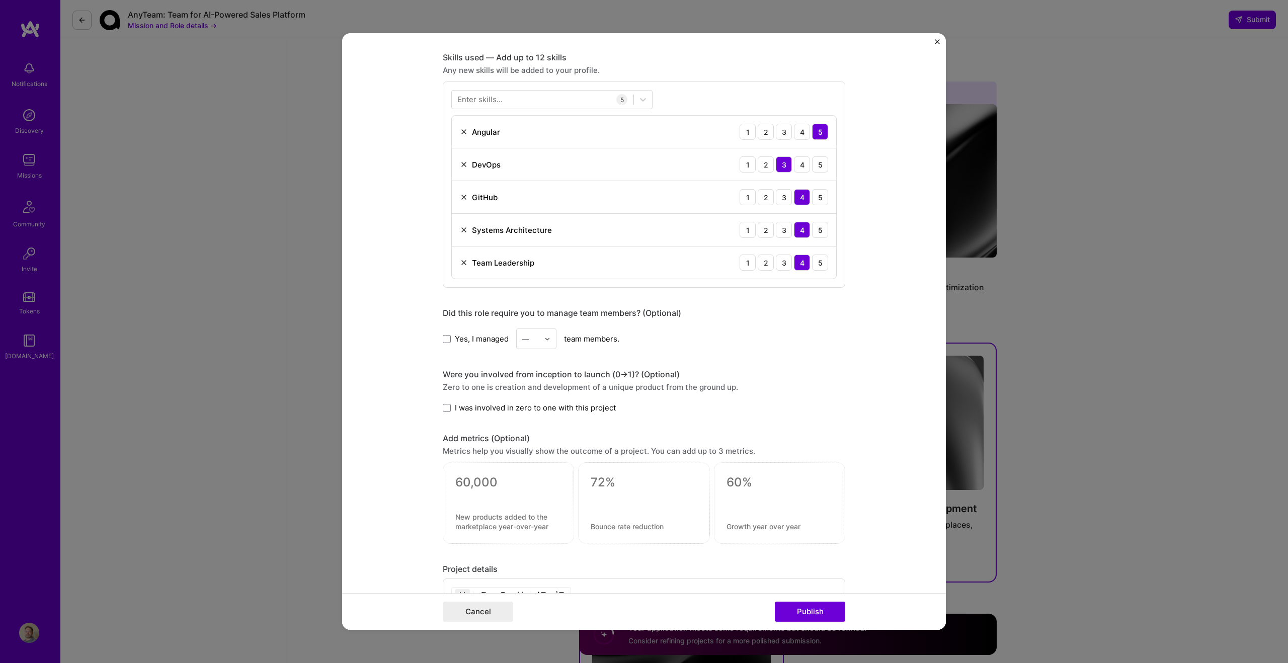
click at [479, 336] on span "Yes, I managed" at bounding box center [482, 339] width 54 height 11
click at [0, 0] on input "Yes, I managed" at bounding box center [0, 0] width 0 height 0
click at [541, 339] on div "—" at bounding box center [536, 339] width 40 height 21
click at [522, 472] on div "20" at bounding box center [536, 477] width 34 height 19
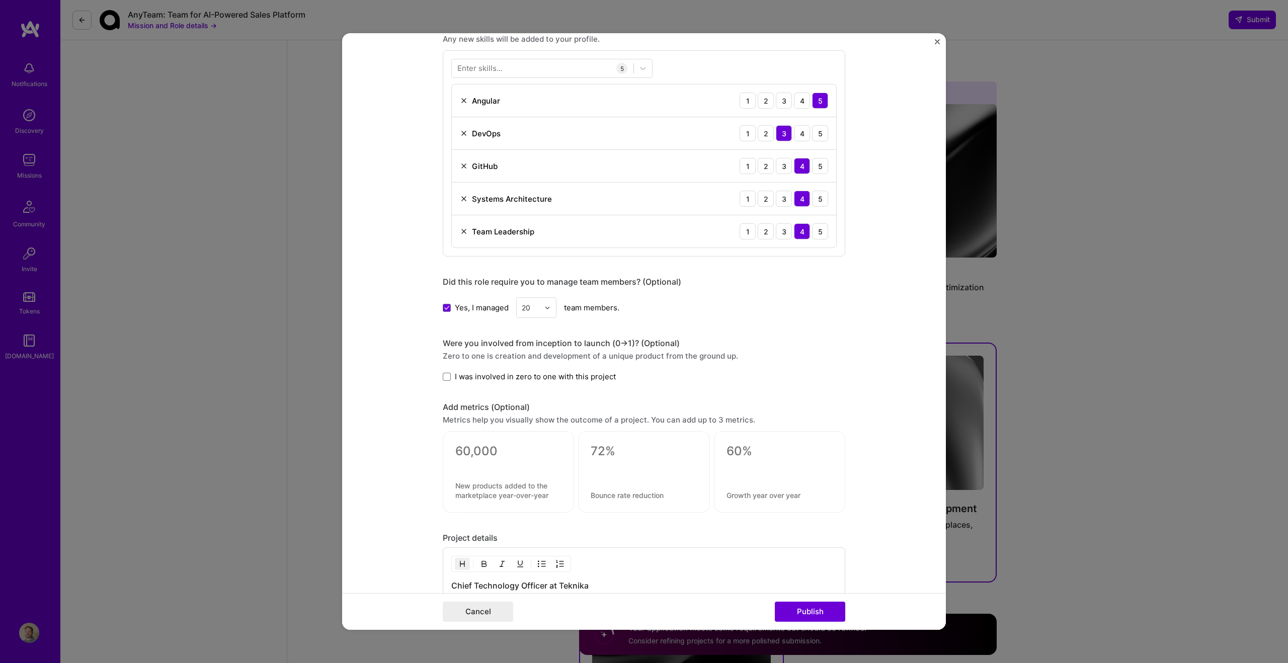
scroll to position [544, 0]
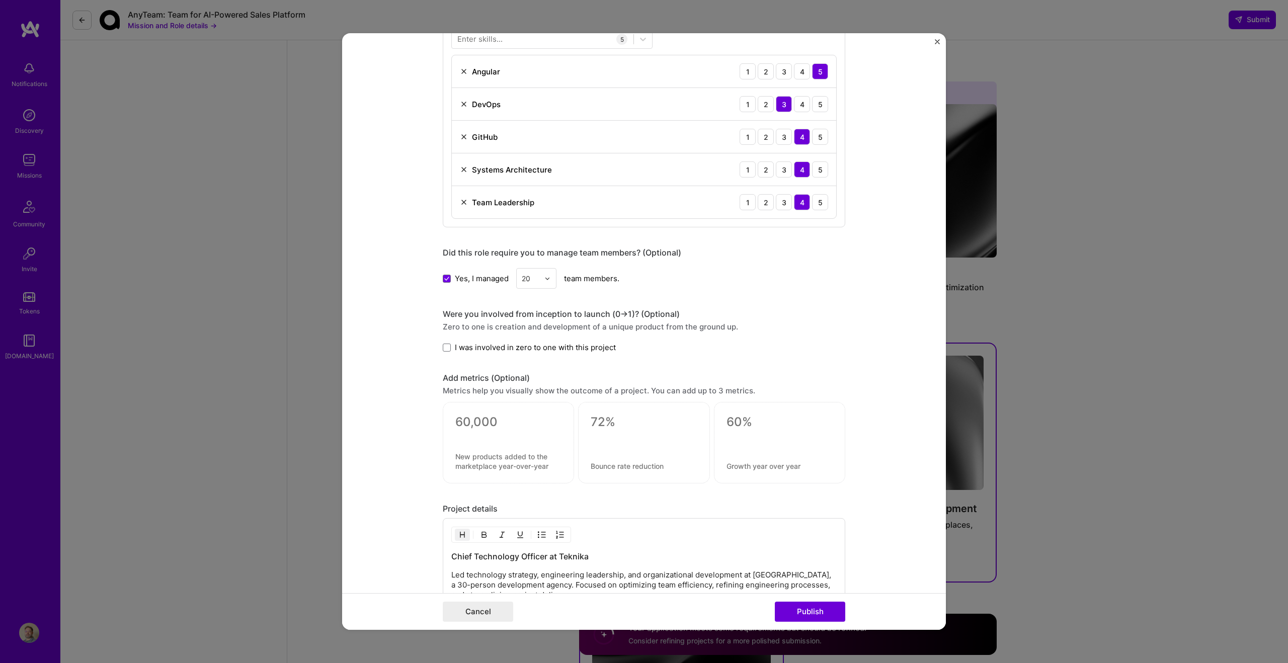
click at [444, 352] on label "I was involved in zero to one with this project" at bounding box center [529, 347] width 173 height 11
click at [0, 0] on input "I was involved in zero to one with this project" at bounding box center [0, 0] width 0 height 0
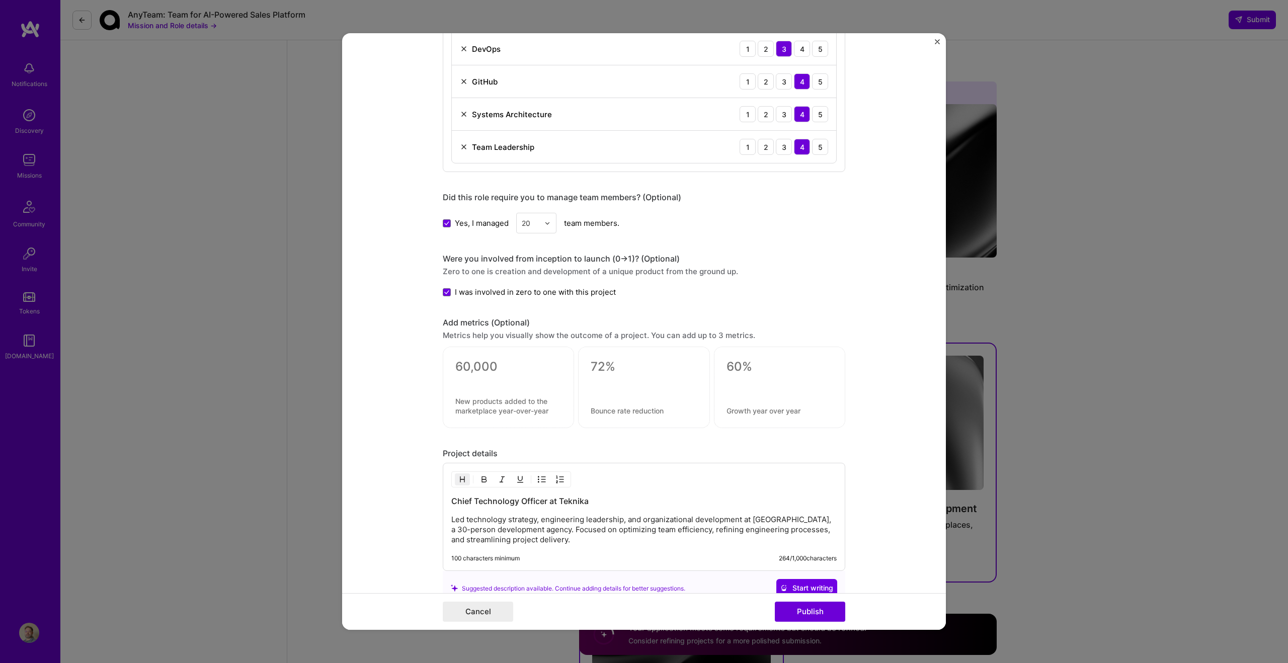
scroll to position [800, 0]
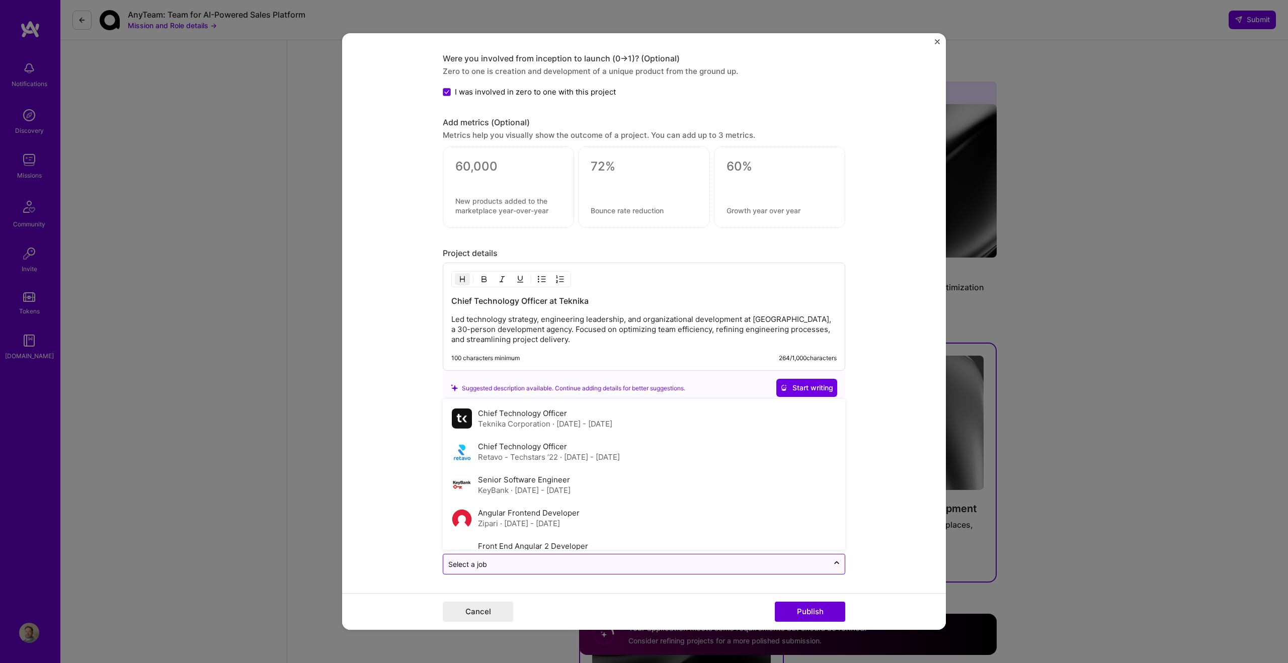
click at [462, 559] on div "Select a job" at bounding box center [467, 564] width 39 height 11
drag, startPoint x: 554, startPoint y: 439, endPoint x: 583, endPoint y: 421, distance: 33.9
click at [583, 421] on div "Chief Technology Officer Teknika Corporation · Apr 2023 - Jun 2024 Chief Techno…" at bounding box center [644, 474] width 402 height 151
click at [583, 421] on span "· Apr 2023 - Jun 2024" at bounding box center [582, 424] width 60 height 10
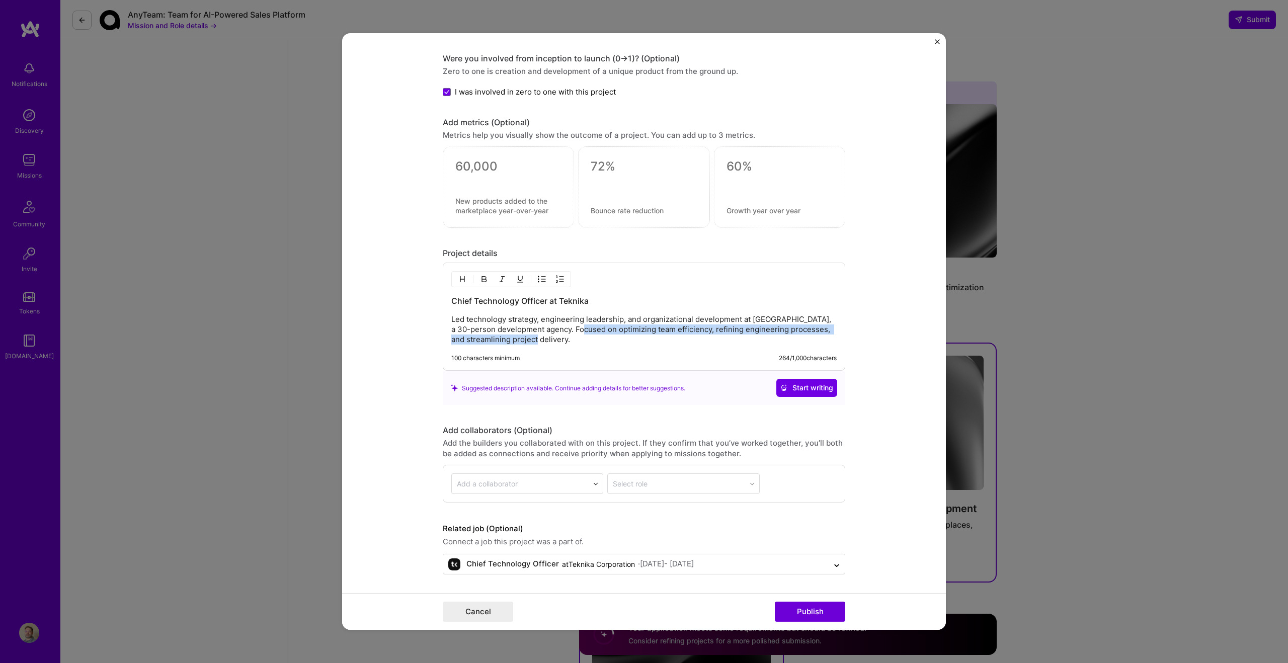
drag, startPoint x: 576, startPoint y: 329, endPoint x: 640, endPoint y: 386, distance: 85.9
click at [640, 386] on div "Project details Chief Technology Officer at Teknika Led technology strategy, en…" at bounding box center [644, 326] width 402 height 157
click at [604, 325] on p "Led technology strategy, engineering leadership, and organizational development…" at bounding box center [643, 329] width 385 height 30
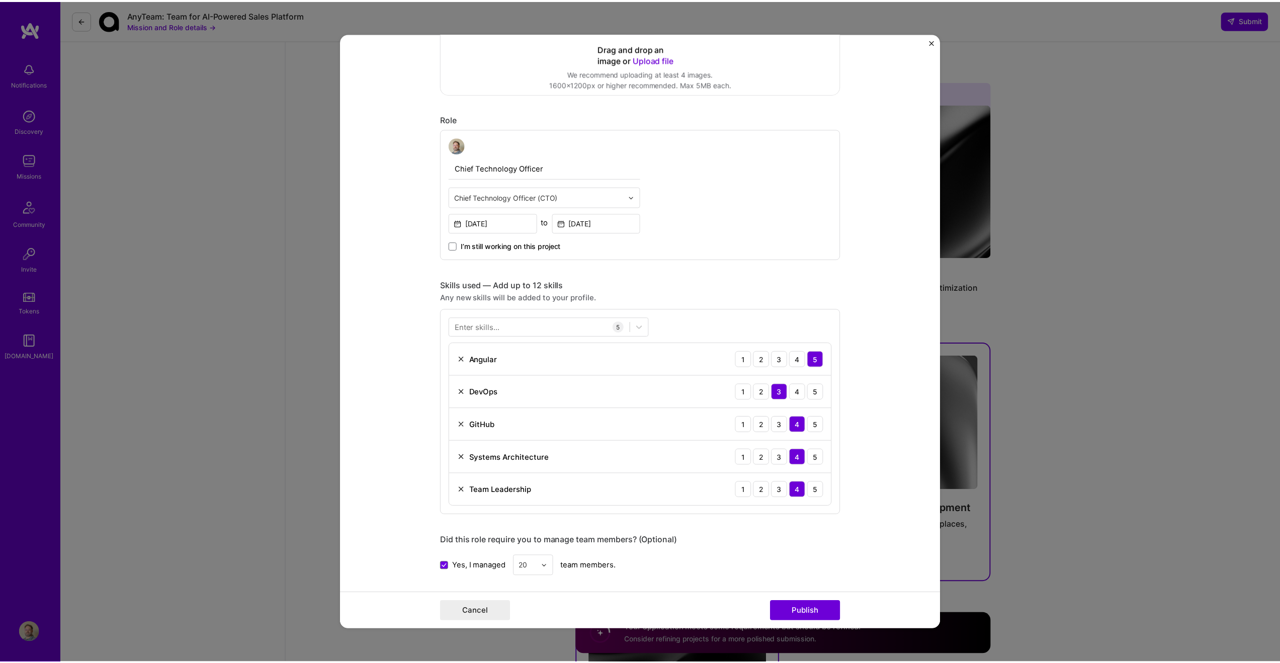
scroll to position [196, 0]
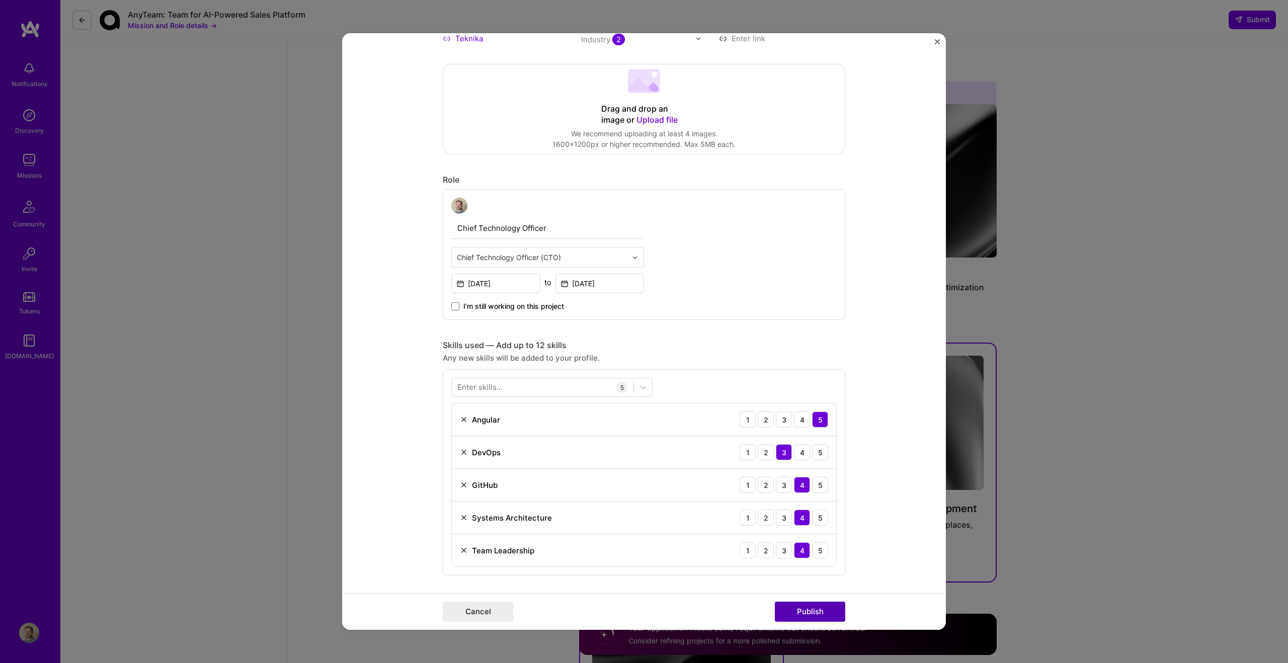
click at [812, 615] on button "Publish" at bounding box center [810, 612] width 70 height 20
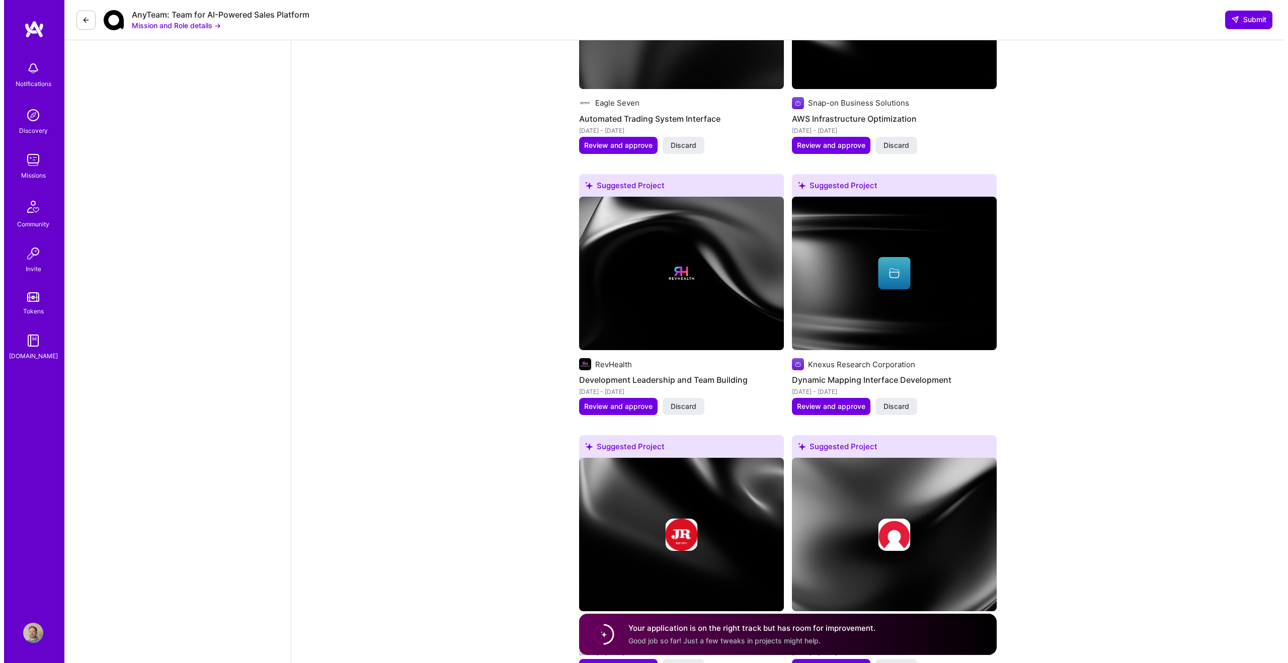
scroll to position [1456, 0]
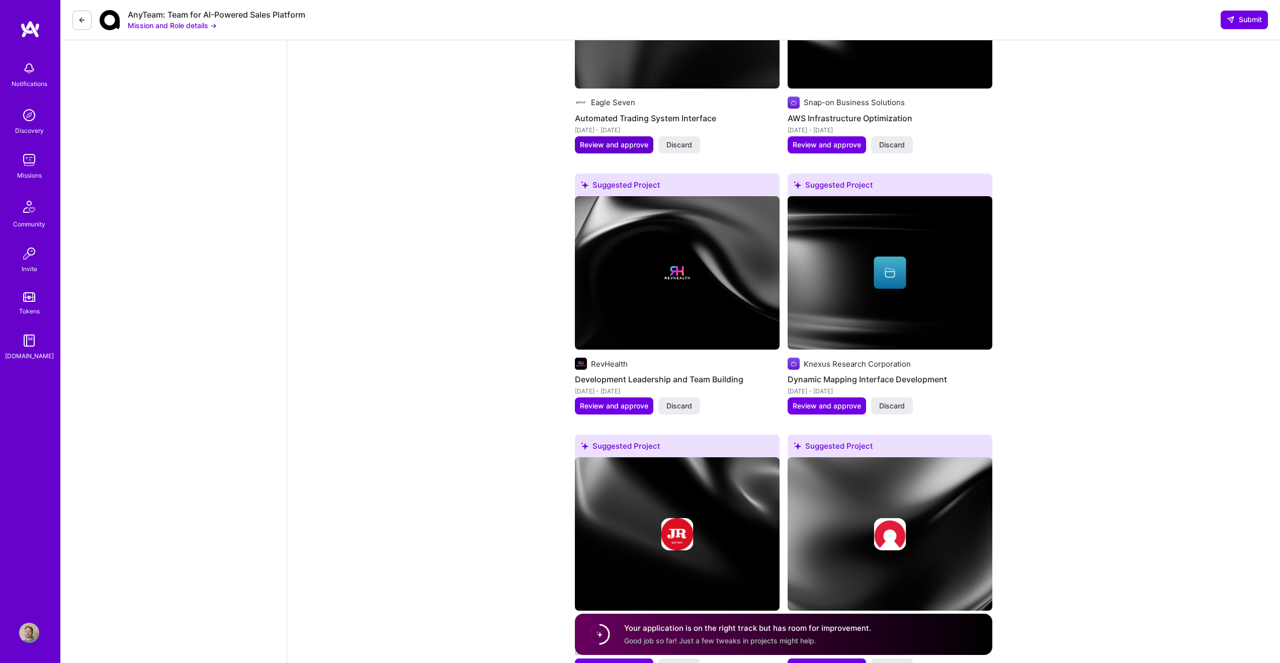
click at [602, 140] on span "Review and approve" at bounding box center [614, 145] width 68 height 10
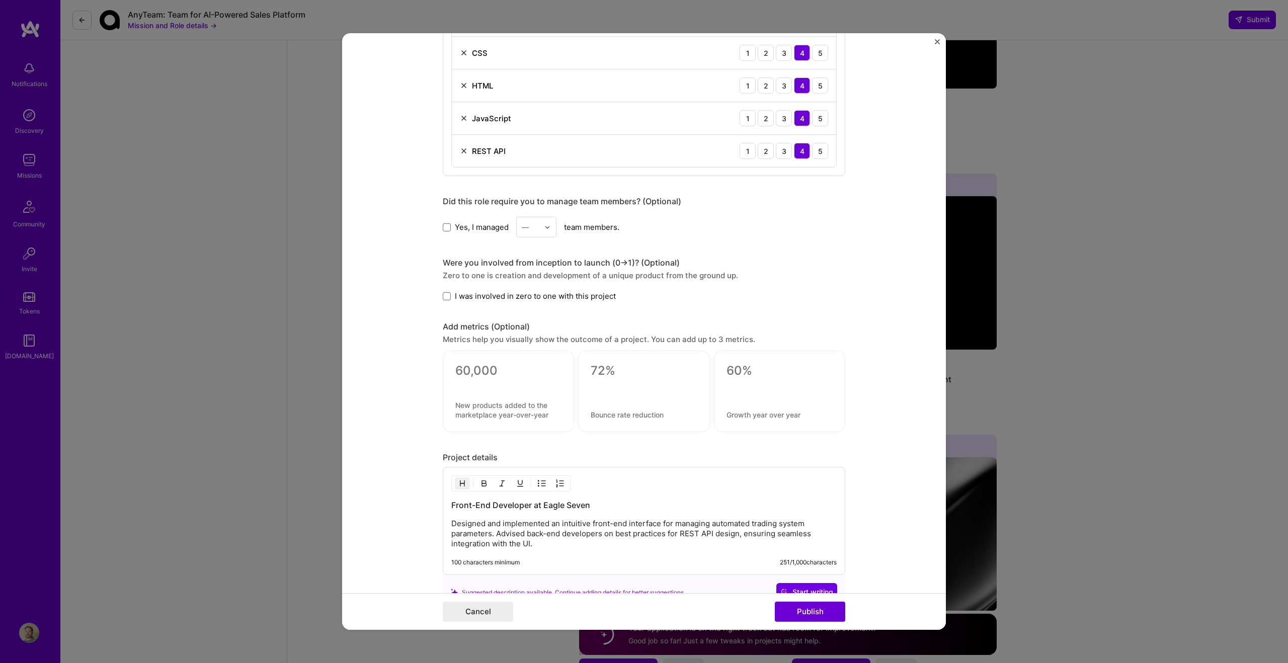
scroll to position [604, 0]
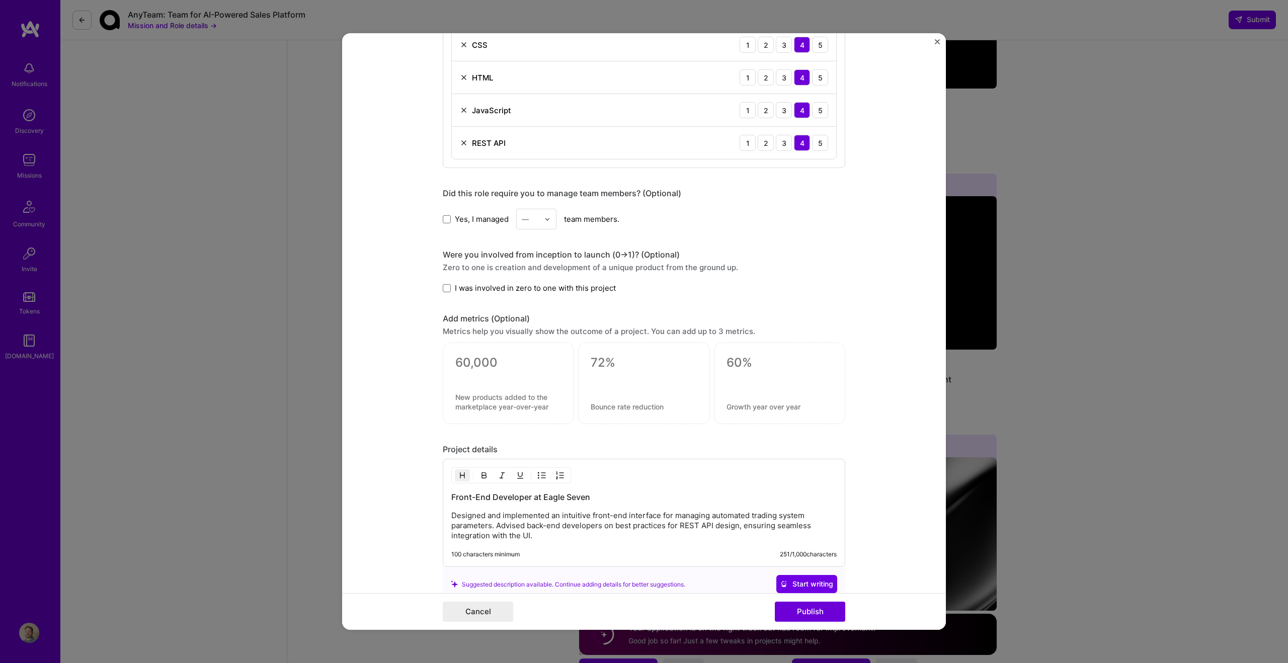
click at [486, 287] on span "I was involved in zero to one with this project" at bounding box center [535, 288] width 161 height 11
click at [0, 0] on input "I was involved in zero to one with this project" at bounding box center [0, 0] width 0 height 0
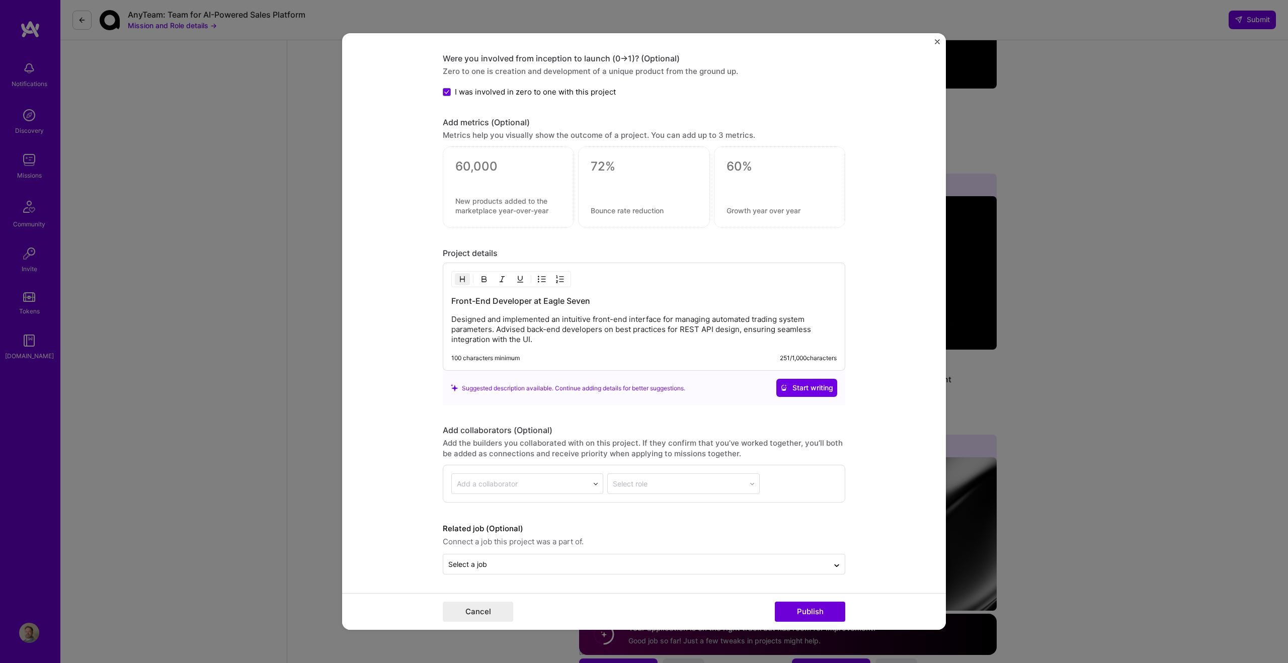
scroll to position [794, 0]
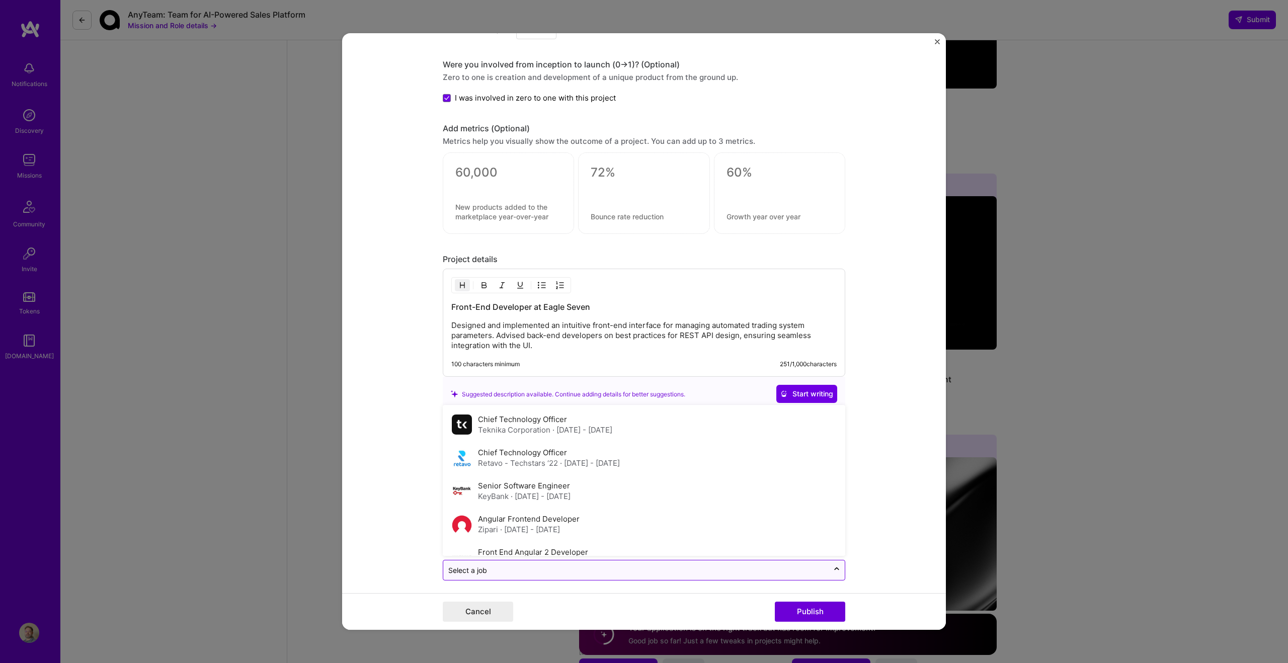
click at [691, 571] on input "text" at bounding box center [635, 570] width 375 height 11
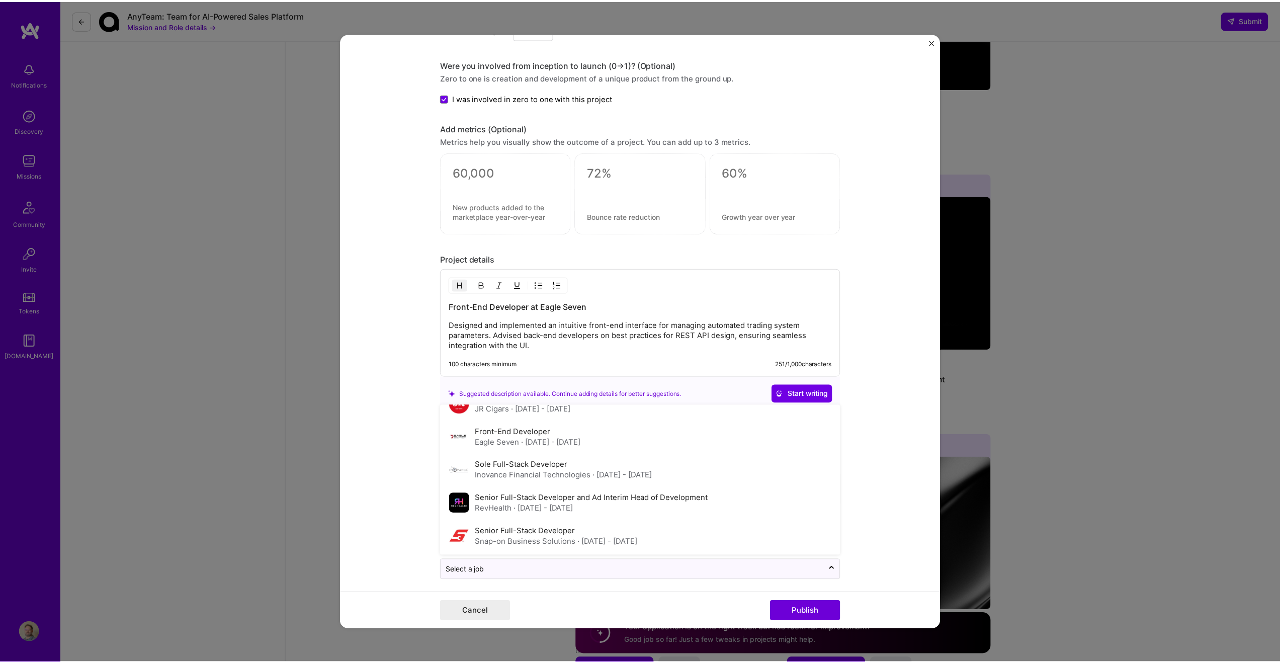
scroll to position [187, 0]
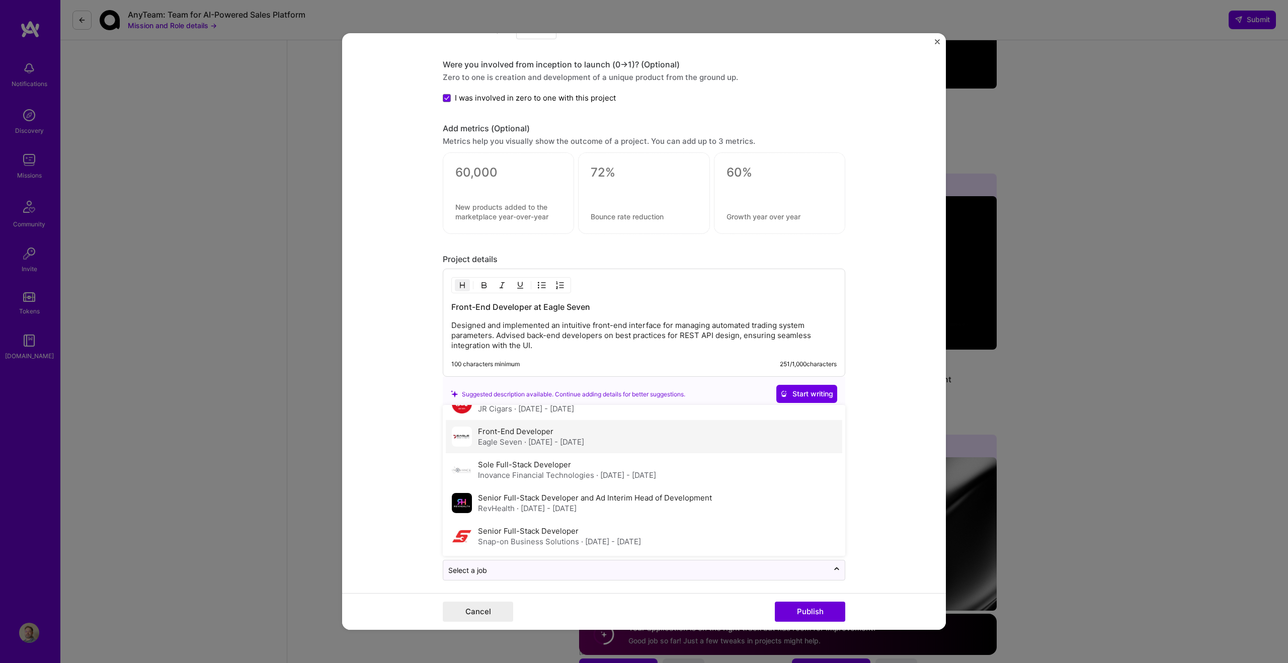
click at [625, 444] on div "Front-End Developer Eagle Seven · Jul 2016 - Sep 2016" at bounding box center [644, 436] width 396 height 33
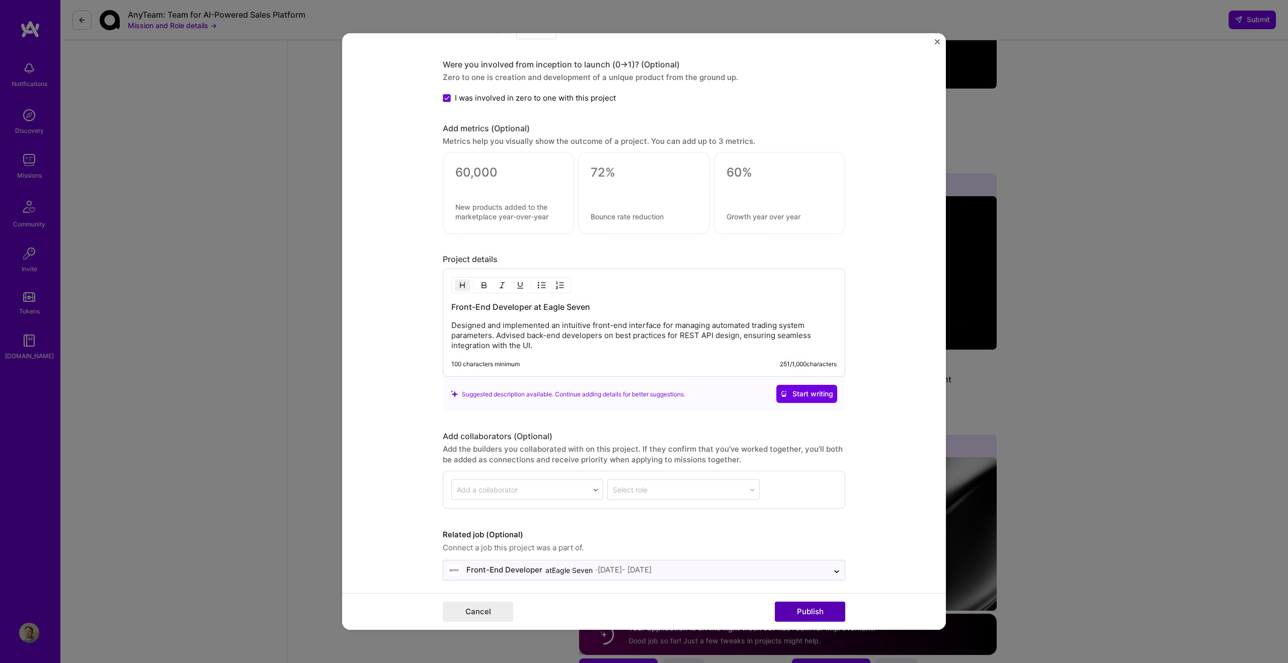
click at [795, 610] on button "Publish" at bounding box center [810, 612] width 70 height 20
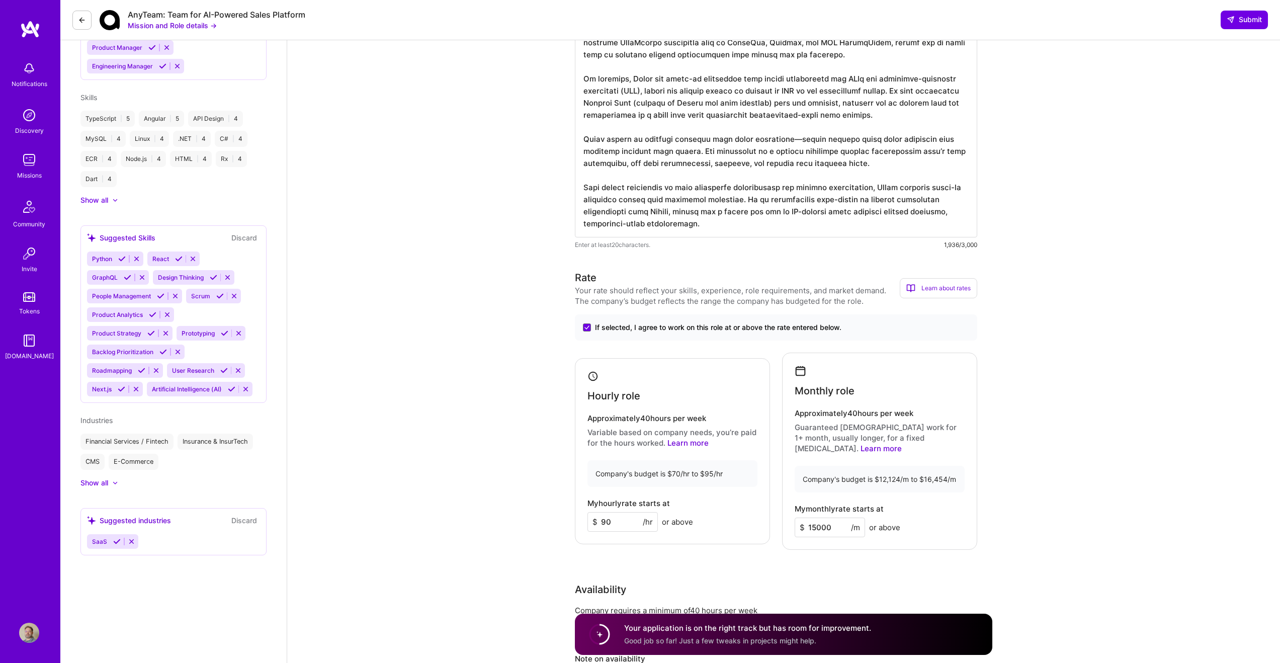
scroll to position [476, 0]
click at [1244, 27] on button "Submit" at bounding box center [1244, 20] width 47 height 18
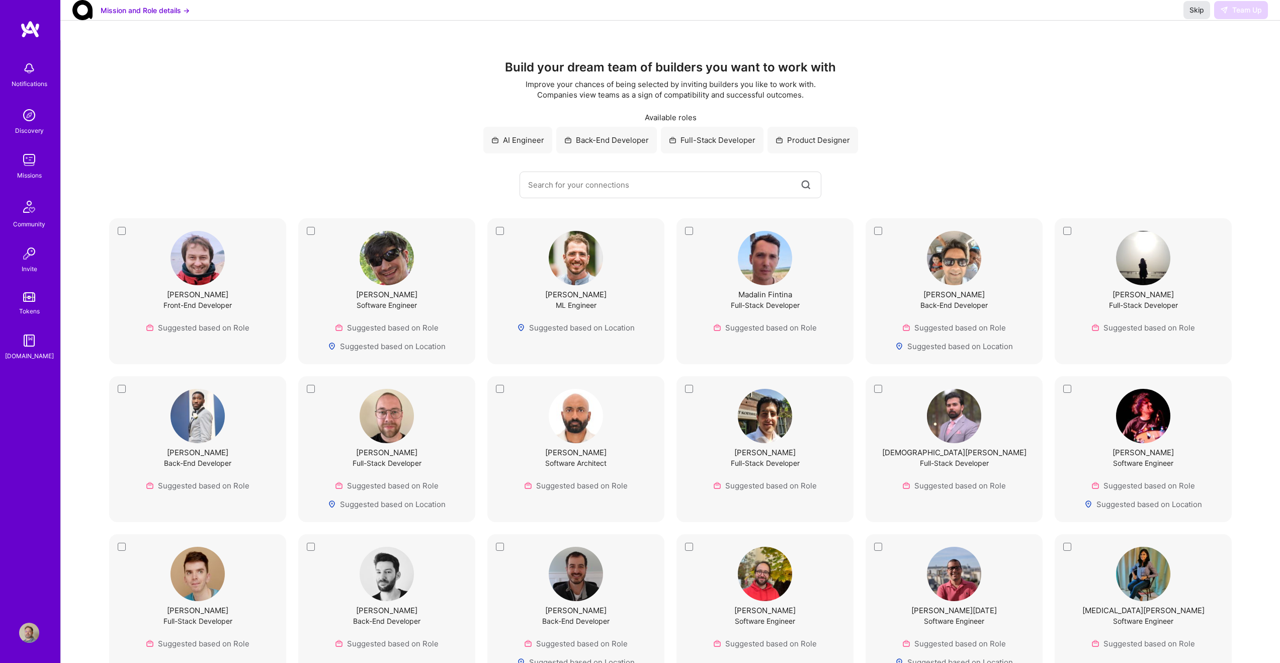
click at [1193, 15] on span "Skip" at bounding box center [1197, 10] width 15 height 10
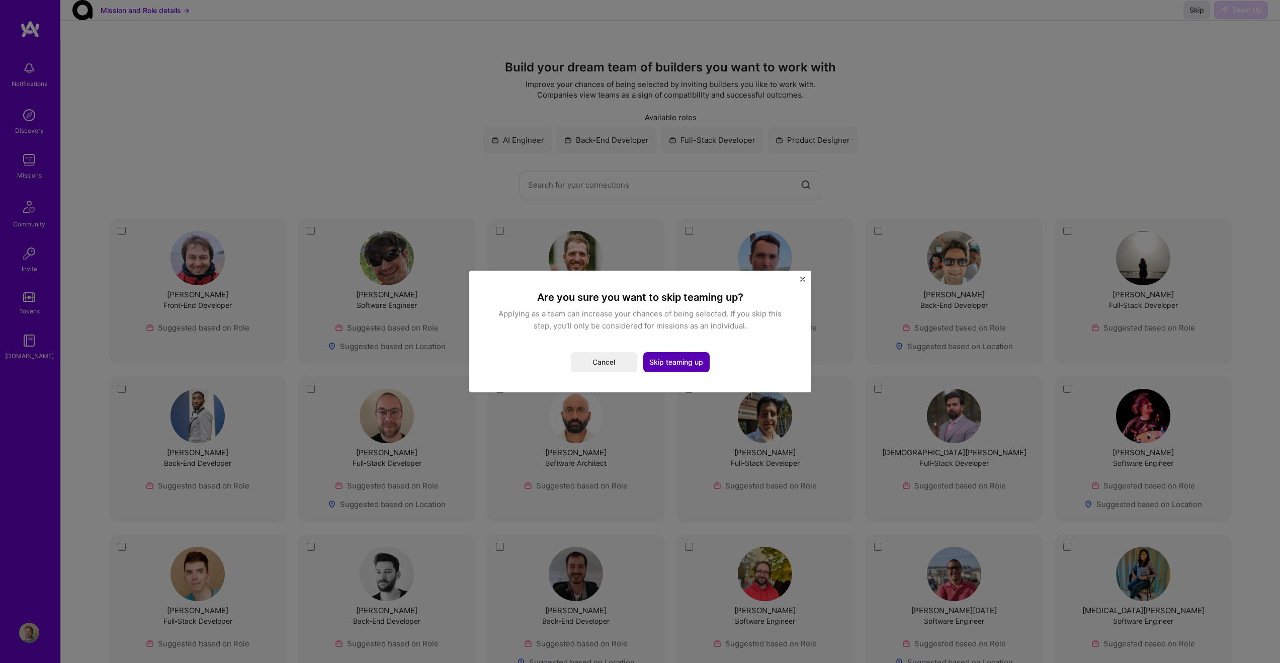
click at [704, 362] on button "Skip teaming up" at bounding box center [676, 362] width 66 height 20
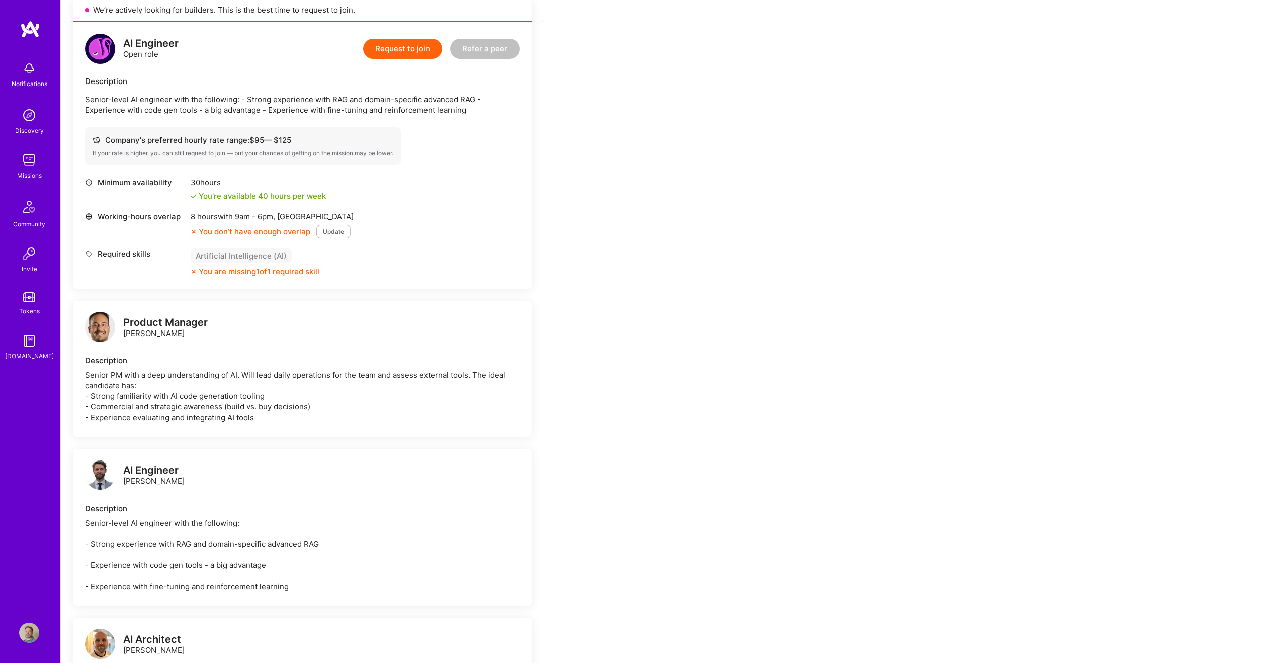
scroll to position [241, 0]
